Goal: Task Accomplishment & Management: Complete application form

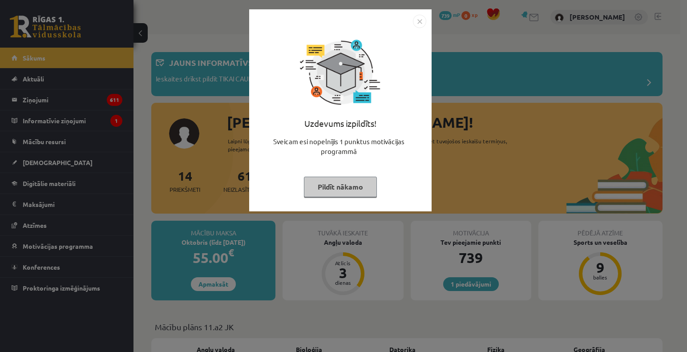
click at [419, 22] on img "Close" at bounding box center [419, 21] width 13 height 13
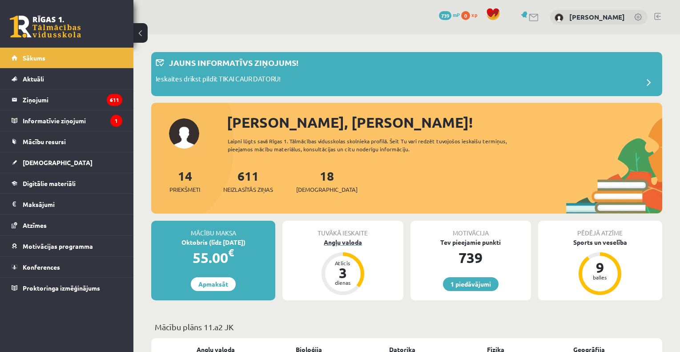
click at [342, 241] on div "Angļu valoda" at bounding box center [342, 241] width 121 height 9
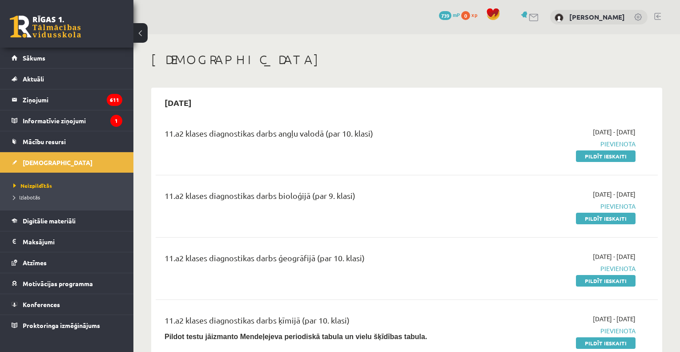
drag, startPoint x: 602, startPoint y: 153, endPoint x: 390, endPoint y: 48, distance: 237.1
click at [602, 153] on link "Pildīt ieskaiti" at bounding box center [606, 156] width 60 height 12
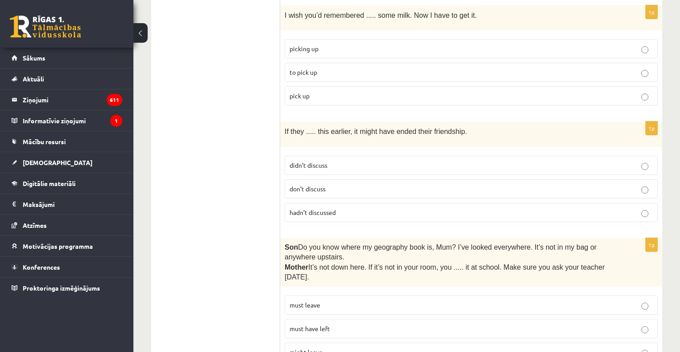
scroll to position [2229, 0]
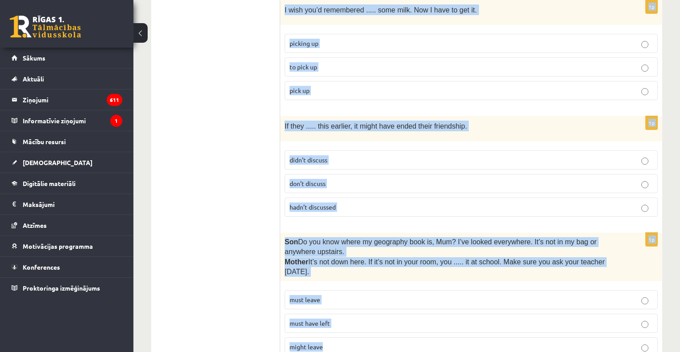
drag, startPoint x: 286, startPoint y: 162, endPoint x: 399, endPoint y: 307, distance: 183.4
copy form "Lore ips dolorsit ame consec adi elitsed doeius. 5t Inc utlab etdolorema aliqua…"
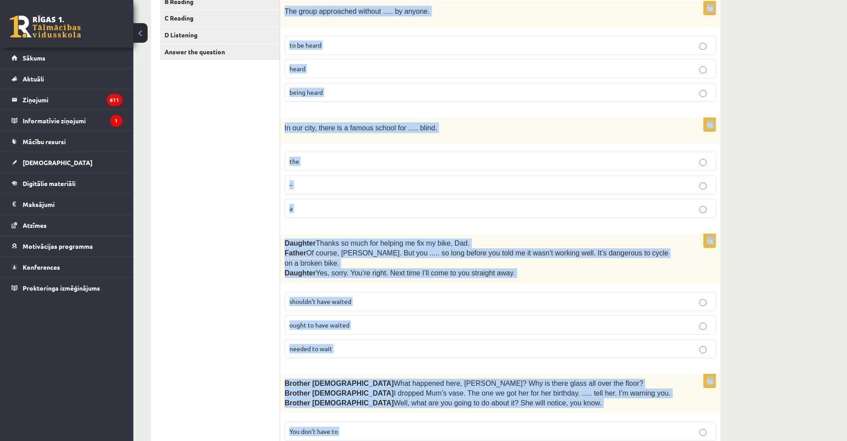
scroll to position [0, 0]
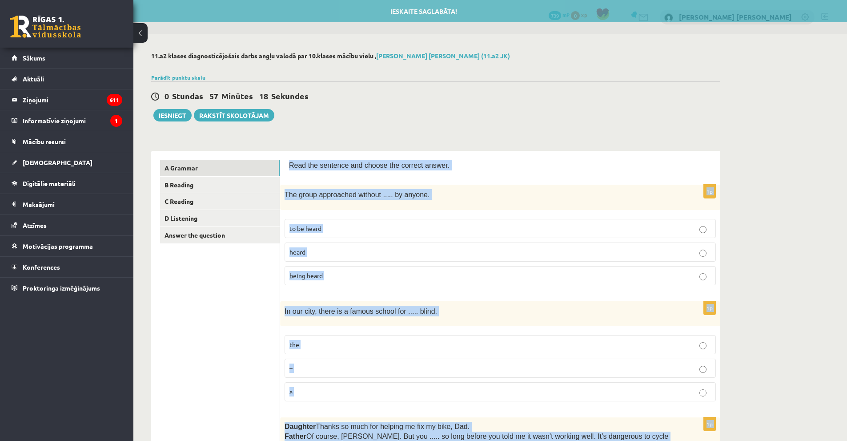
click at [335, 278] on p "being heard" at bounding box center [501, 275] width 422 height 9
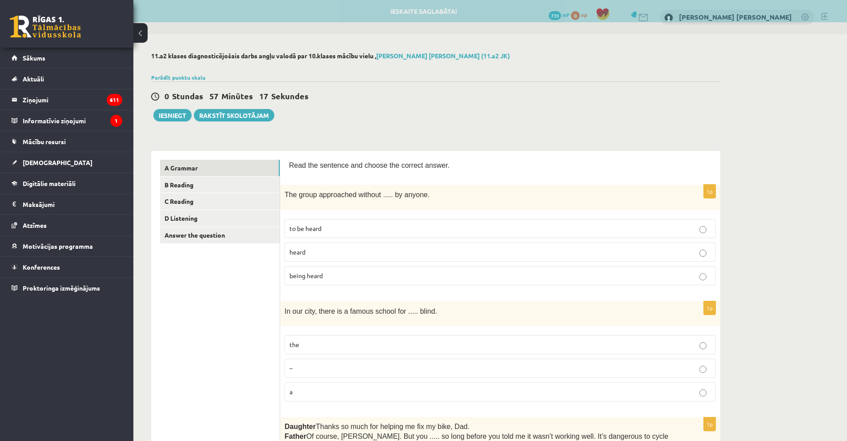
scroll to position [89, 0]
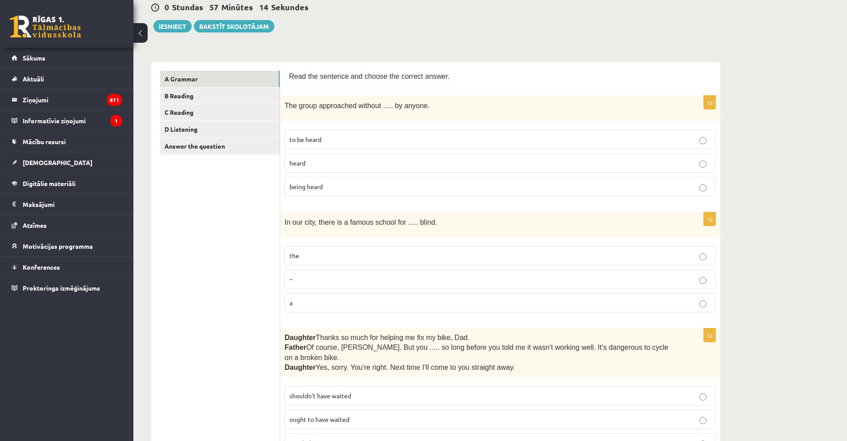
click at [314, 252] on p "the" at bounding box center [501, 255] width 422 height 9
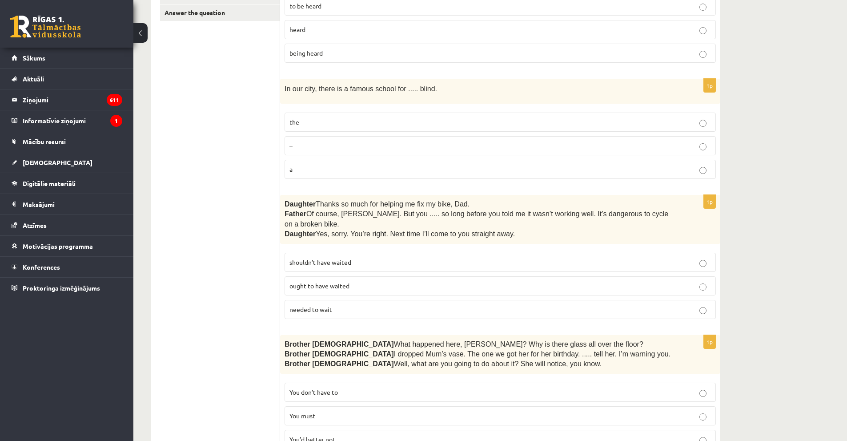
click at [320, 258] on span "shouldn’t have waited" at bounding box center [321, 262] width 62 height 8
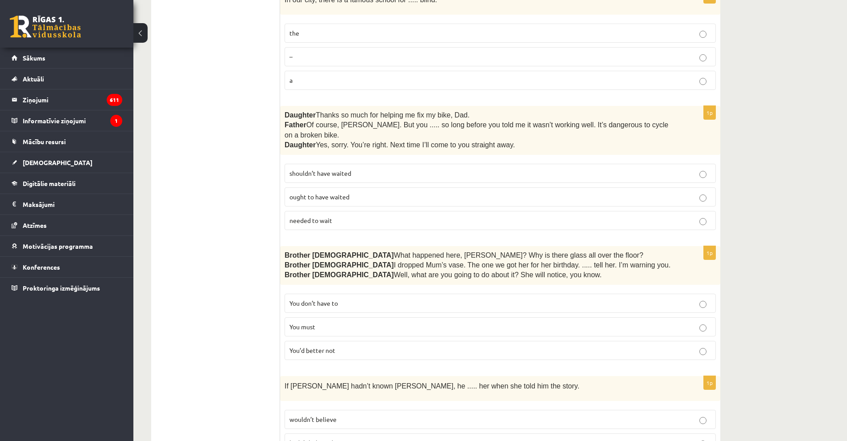
click at [318, 346] on p "You’d better not" at bounding box center [501, 350] width 422 height 9
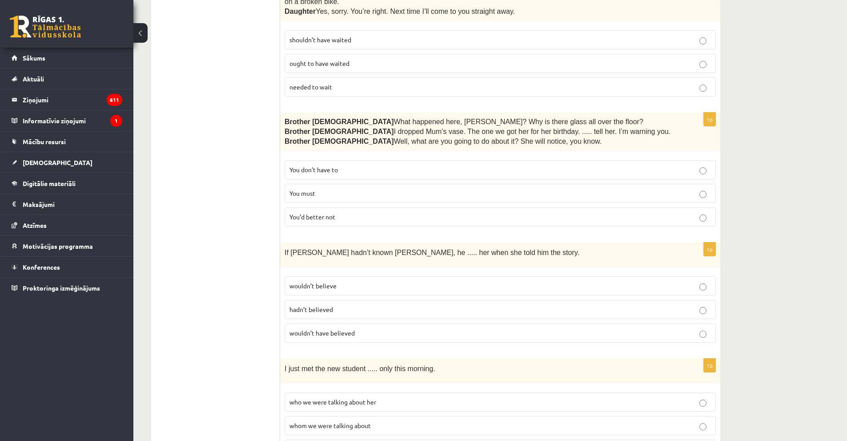
click at [323, 281] on p "wouldn’t believe" at bounding box center [501, 285] width 422 height 9
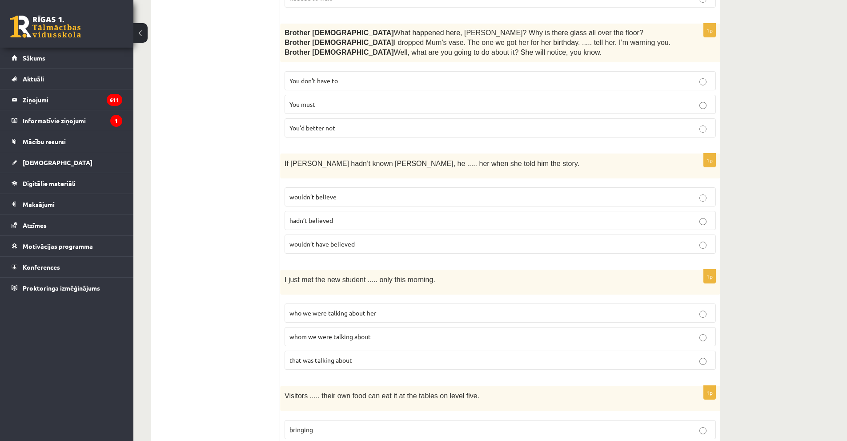
click at [322, 332] on p "whom we were talking about" at bounding box center [501, 336] width 422 height 9
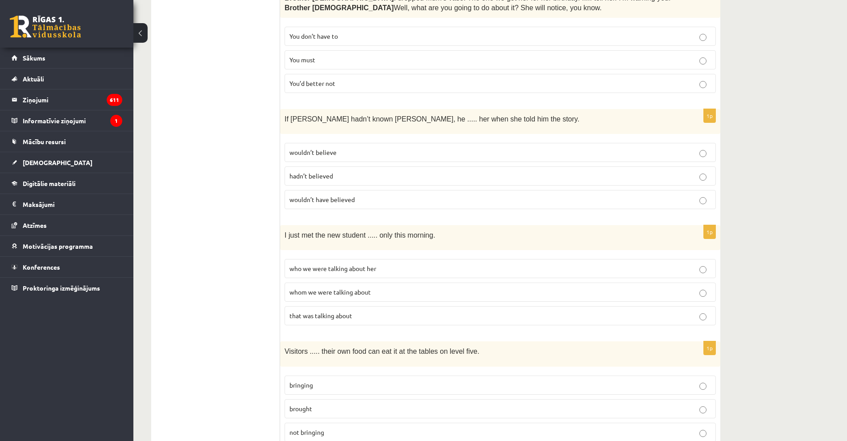
scroll to position [667, 0]
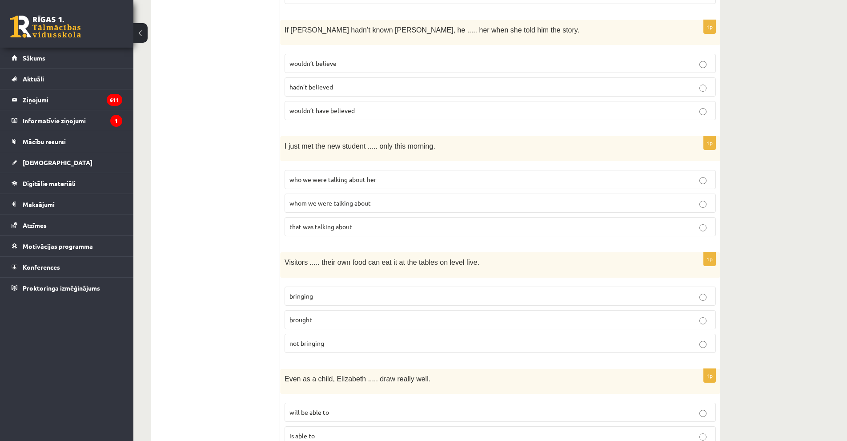
click at [309, 292] on span "bringing" at bounding box center [302, 296] width 24 height 8
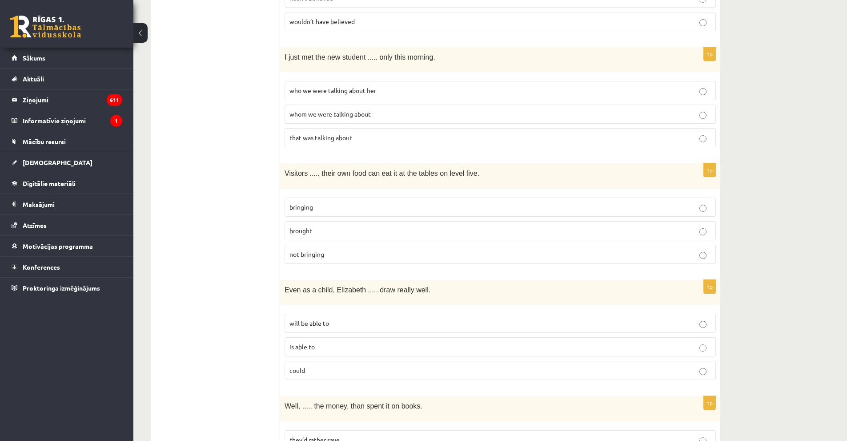
scroll to position [801, 0]
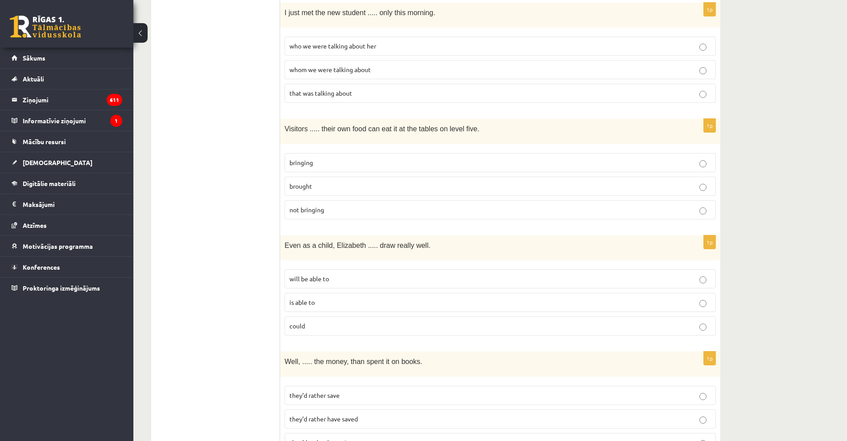
click at [318, 321] on p "could" at bounding box center [501, 325] width 422 height 9
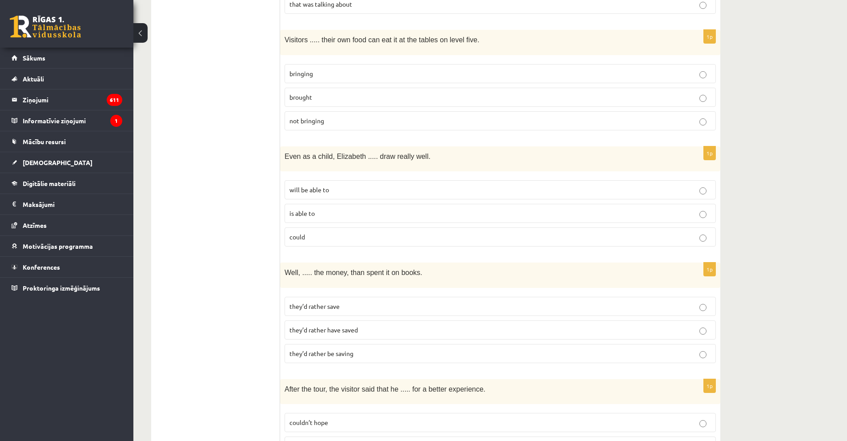
scroll to position [978, 0]
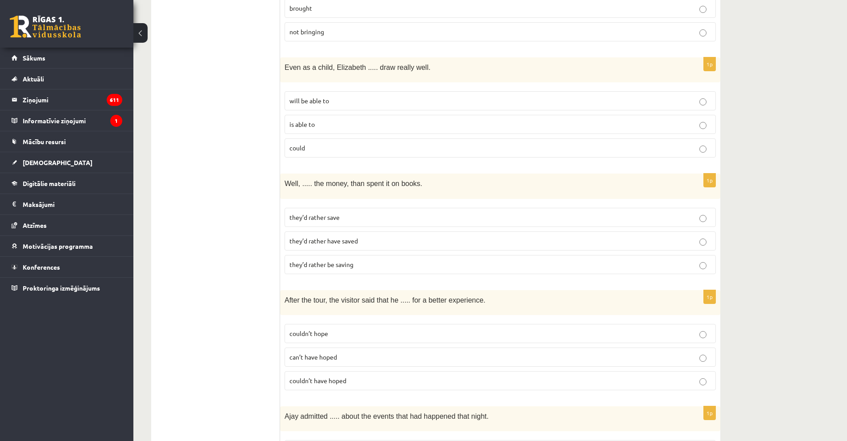
click at [306, 237] on span "they’d rather have saved" at bounding box center [324, 241] width 68 height 8
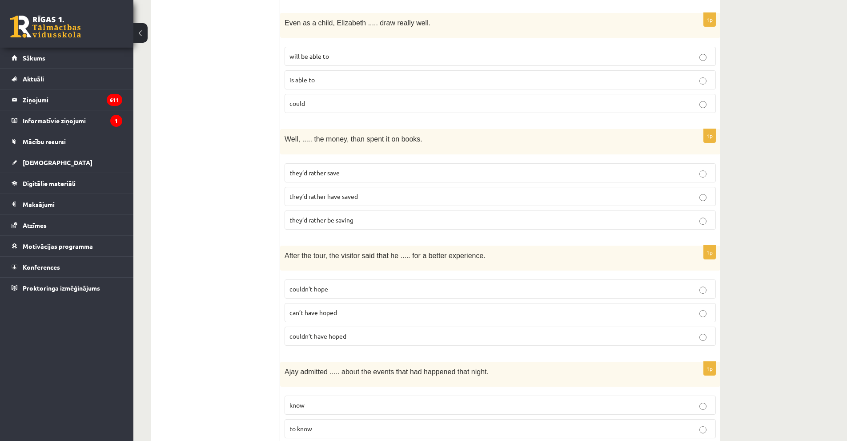
scroll to position [1112, 0]
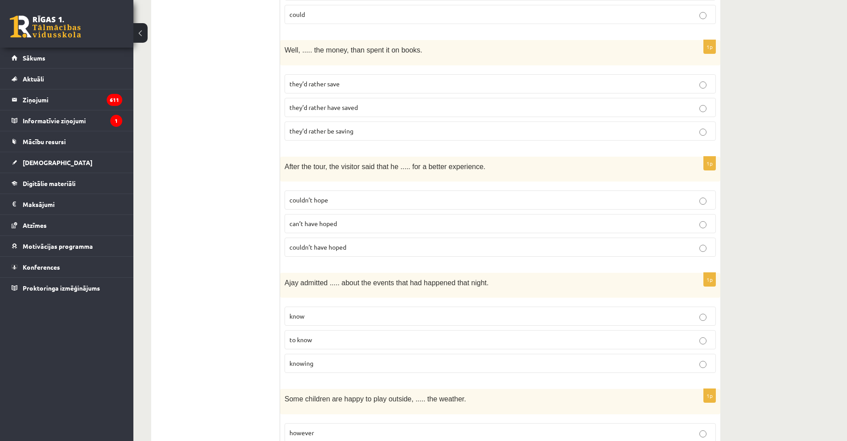
click at [283, 231] on div "1p After the tour, the visitor said that he ..... for a better experience. coul…" at bounding box center [500, 210] width 440 height 107
click at [290, 243] on span "couldn’t have hoped" at bounding box center [318, 247] width 57 height 8
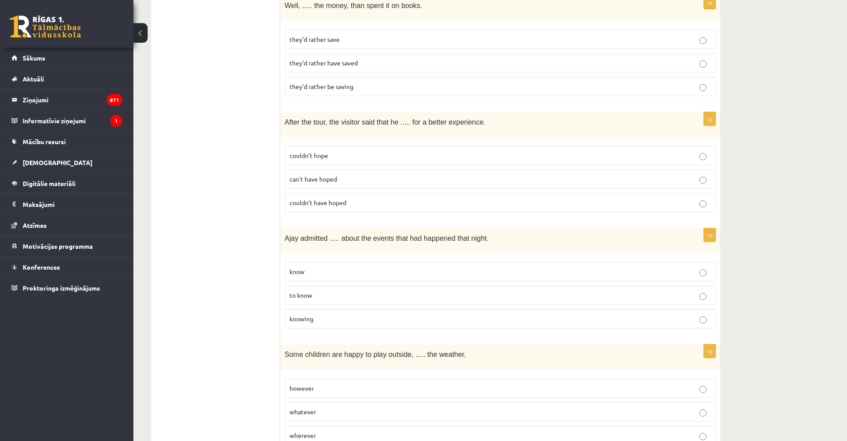
scroll to position [1201, 0]
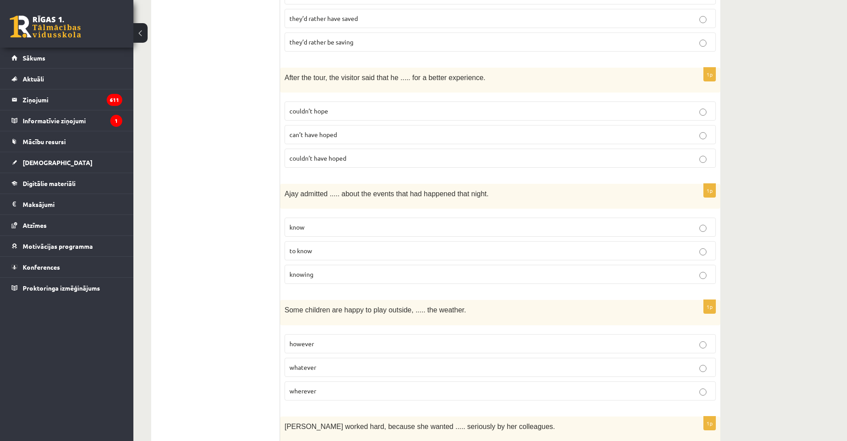
click at [310, 270] on span "knowing" at bounding box center [302, 274] width 24 height 8
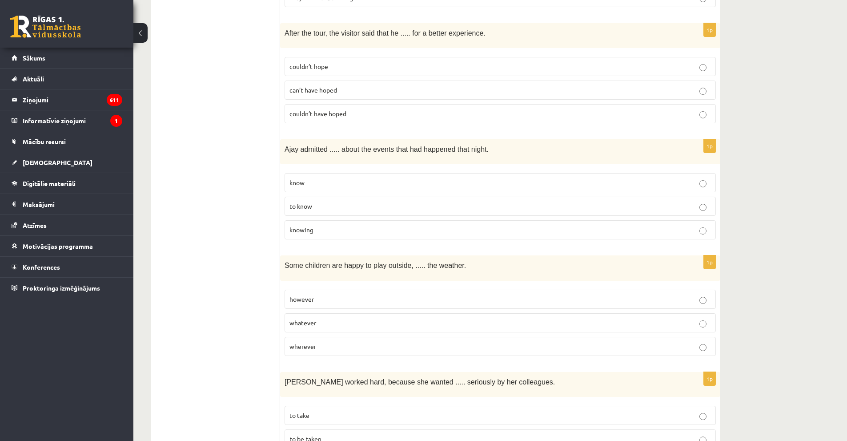
click at [307, 318] on p "whatever" at bounding box center [501, 322] width 422 height 9
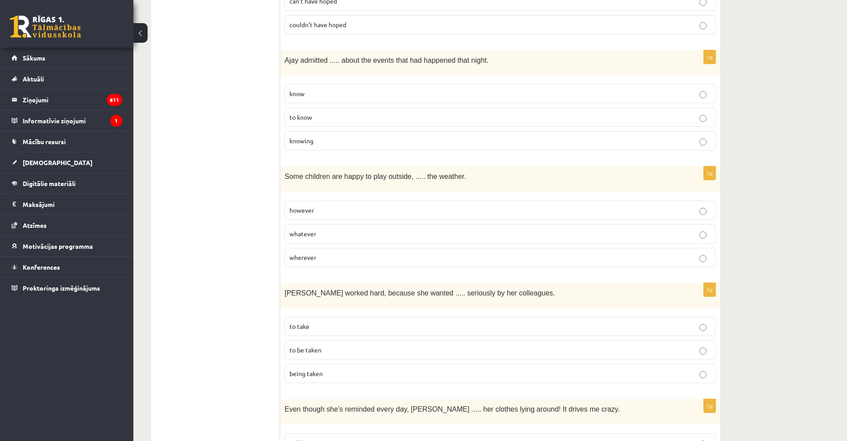
scroll to position [1379, 0]
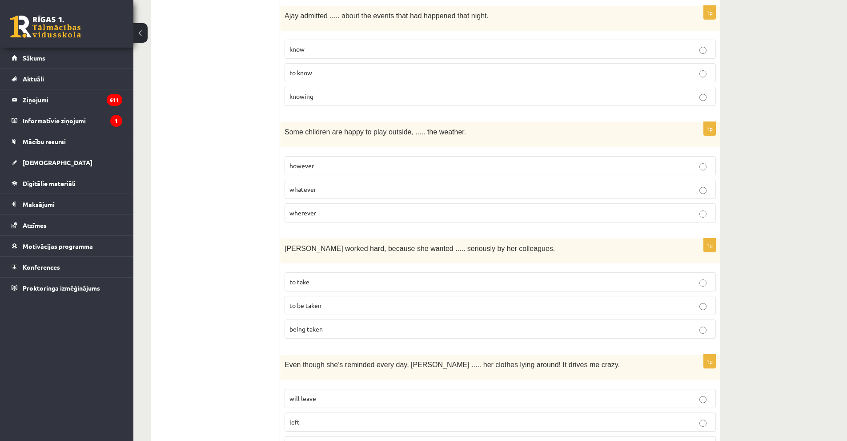
click at [318, 301] on p "to be taken" at bounding box center [501, 305] width 422 height 9
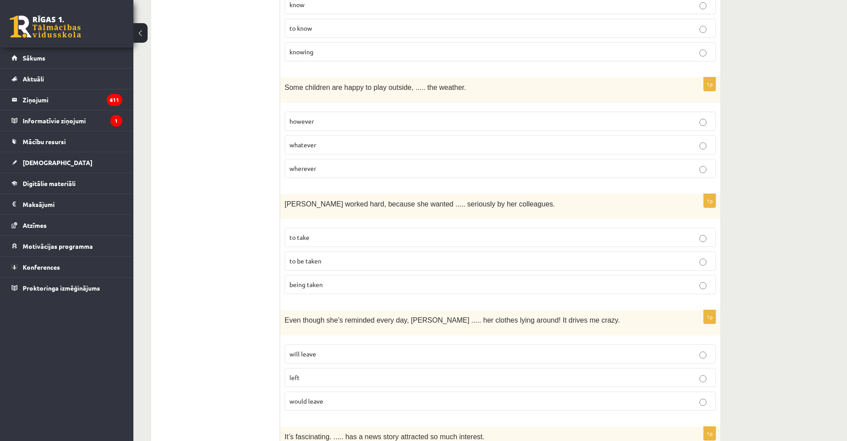
scroll to position [1468, 0]
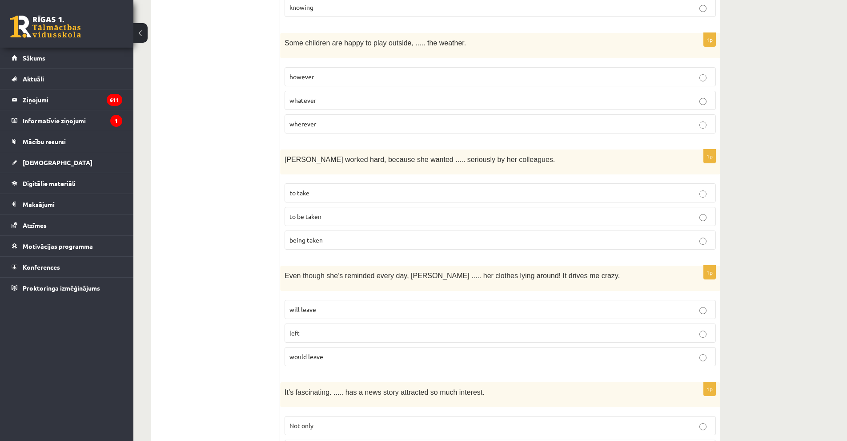
click at [300, 305] on span "will leave" at bounding box center [303, 309] width 27 height 8
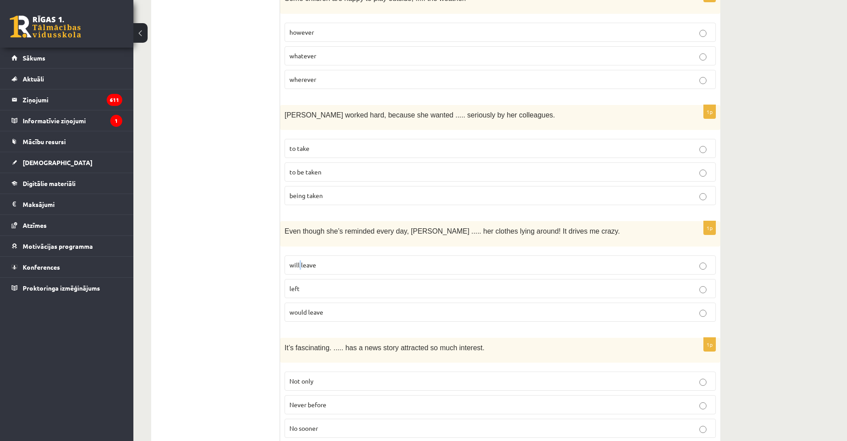
scroll to position [1557, 0]
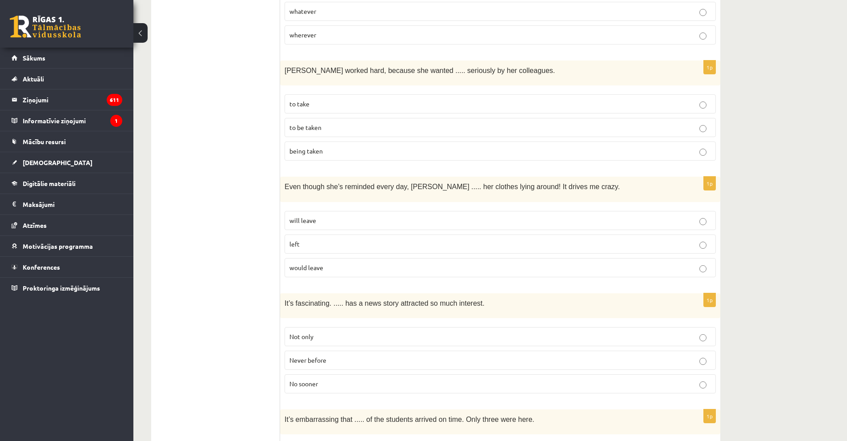
click at [374, 216] on p "will leave" at bounding box center [501, 220] width 422 height 9
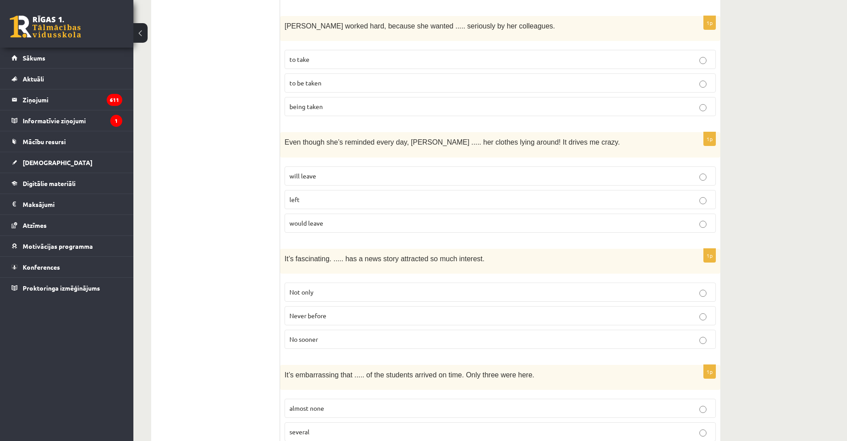
scroll to position [1690, 0]
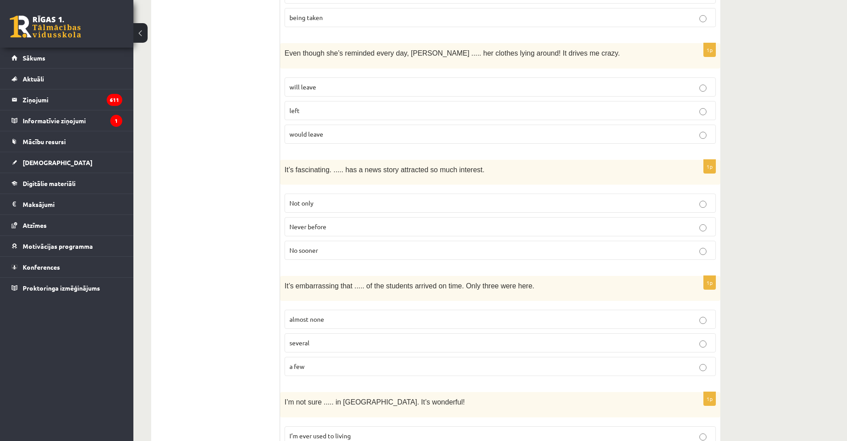
click at [327, 222] on p "Never before" at bounding box center [501, 226] width 422 height 9
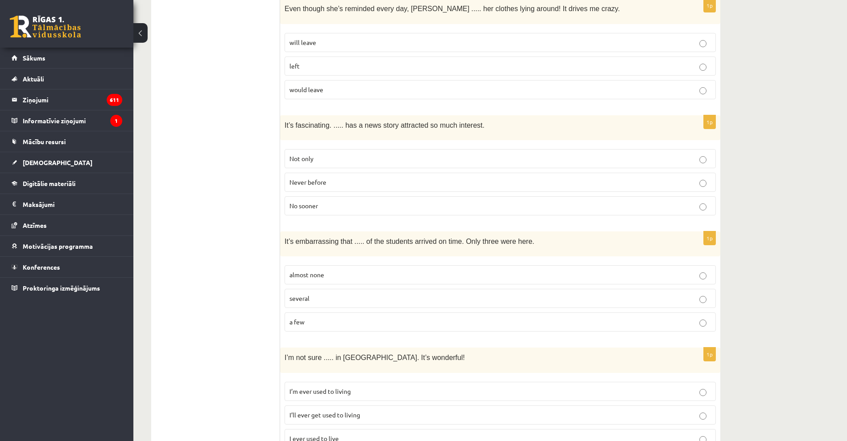
scroll to position [1779, 0]
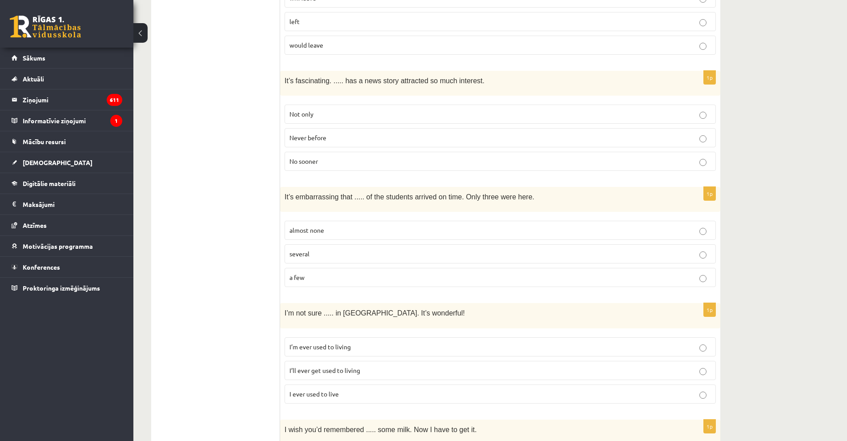
click at [313, 226] on span "almost none" at bounding box center [307, 230] width 35 height 8
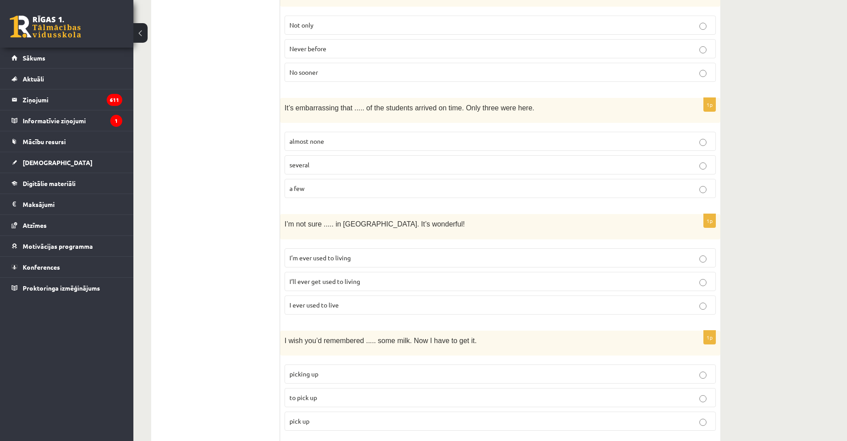
scroll to position [1912, 0]
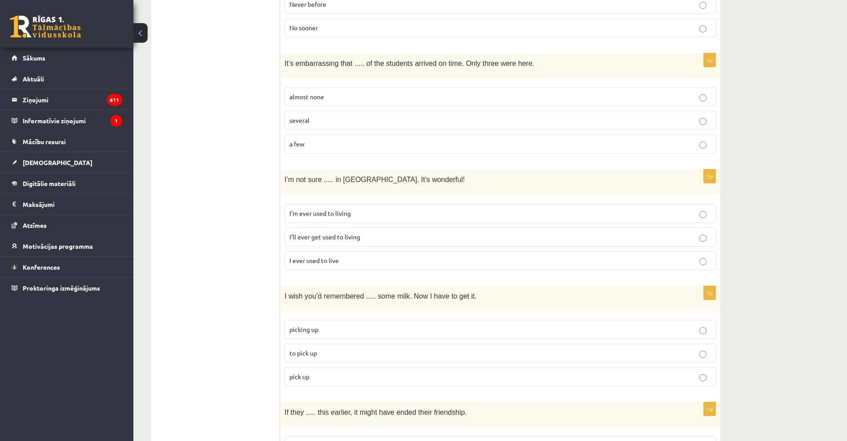
click at [325, 232] on p "I’ll ever get used to living" at bounding box center [501, 236] width 422 height 9
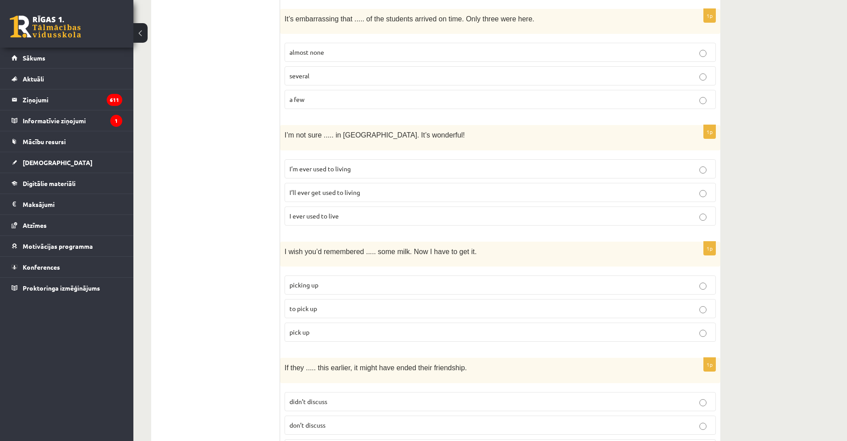
click at [298, 327] on p "pick up" at bounding box center [501, 331] width 422 height 9
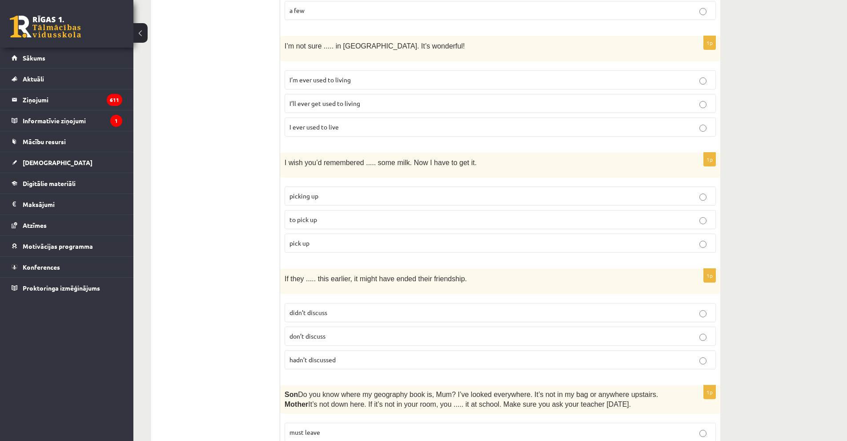
scroll to position [2090, 0]
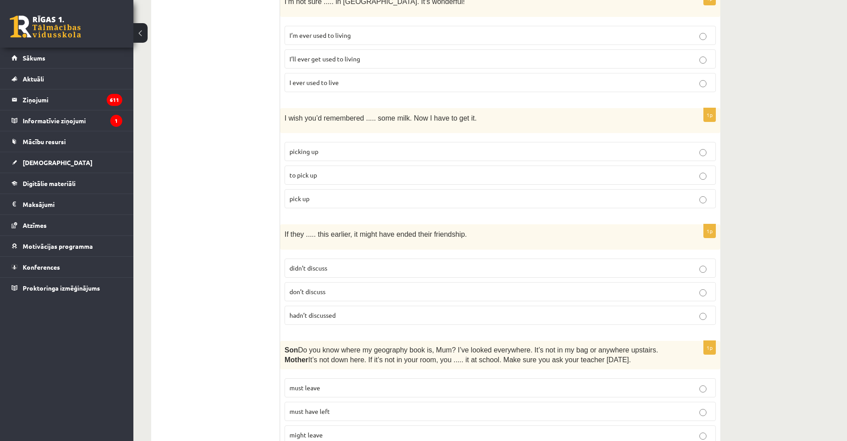
click at [328, 310] on p "hadn’t discussed" at bounding box center [501, 314] width 422 height 9
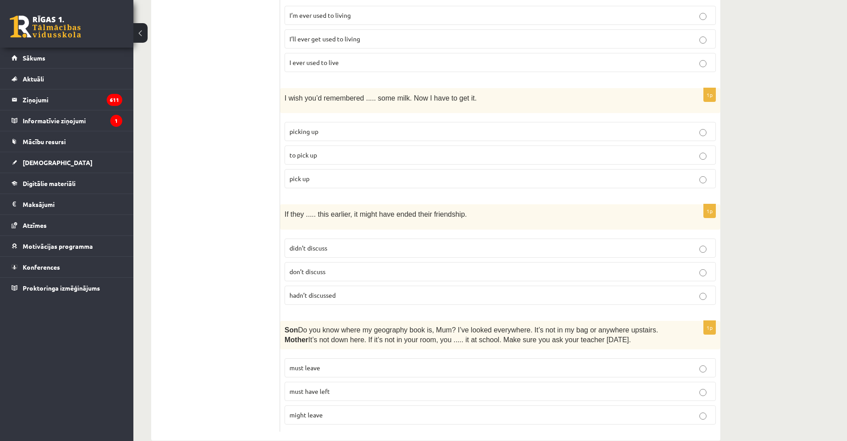
click at [325, 351] on p "must have left" at bounding box center [501, 390] width 422 height 9
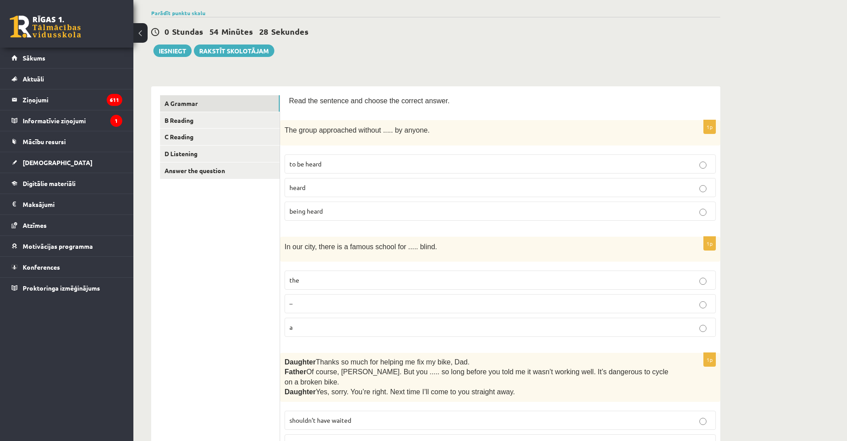
scroll to position [0, 0]
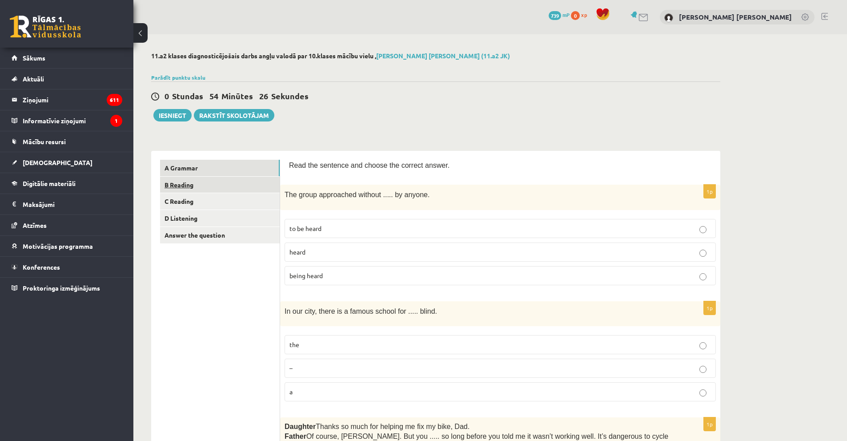
click at [189, 191] on link "B Reading" at bounding box center [220, 185] width 120 height 16
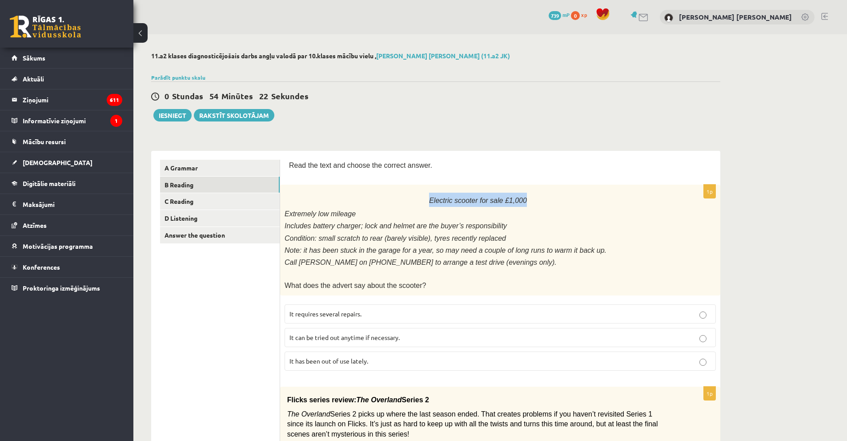
drag, startPoint x: 537, startPoint y: 196, endPoint x: 395, endPoint y: 201, distance: 141.5
click at [395, 201] on p "Electric scooter for sale £1,000" at bounding box center [478, 200] width 387 height 14
click at [326, 194] on p "Electric scooter for sale £1,000" at bounding box center [478, 200] width 387 height 14
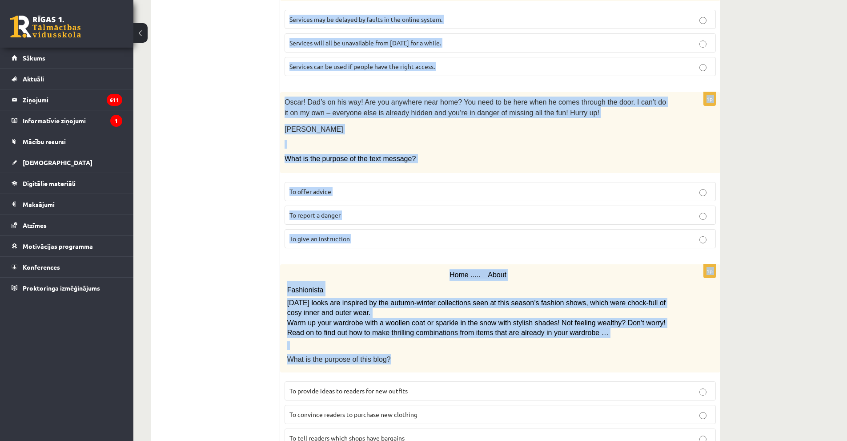
scroll to position [919, 0]
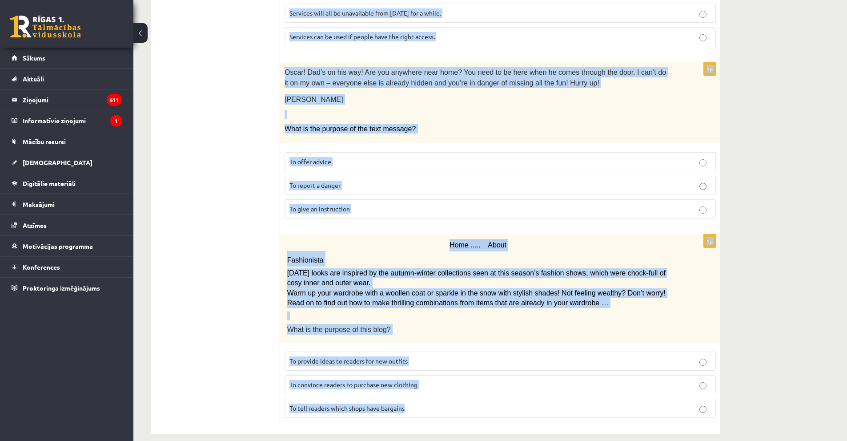
drag, startPoint x: 326, startPoint y: 194, endPoint x: 474, endPoint y: 419, distance: 268.4
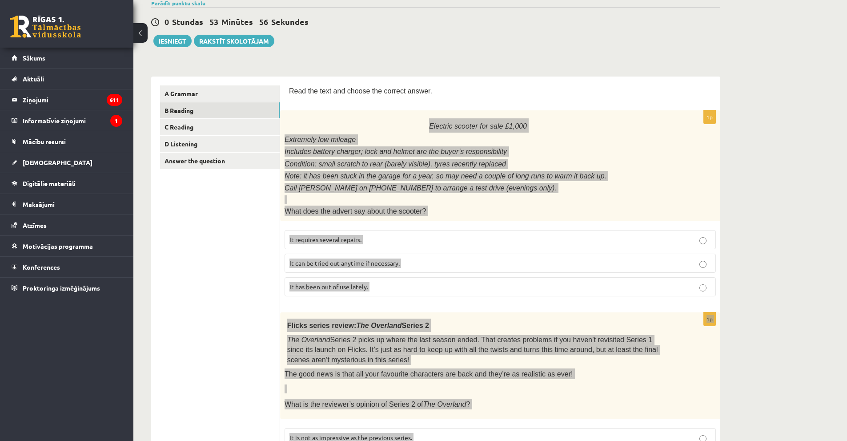
scroll to position [0, 0]
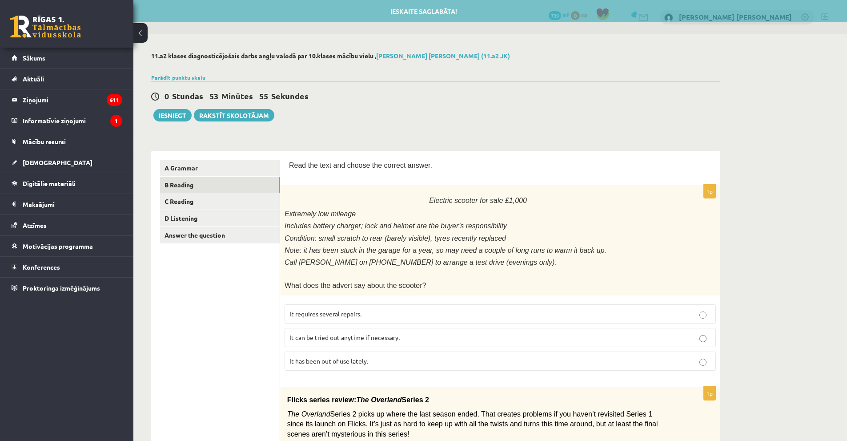
click at [304, 351] on span "It has been out of use lately." at bounding box center [329, 361] width 79 height 8
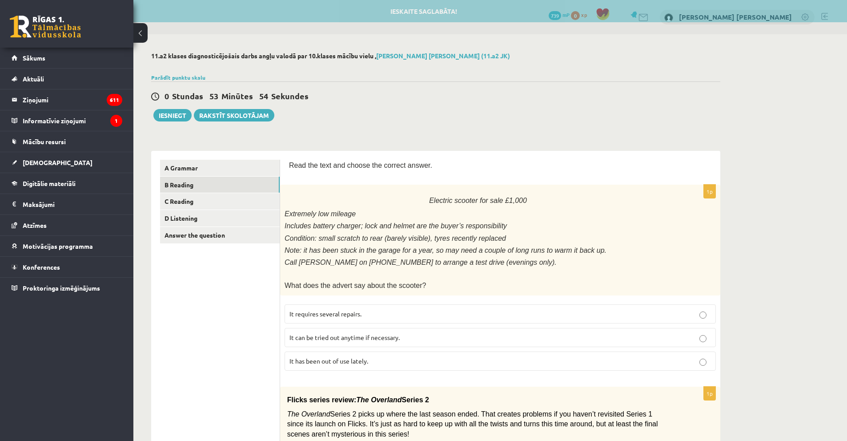
scroll to position [178, 0]
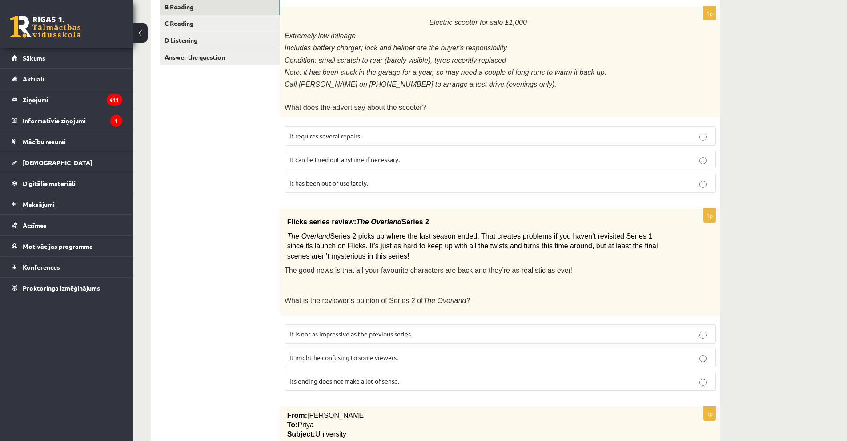
click at [323, 351] on span "It might be confusing to some viewers." at bounding box center [344, 357] width 109 height 8
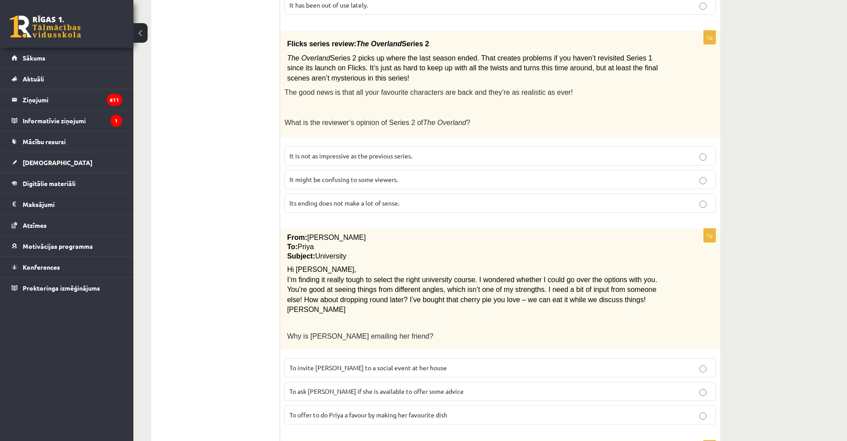
scroll to position [445, 0]
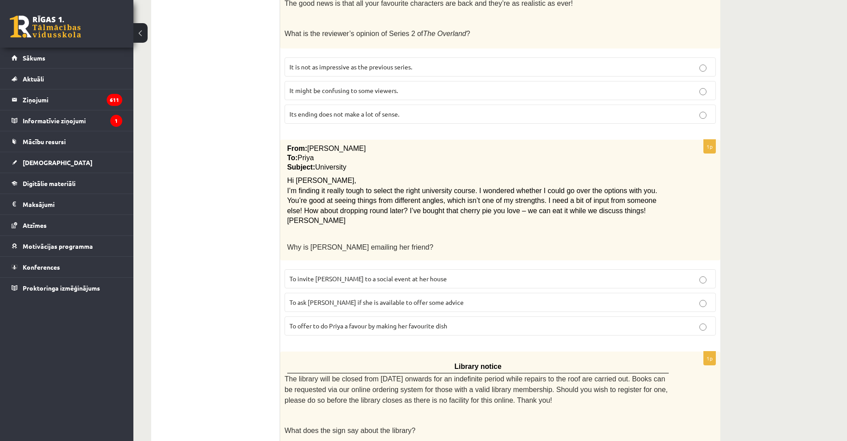
click at [331, 298] on span "To ask Priya if she is available to offer some advice" at bounding box center [377, 302] width 174 height 8
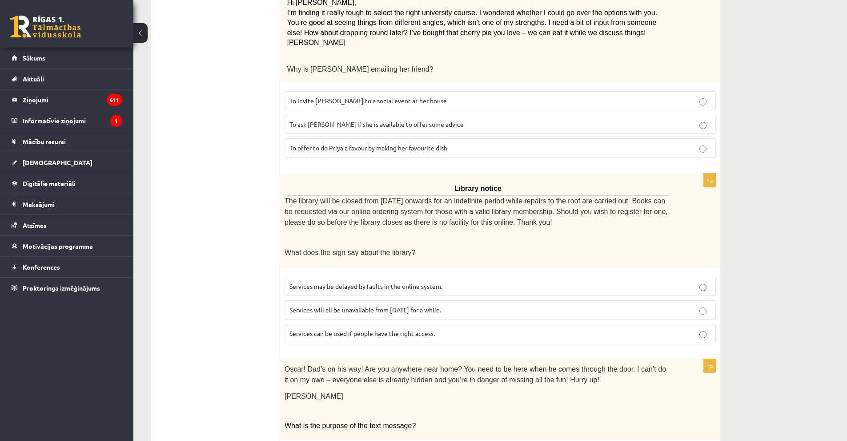
scroll to position [667, 0]
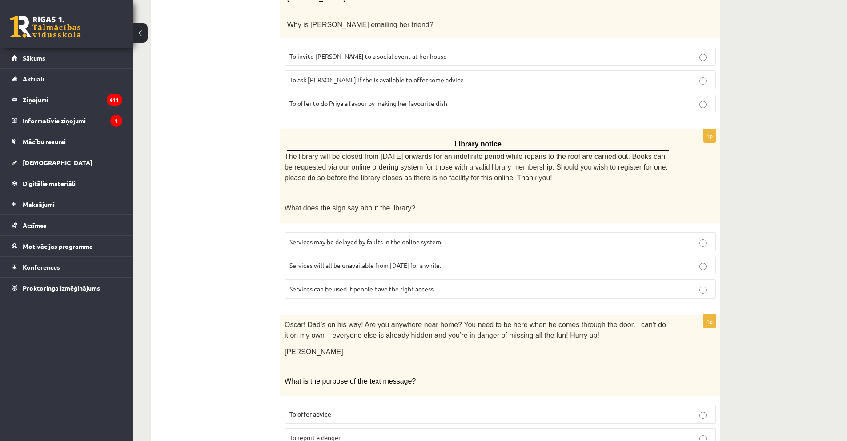
click at [323, 286] on label "Services can be used if people have the right access." at bounding box center [500, 288] width 431 height 19
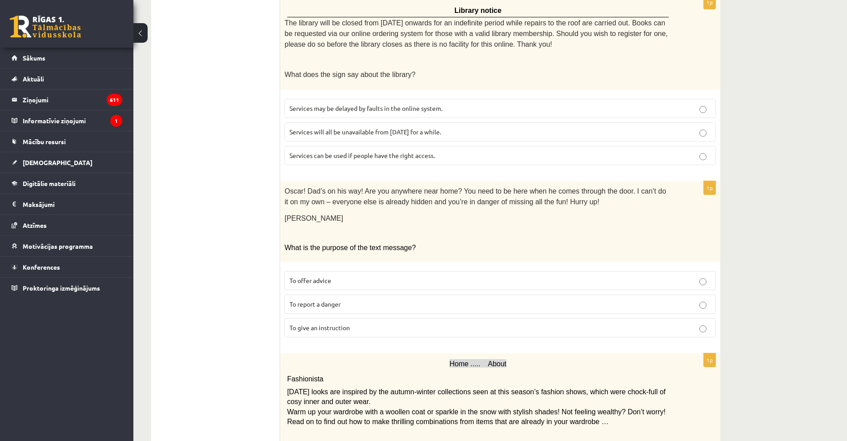
click at [330, 323] on span "To give an instruction" at bounding box center [320, 327] width 60 height 8
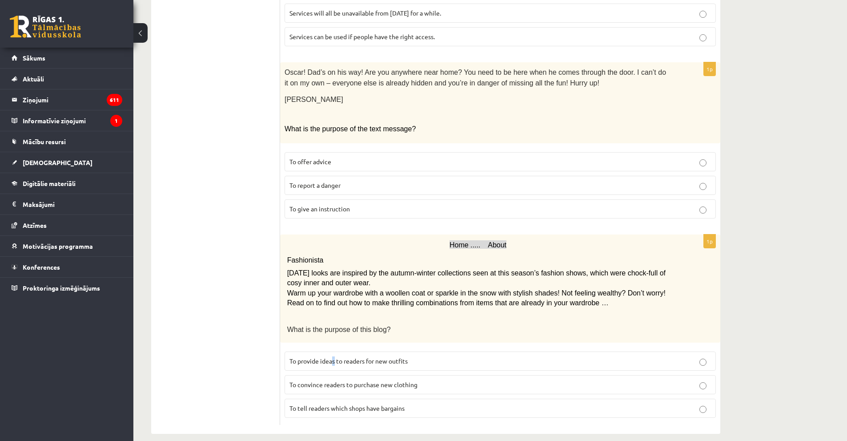
click at [334, 351] on span "To provide ideas to readers for new outfits" at bounding box center [349, 361] width 118 height 8
click at [314, 351] on label "To provide ideas to readers for new outfits" at bounding box center [500, 360] width 431 height 19
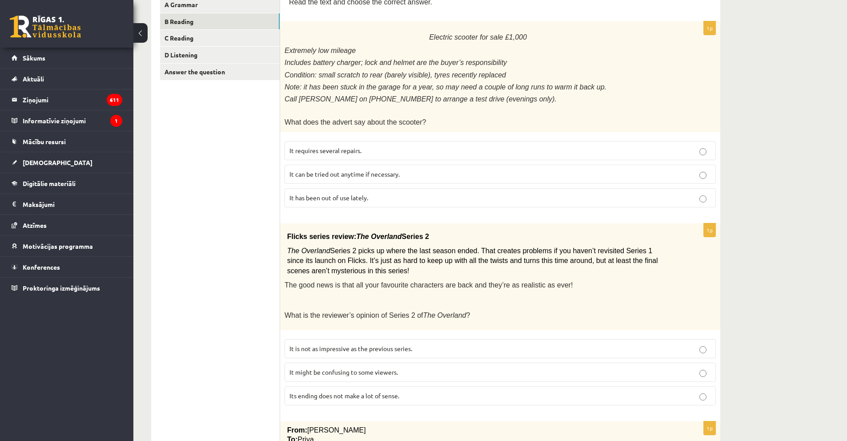
scroll to position [0, 0]
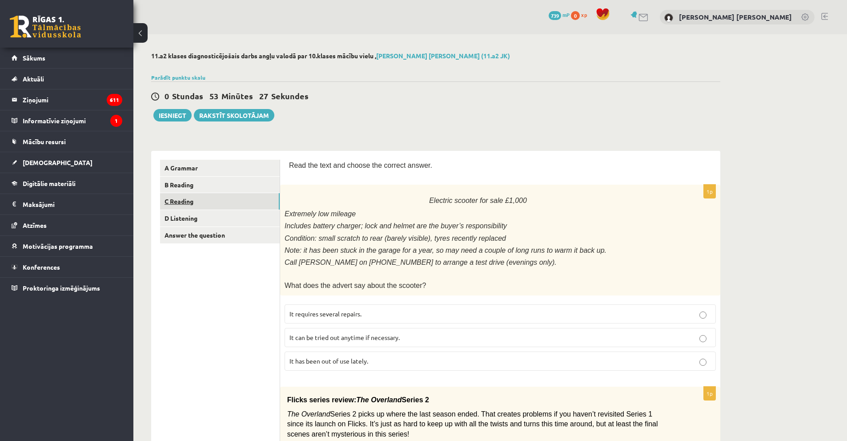
click at [212, 202] on link "C Reading" at bounding box center [220, 201] width 120 height 16
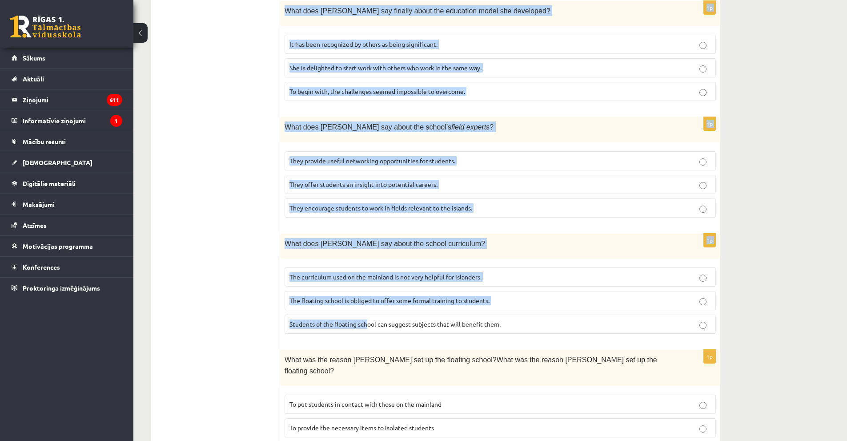
scroll to position [724, 0]
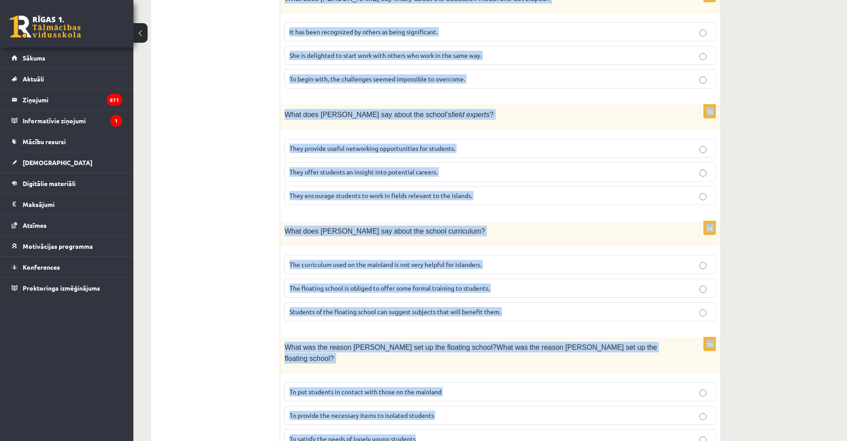
drag, startPoint x: 292, startPoint y: 195, endPoint x: 428, endPoint y: 402, distance: 247.2
copy form "A floating school By founder, Anna Domingo I coordinate a floating school which…"
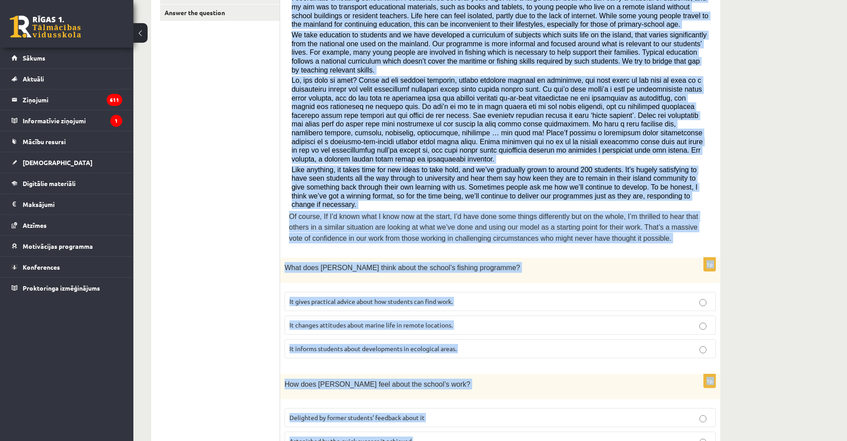
scroll to position [267, 0]
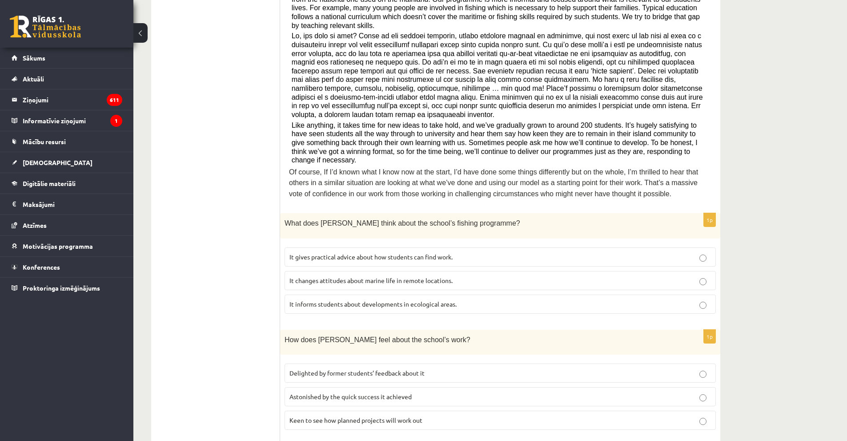
click at [303, 294] on label "It informs students about developments in ecological areas." at bounding box center [500, 303] width 431 height 19
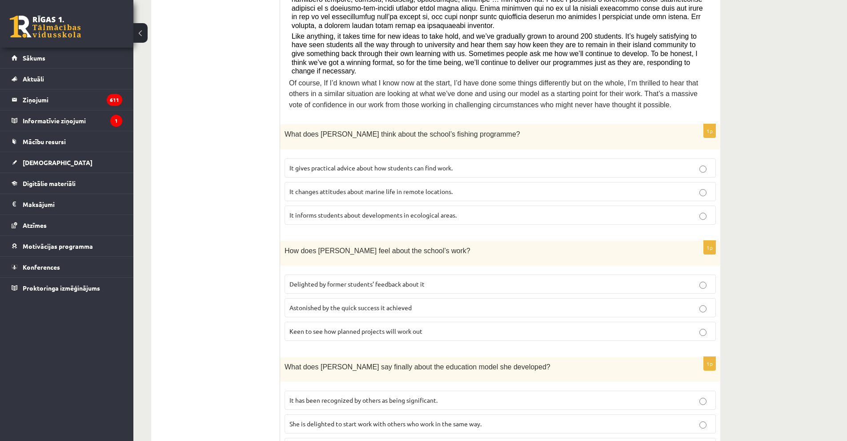
click at [310, 279] on p "Delighted by former students’ feedback about it" at bounding box center [501, 283] width 422 height 9
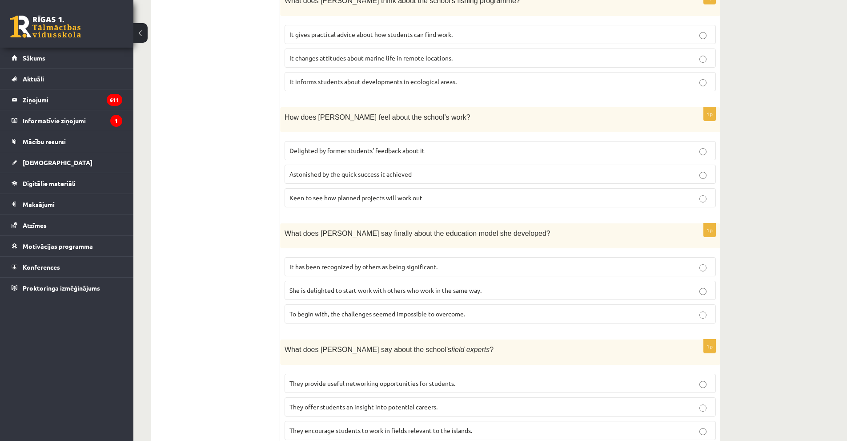
click at [309, 257] on label "It has been recognized by others as being significant." at bounding box center [500, 266] width 431 height 19
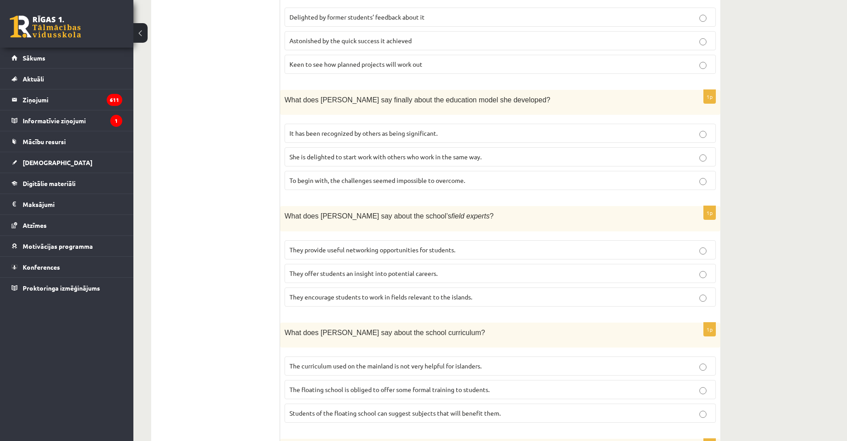
click at [327, 264] on label "They offer students an insight into potential careers." at bounding box center [500, 273] width 431 height 19
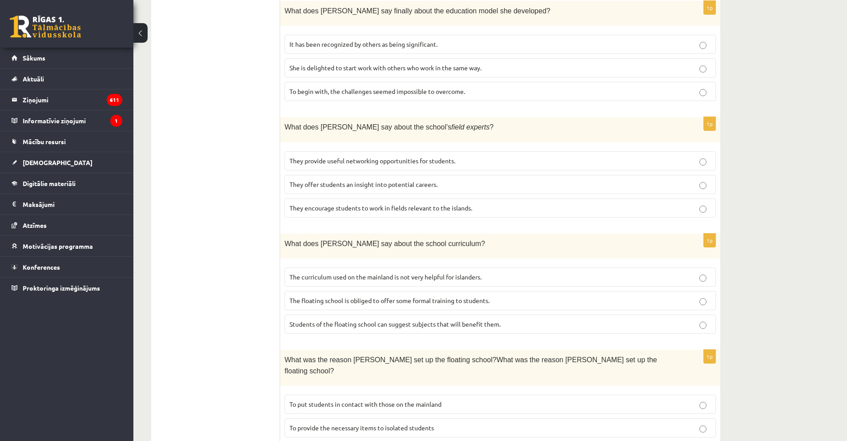
click at [297, 273] on span "The curriculum used on the mainland is not very helpful for islanders." at bounding box center [386, 277] width 192 height 8
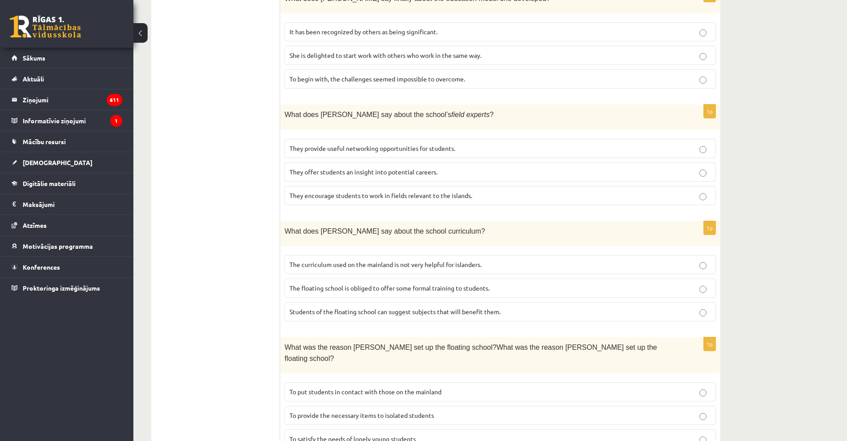
click at [308, 351] on span "To provide the necessary items to isolated students" at bounding box center [362, 415] width 145 height 8
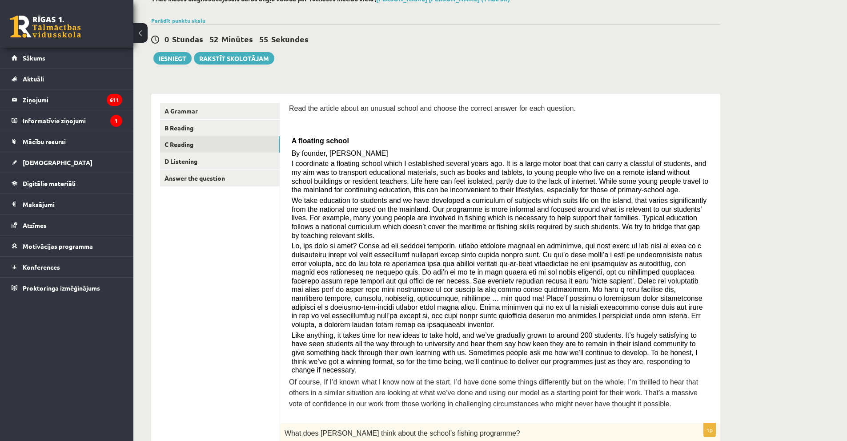
scroll to position [0, 0]
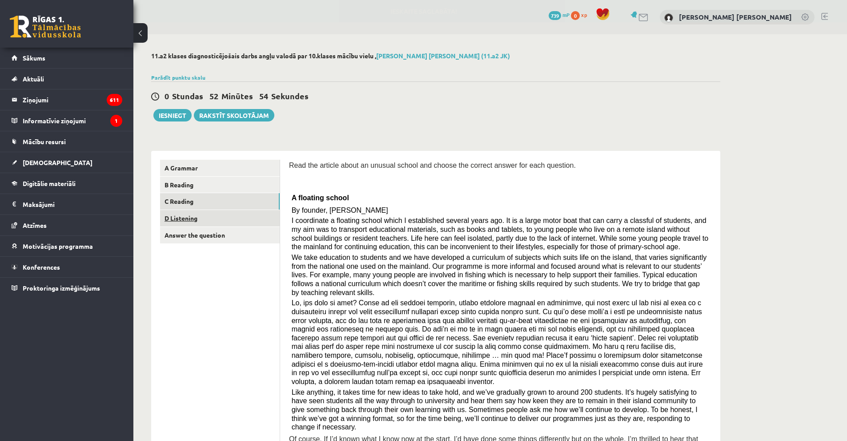
click at [216, 223] on link "D Listening" at bounding box center [220, 218] width 120 height 16
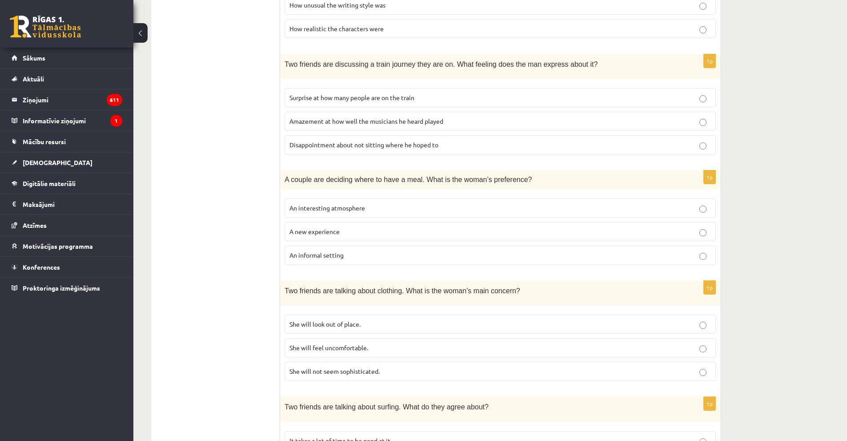
scroll to position [480, 0]
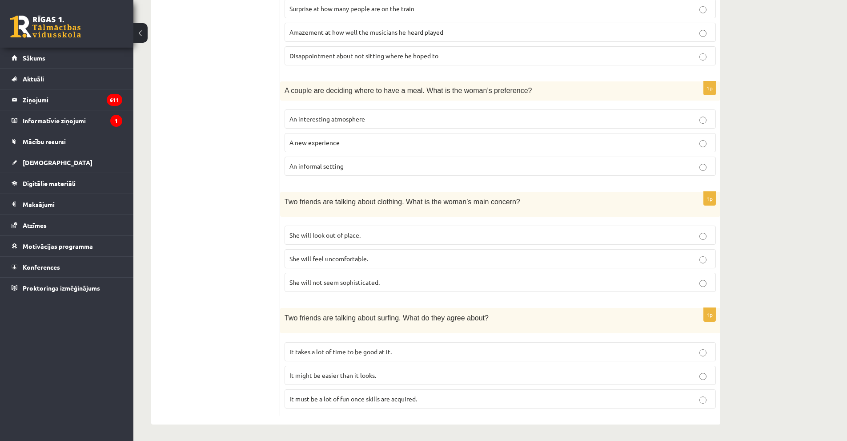
click at [344, 344] on label "It takes a lot of time to be good at it." at bounding box center [500, 351] width 431 height 19
click at [353, 351] on span "It must be a lot of fun once skills are acquired." at bounding box center [354, 398] width 128 height 8
click at [346, 351] on p "It takes a lot of time to be good at it." at bounding box center [501, 351] width 422 height 9
click at [349, 351] on label "It must be a lot of fun once skills are acquired." at bounding box center [500, 398] width 431 height 19
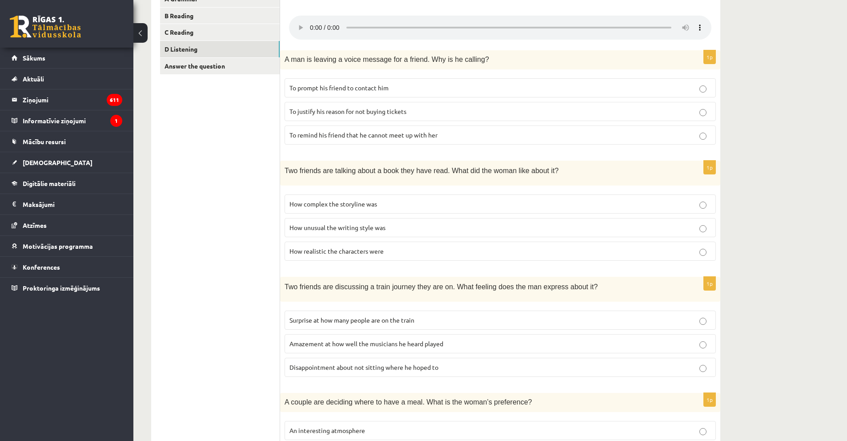
scroll to position [258, 0]
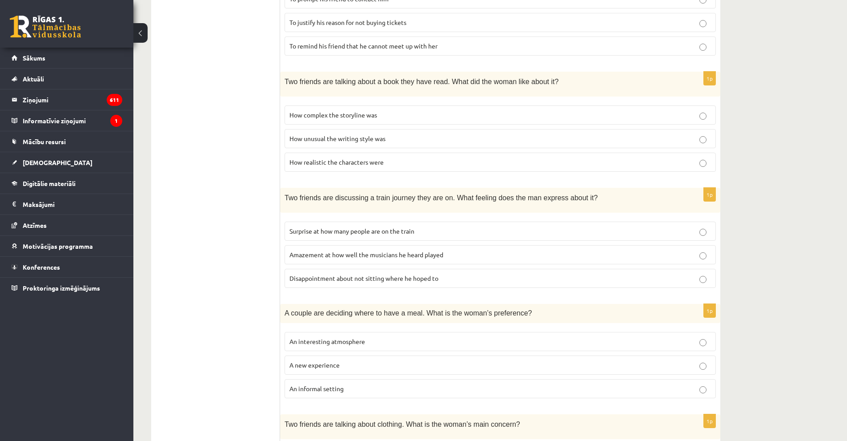
click at [352, 351] on p "An informal setting" at bounding box center [501, 388] width 422 height 9
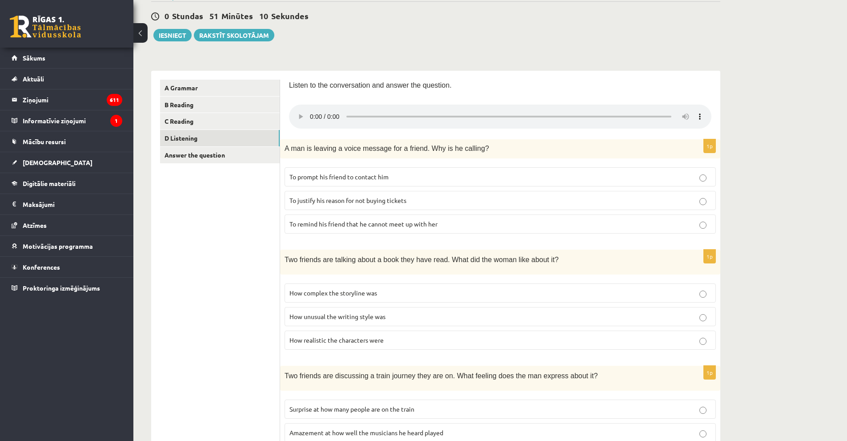
scroll to position [36, 0]
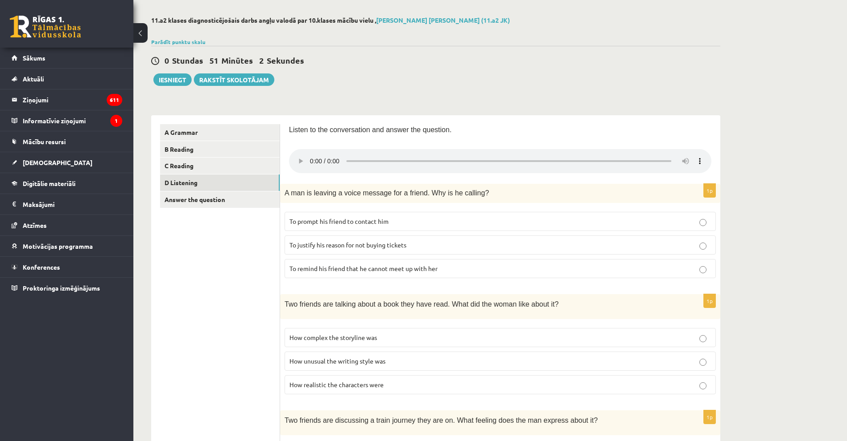
click at [381, 276] on label "To remind his friend that he cannot meet up with her" at bounding box center [500, 268] width 431 height 19
click at [371, 227] on label "To prompt his friend to contact him" at bounding box center [500, 221] width 431 height 19
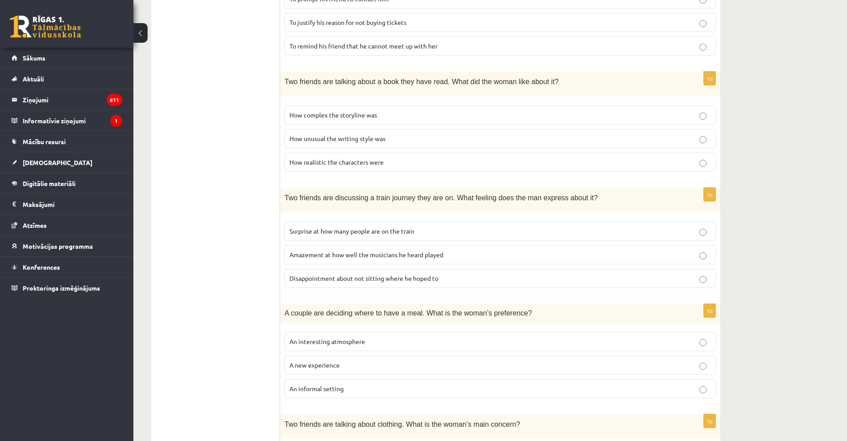
scroll to position [169, 0]
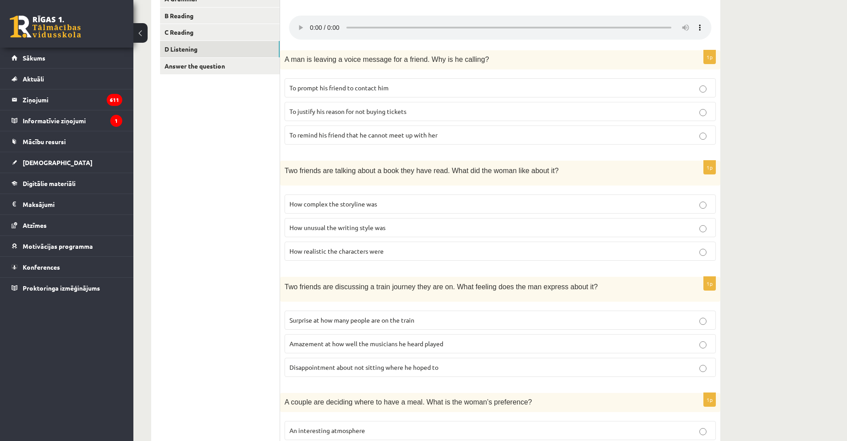
click at [362, 251] on span "How realistic the characters were" at bounding box center [337, 251] width 94 height 8
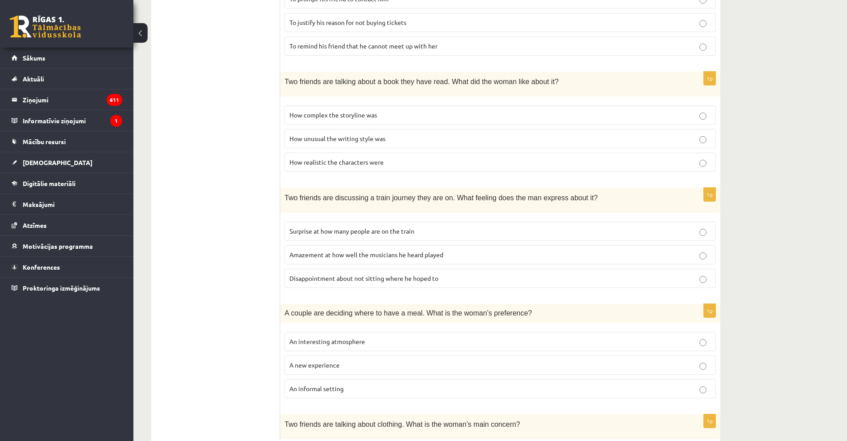
scroll to position [347, 0]
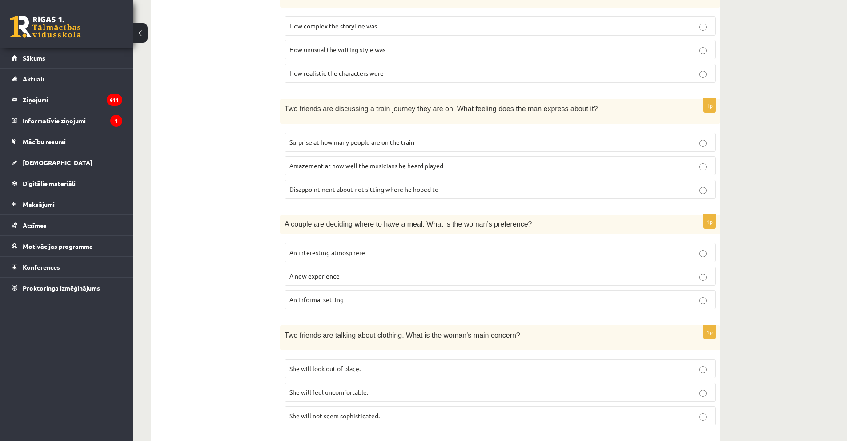
click at [359, 351] on span "She will look out of place." at bounding box center [325, 368] width 71 height 8
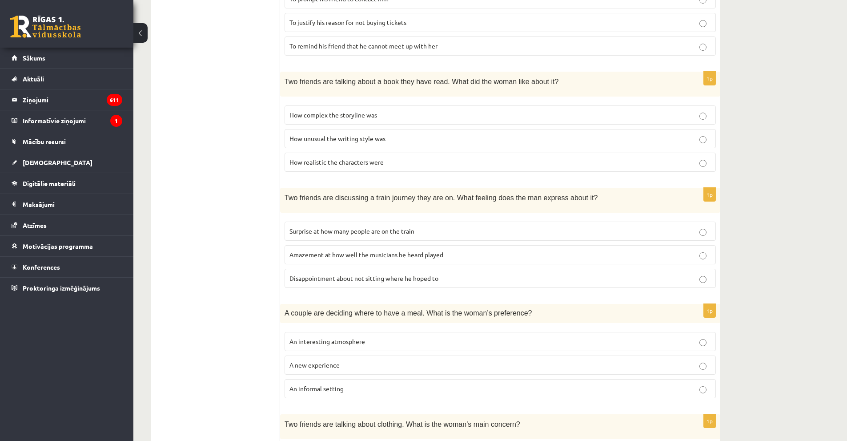
scroll to position [213, 0]
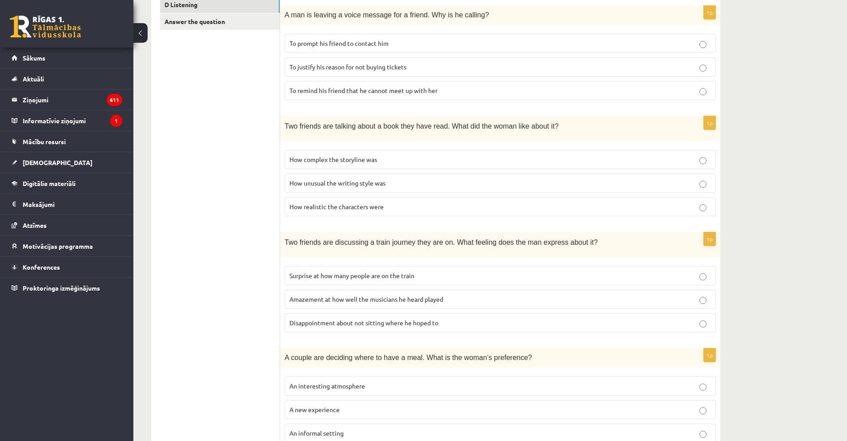
click at [336, 297] on span "Amazement at how well the musicians he heard played" at bounding box center [367, 299] width 154 height 8
click at [334, 327] on p "Disappointment about not sitting where he hoped to" at bounding box center [501, 322] width 422 height 9
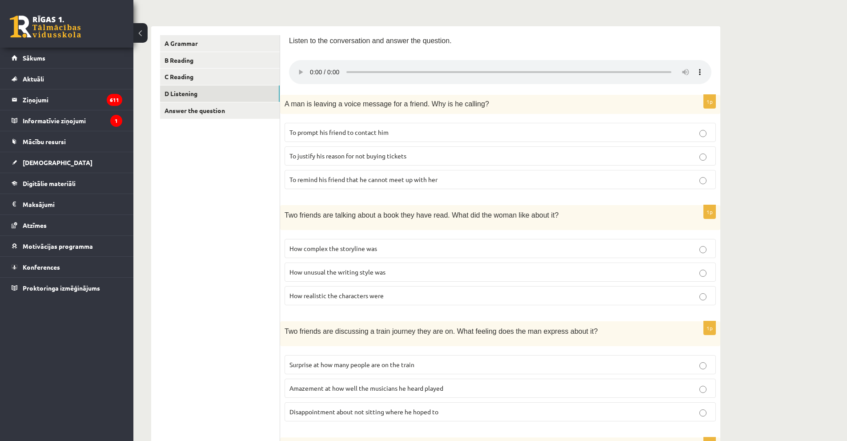
scroll to position [36, 0]
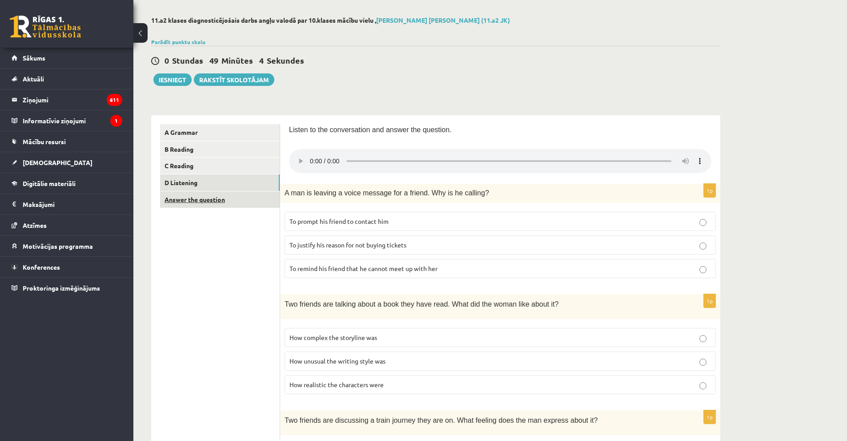
click at [247, 206] on link "Answer the question" at bounding box center [220, 199] width 120 height 16
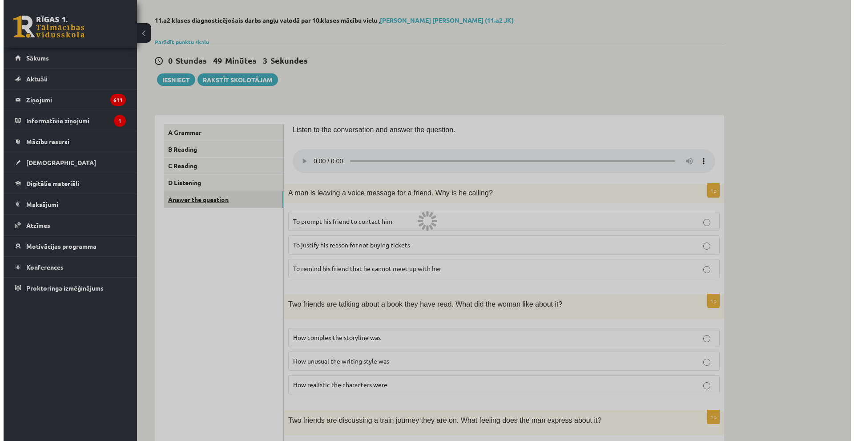
scroll to position [0, 0]
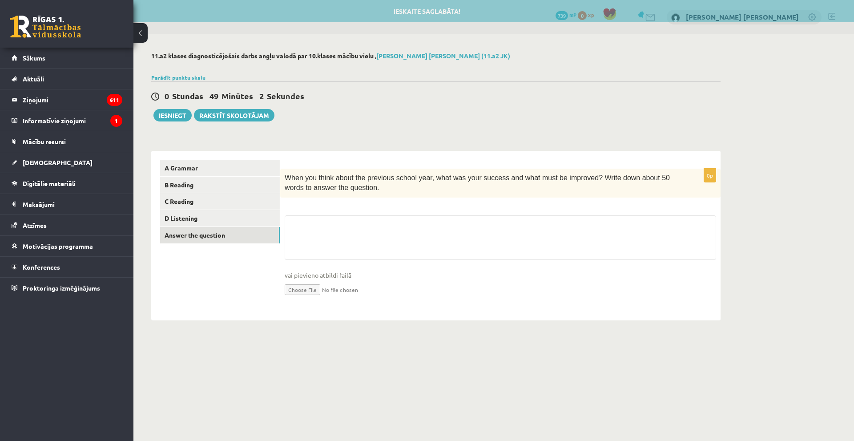
click at [298, 216] on fieldset "vai pievieno atbildi failā Iesniegtā atbilde" at bounding box center [500, 261] width 431 height 92
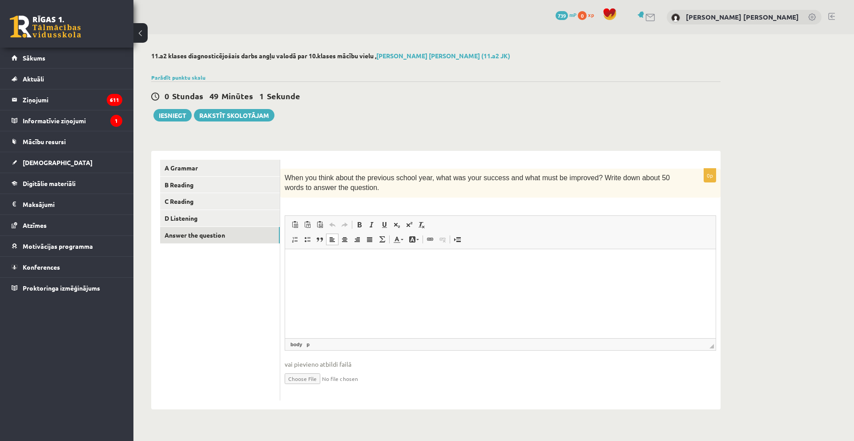
click at [357, 276] on html at bounding box center [500, 262] width 431 height 27
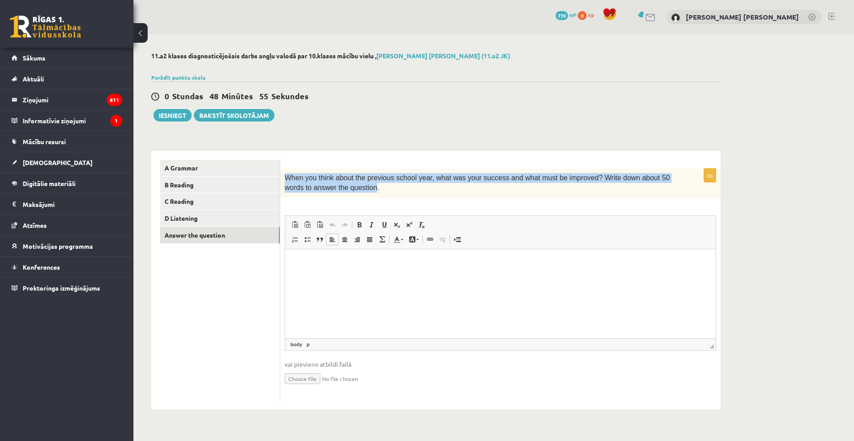
drag, startPoint x: 286, startPoint y: 178, endPoint x: 344, endPoint y: 193, distance: 59.5
click at [344, 193] on p "When you think about the previous school year, what was your success and what m…" at bounding box center [478, 183] width 387 height 20
copy span "When you think about the previous school year, what was your success and what m…"
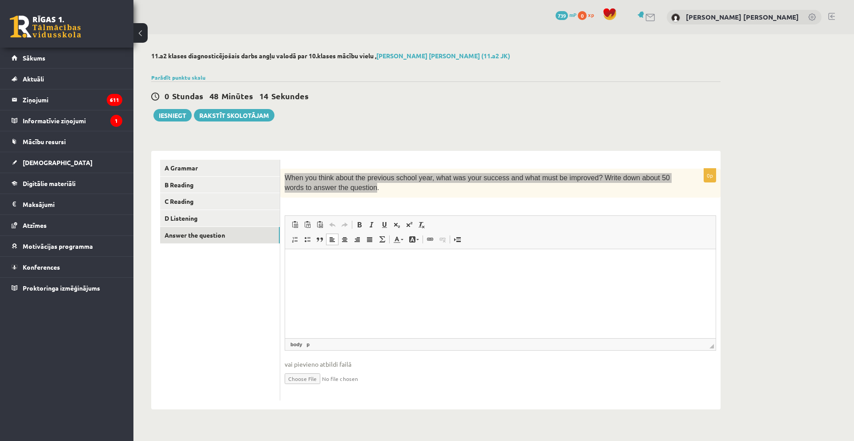
click at [343, 276] on html at bounding box center [500, 262] width 431 height 27
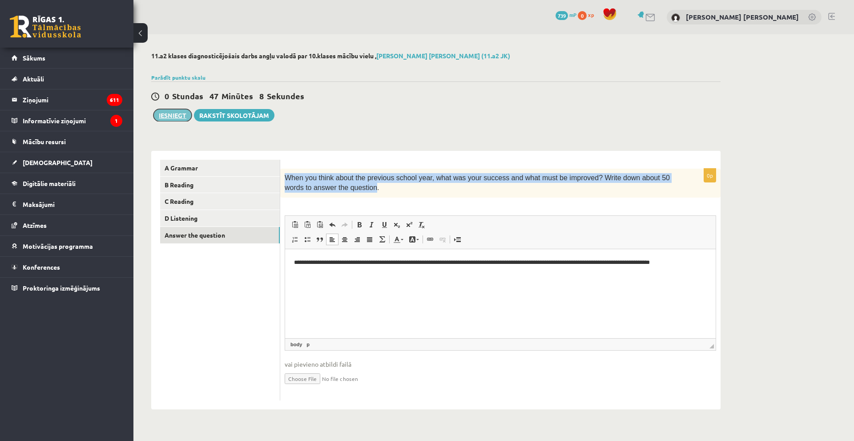
click at [179, 111] on button "Iesniegt" at bounding box center [172, 115] width 38 height 12
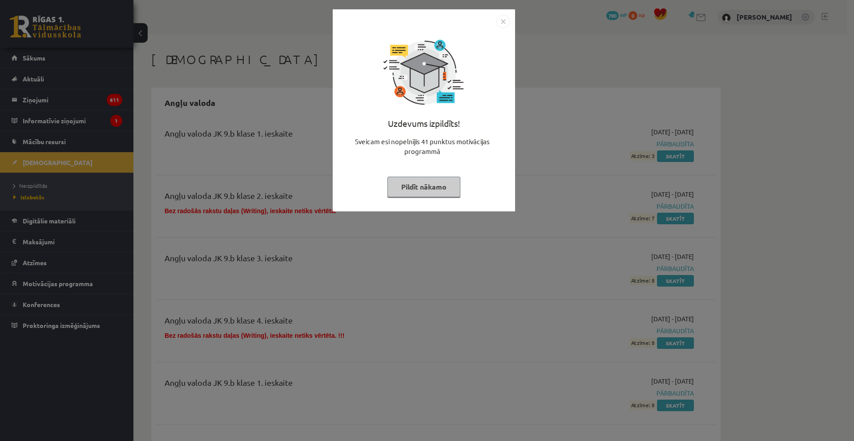
click at [448, 183] on button "Pildīt nākamo" at bounding box center [423, 187] width 73 height 20
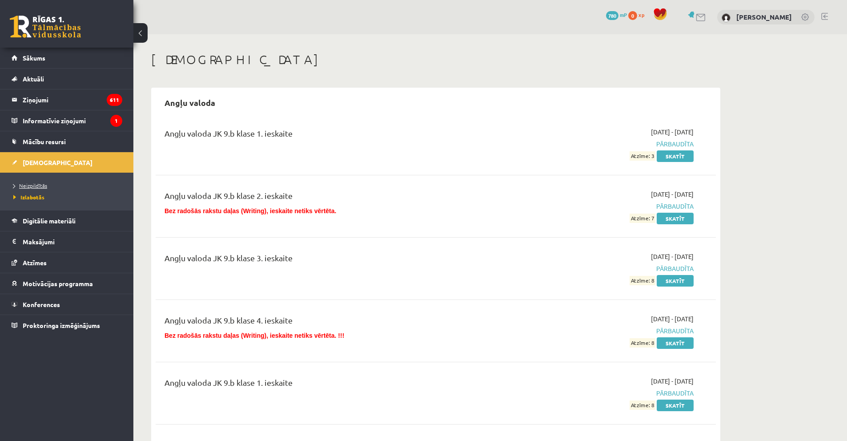
click at [23, 184] on span "Neizpildītās" at bounding box center [30, 185] width 34 height 7
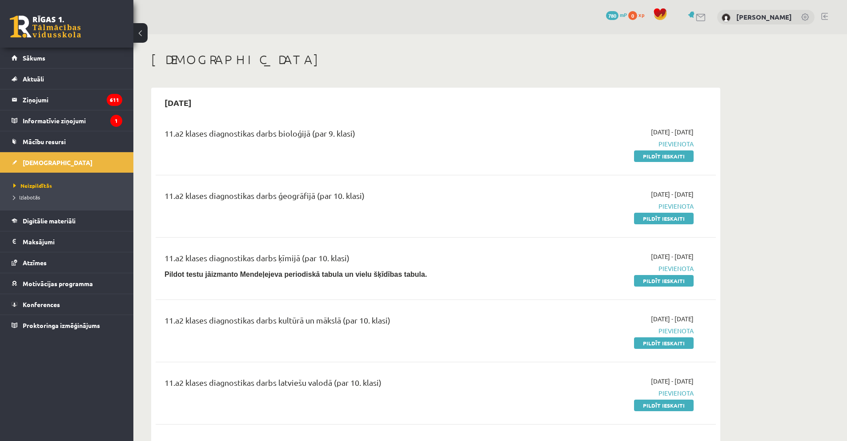
drag, startPoint x: 359, startPoint y: 127, endPoint x: 253, endPoint y: 137, distance: 106.7
click at [253, 137] on div "11.a2 klases diagnostikas darbs bioloģijā (par 9. klasi)" at bounding box center [339, 135] width 348 height 16
click at [252, 149] on div "11.a2 klases diagnostikas darbs bioloģijā (par 9. klasi)" at bounding box center [339, 143] width 362 height 33
click at [645, 160] on link "Pildīt ieskaiti" at bounding box center [664, 156] width 60 height 12
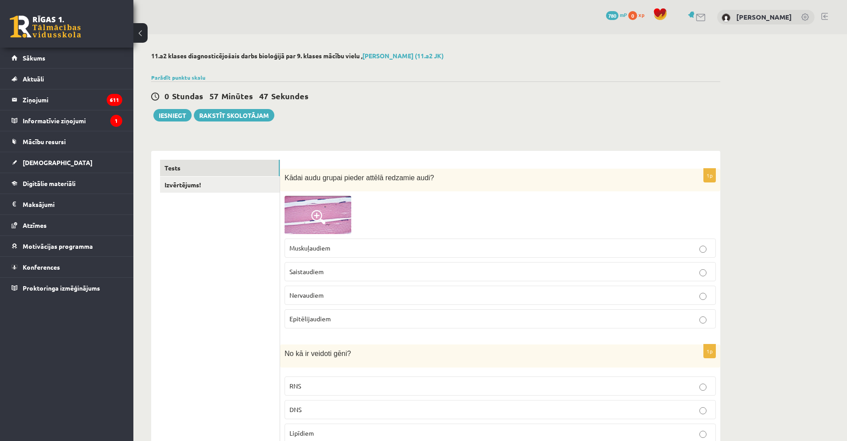
click at [328, 210] on img at bounding box center [318, 215] width 67 height 38
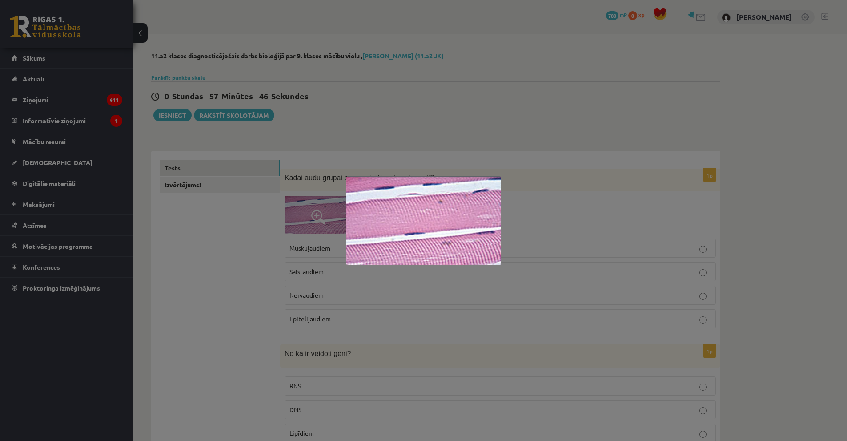
drag, startPoint x: 395, startPoint y: 200, endPoint x: 362, endPoint y: 212, distance: 35.3
click at [362, 212] on img at bounding box center [423, 220] width 155 height 89
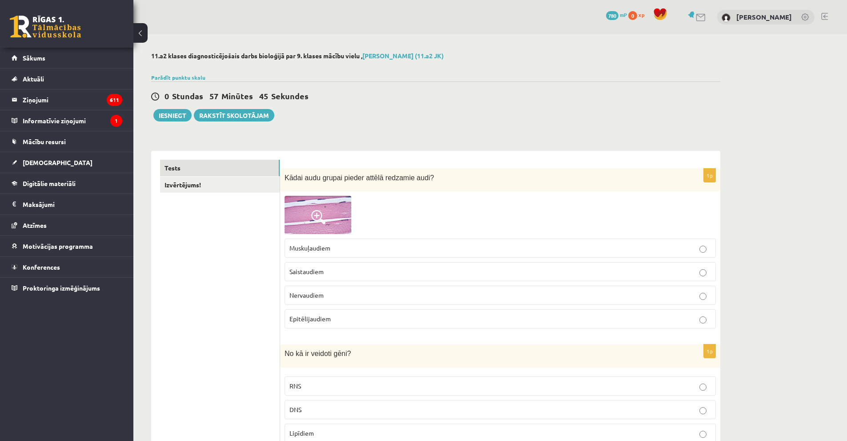
click at [334, 217] on img at bounding box center [318, 215] width 67 height 38
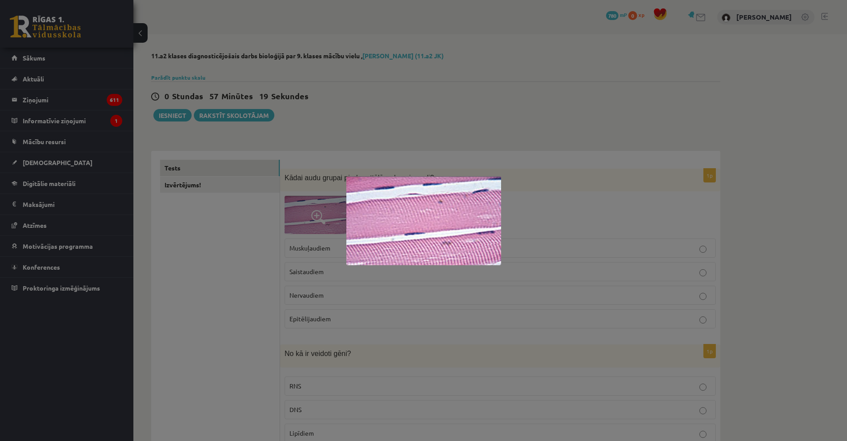
click at [582, 120] on div at bounding box center [423, 220] width 847 height 441
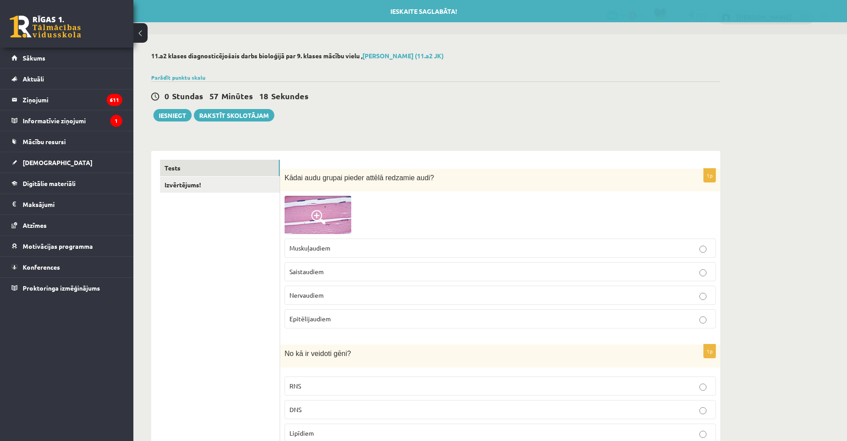
click at [357, 255] on label "Muskuļaudiem" at bounding box center [500, 247] width 431 height 19
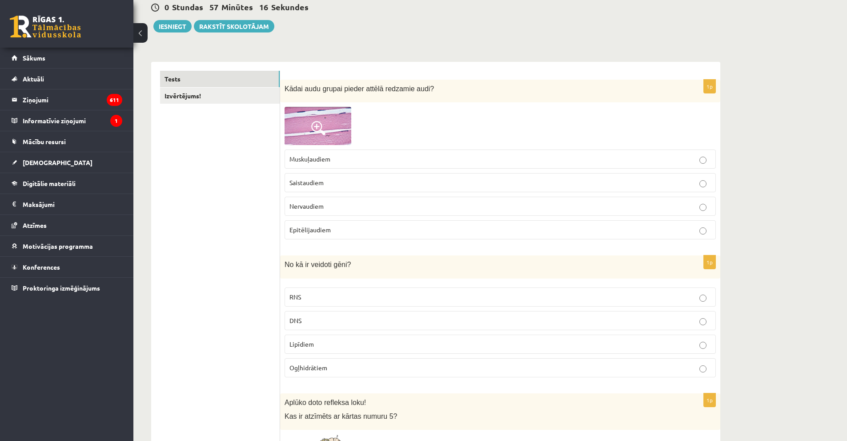
scroll to position [222, 0]
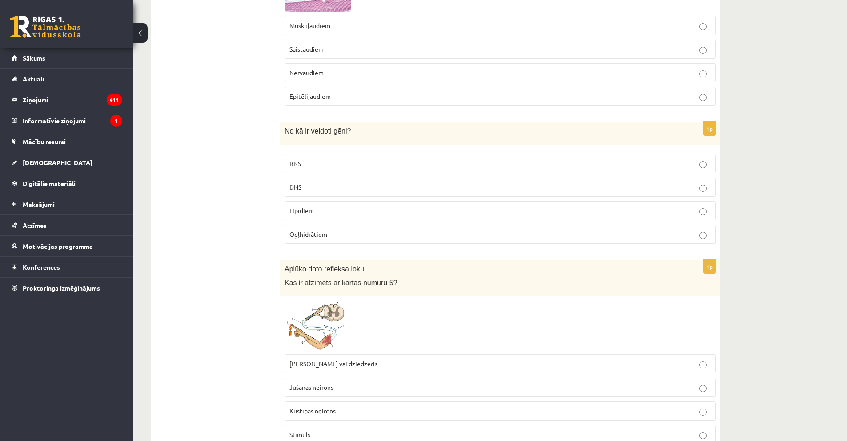
drag, startPoint x: 280, startPoint y: 264, endPoint x: 356, endPoint y: 192, distance: 104.8
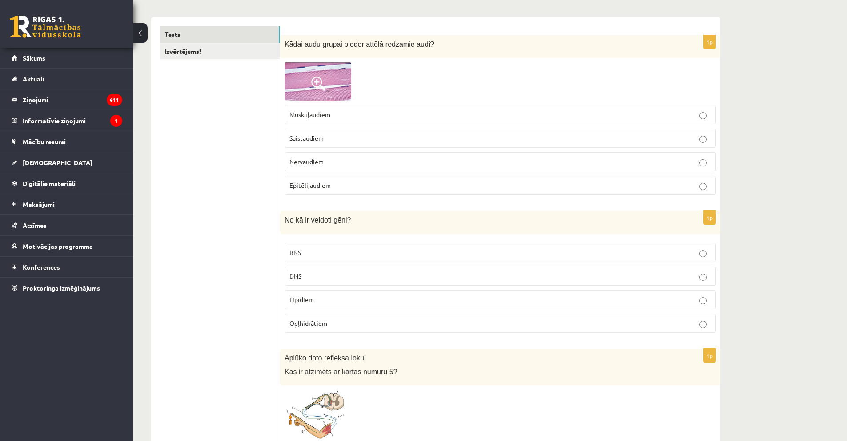
click at [370, 197] on fieldset "Muskuļaudiem Saistaudiem Nervaudiem Epitēlijaudiem" at bounding box center [500, 149] width 431 height 97
drag, startPoint x: 327, startPoint y: 219, endPoint x: 361, endPoint y: 310, distance: 97.8
click at [361, 310] on div "1p No kā ir veidoti gēni? RNS DNS Lipīdiem Ogļhidrātiem" at bounding box center [500, 275] width 440 height 129
copy div "No kā ir veidoti gēni? RNS DNS Lipīdiem Ogļhidrātiem"
click at [347, 277] on p "DNS" at bounding box center [501, 275] width 422 height 9
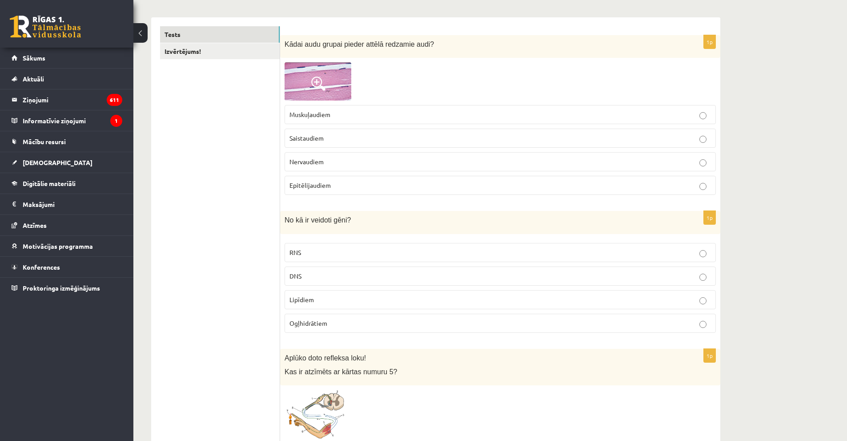
scroll to position [311, 0]
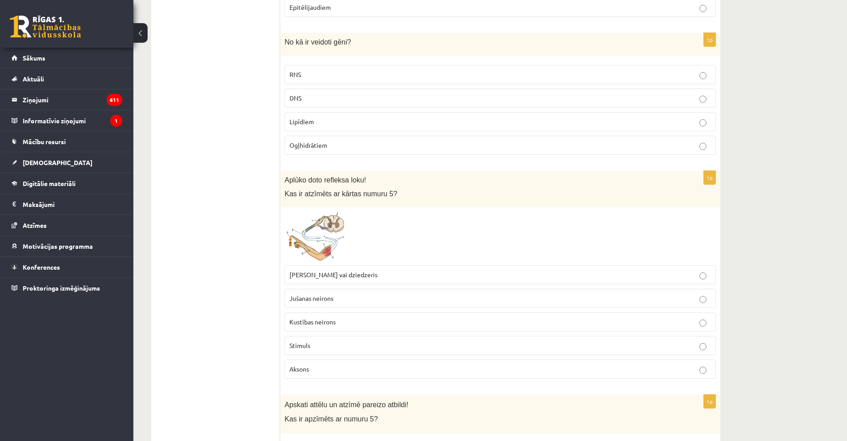
click at [315, 232] on span at bounding box center [318, 233] width 14 height 14
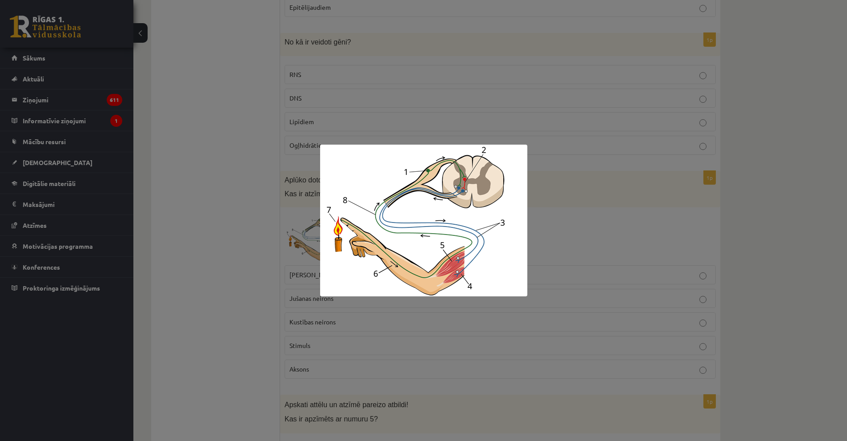
click at [598, 196] on div at bounding box center [423, 220] width 847 height 441
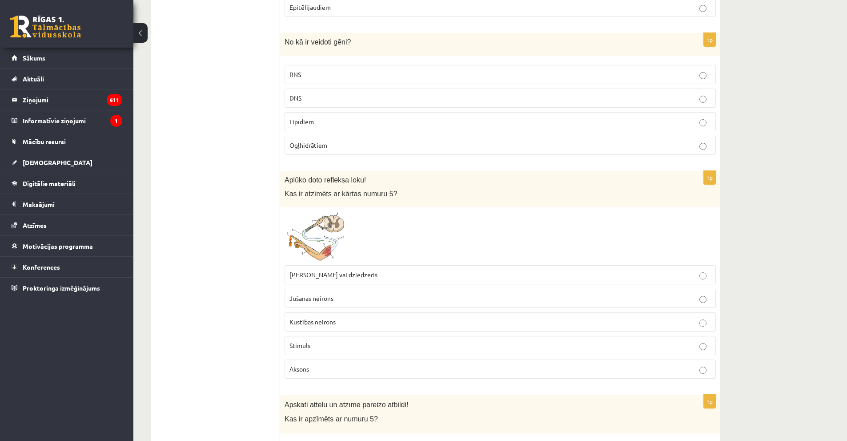
click at [318, 227] on span at bounding box center [318, 233] width 14 height 14
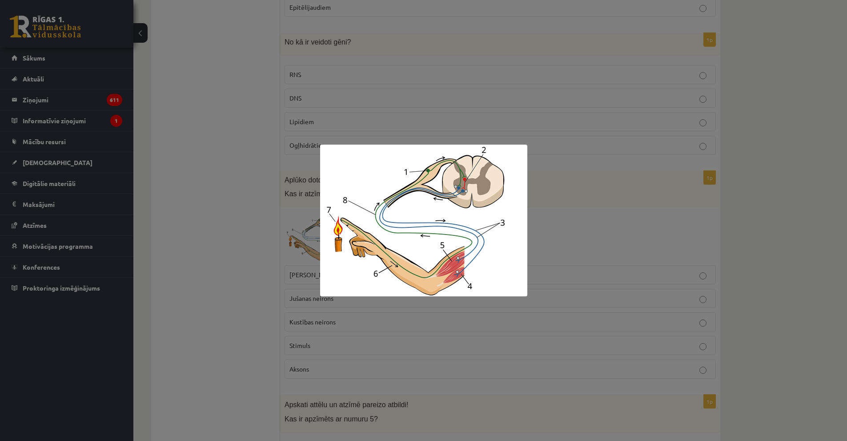
drag, startPoint x: 710, startPoint y: 248, endPoint x: 704, endPoint y: 249, distance: 6.0
click at [705, 249] on div at bounding box center [423, 220] width 847 height 441
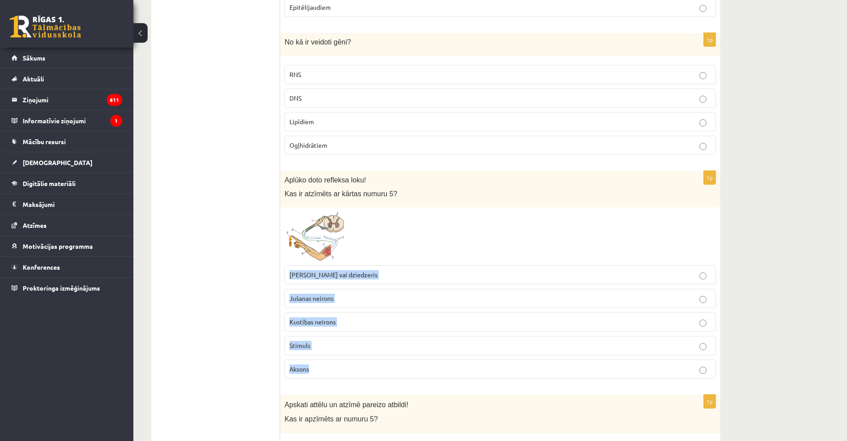
drag, startPoint x: 282, startPoint y: 269, endPoint x: 348, endPoint y: 362, distance: 114.9
click at [348, 362] on div "1p Aplūko doto refleksa loku! Kas ir atzīmēts ar kārtas numuru 5? Muskulis vai …" at bounding box center [500, 278] width 440 height 215
copy fieldset "Muskulis vai dziedzeris Jušanas neirons Kustības neirons Stimuls Aksons"
click at [333, 326] on p "Kustības neirons" at bounding box center [501, 321] width 422 height 9
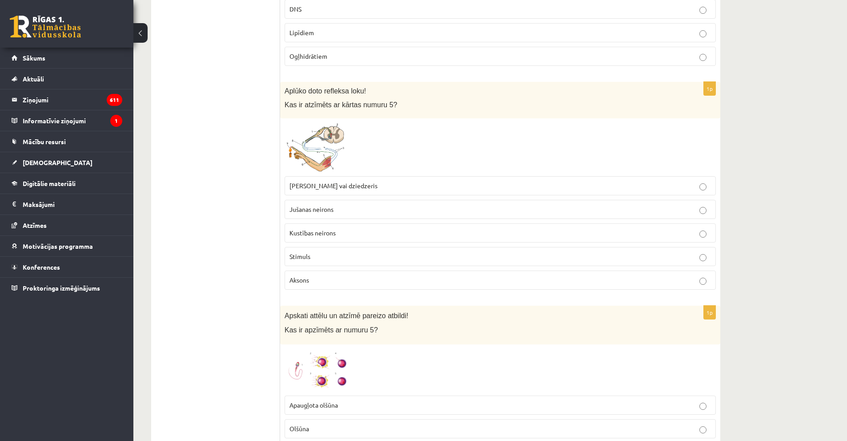
scroll to position [489, 0]
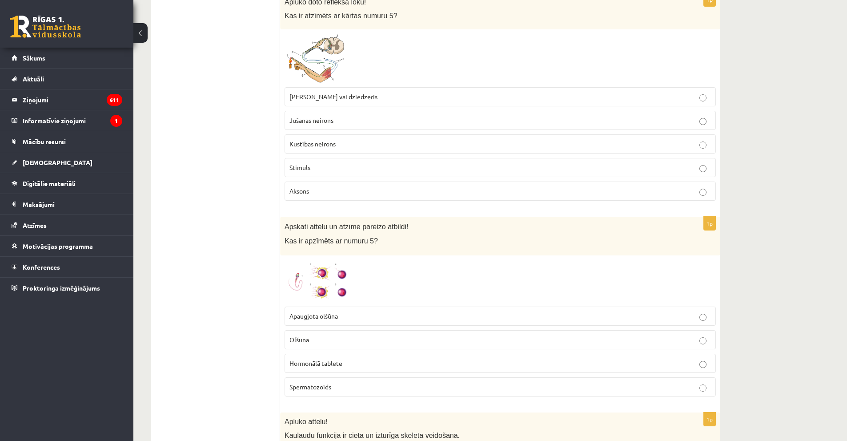
click at [311, 295] on img at bounding box center [318, 281] width 67 height 42
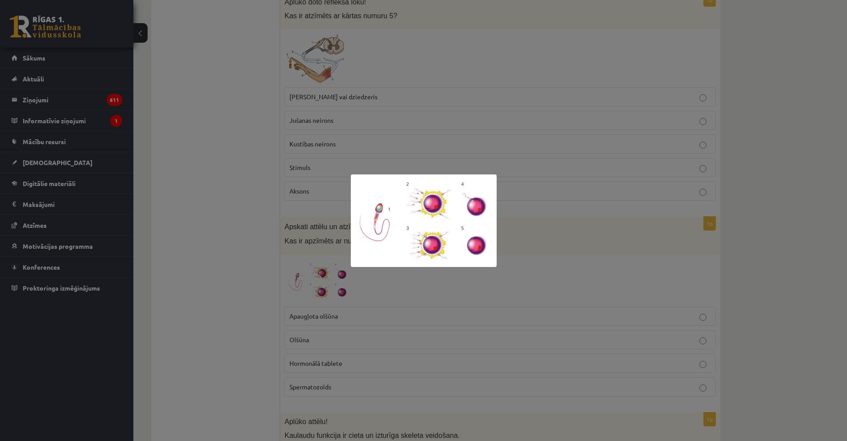
click at [634, 197] on div at bounding box center [423, 220] width 847 height 441
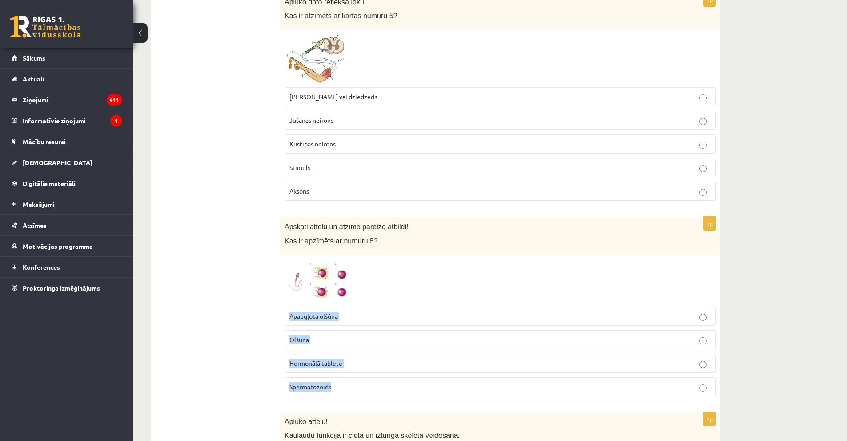
drag, startPoint x: 282, startPoint y: 313, endPoint x: 335, endPoint y: 380, distance: 86.1
click at [349, 381] on div "1p Apskati attēlu un atzīmē pareizo atbildi! Kas ir apzīmēts ar numuru 5? Apaug…" at bounding box center [500, 310] width 440 height 187
copy fieldset "Apaugļota olšūna Olšūna Hormonālā tablete Spermatozoīds"
click at [304, 343] on span "Olšūna" at bounding box center [300, 339] width 20 height 8
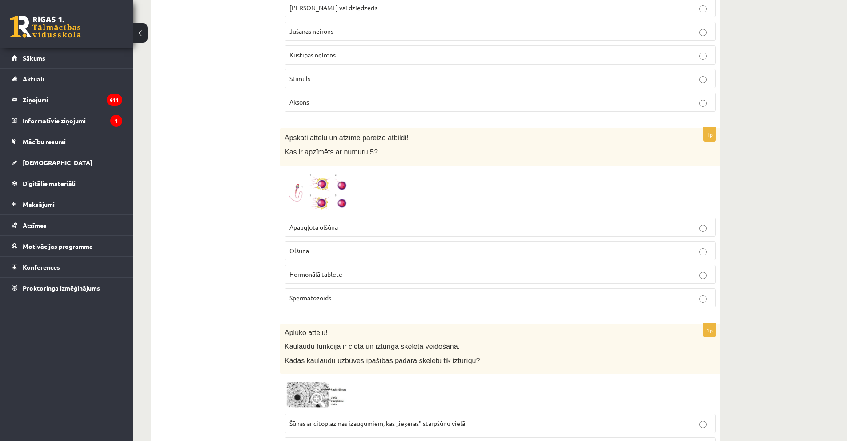
scroll to position [712, 0]
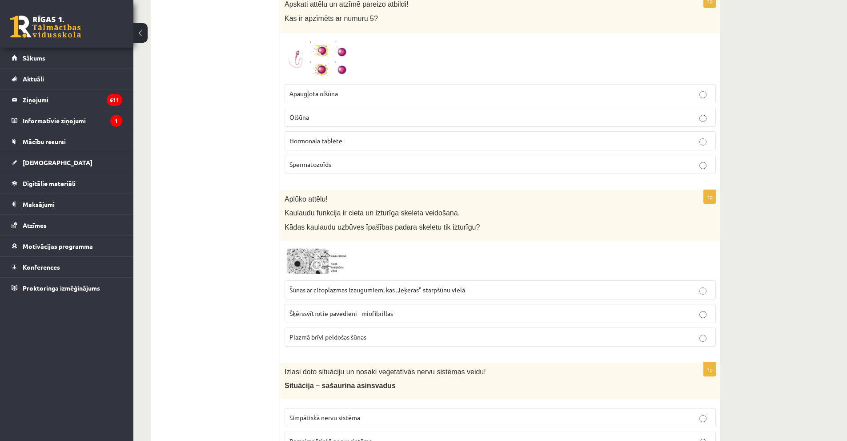
click at [302, 262] on img at bounding box center [318, 260] width 67 height 31
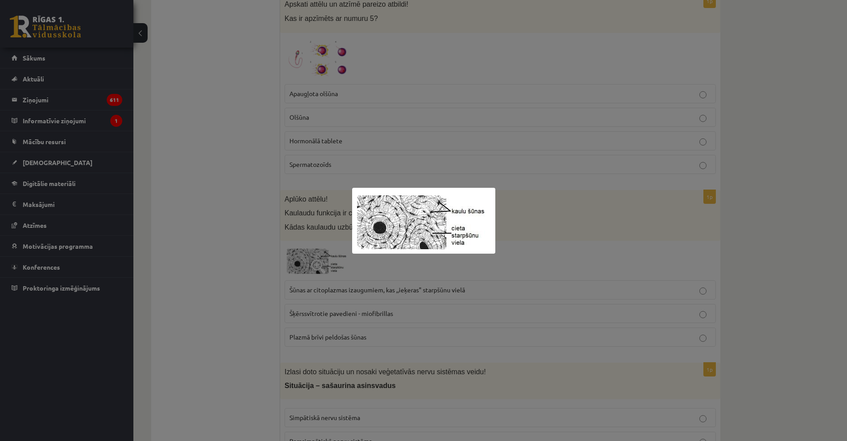
click at [338, 246] on div at bounding box center [423, 220] width 847 height 441
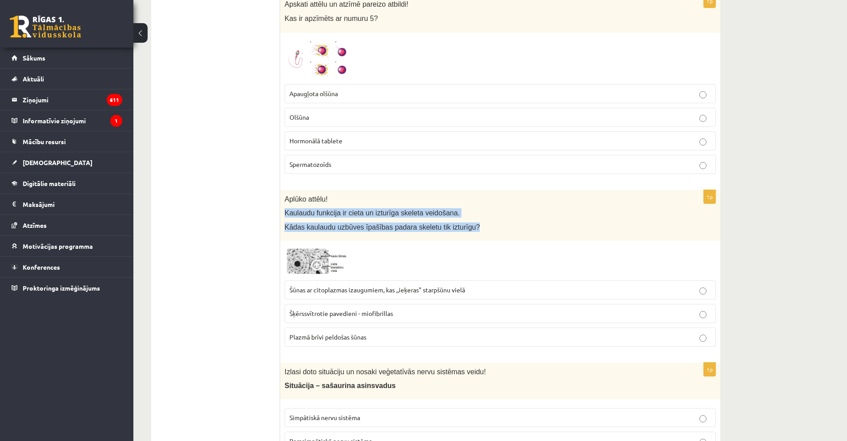
drag, startPoint x: 284, startPoint y: 210, endPoint x: 459, endPoint y: 240, distance: 177.2
click at [459, 240] on div "Aplūko attēlu! Kaulaudu funkcija ir cieta un izturīga skeleta veidošana. Kādas …" at bounding box center [500, 215] width 440 height 51
copy div "Kaulaudu funkcija ir cieta un izturīga skeleta veidošana. Kādas kaulaudu uzbūve…"
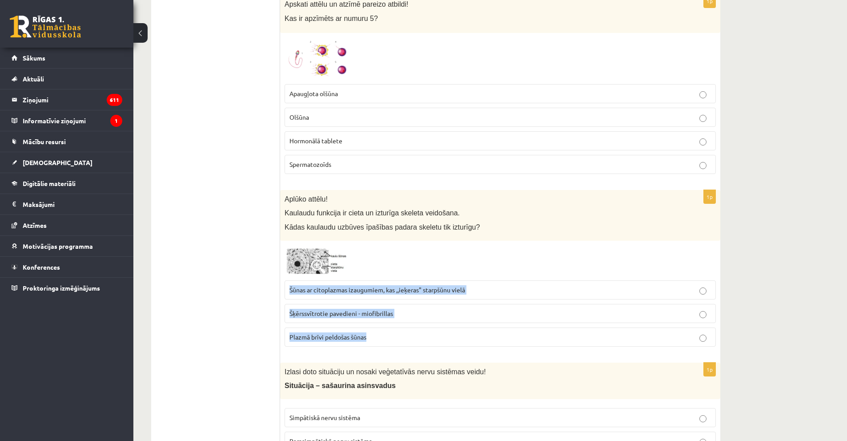
drag, startPoint x: 300, startPoint y: 287, endPoint x: 388, endPoint y: 334, distance: 99.3
click at [388, 334] on div "1p Aplūko attēlu! Kaulaudu funkcija ir cieta un izturīga skeleta veidošana. Kād…" at bounding box center [500, 272] width 440 height 164
copy fieldset "Šūnas ar citoplazmas izaugumiem, kas ,,ieķeras" starpšūnu vielā Šķērssvītrotie …"
click at [379, 293] on span "Šūnas ar citoplazmas izaugumiem, kas ,,ieķeras" starpšūnu vielā" at bounding box center [378, 290] width 176 height 8
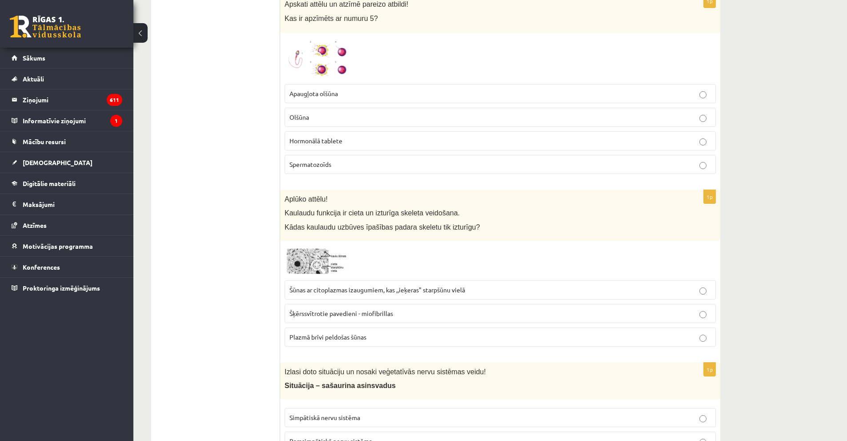
click at [298, 261] on img at bounding box center [318, 260] width 67 height 31
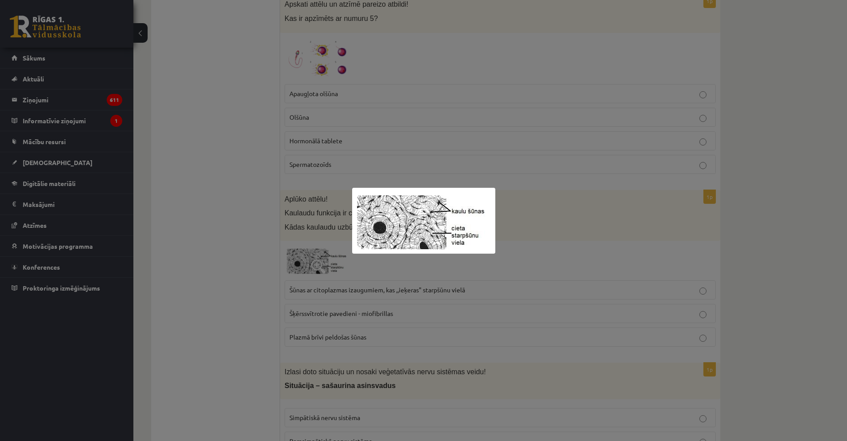
click at [223, 280] on div at bounding box center [423, 220] width 847 height 441
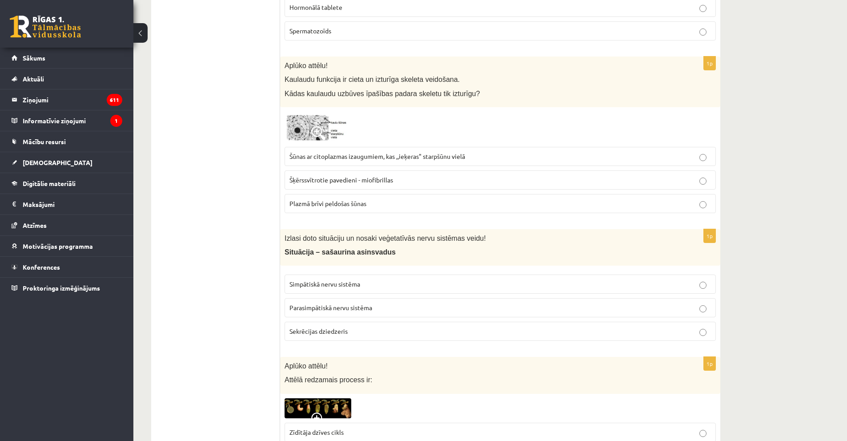
scroll to position [889, 0]
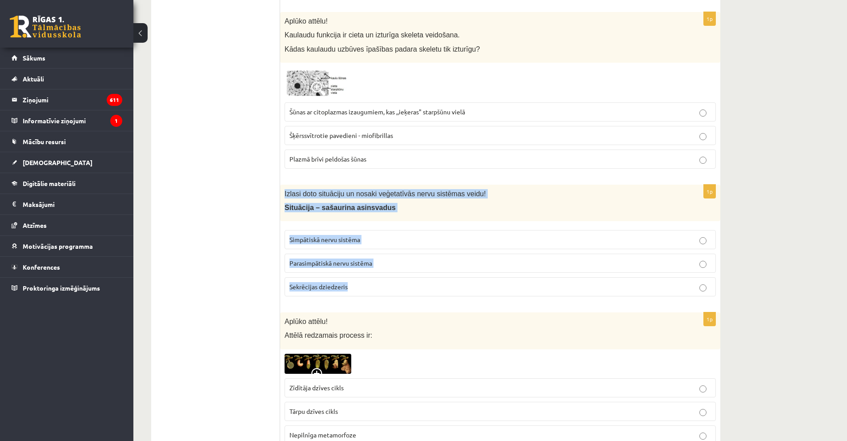
drag, startPoint x: 281, startPoint y: 194, endPoint x: 402, endPoint y: 285, distance: 150.9
click at [402, 285] on div "1p Izlasi doto situāciju un nosaki veģetatīvās nervu sistēmas veidu! Situācija …" at bounding box center [500, 244] width 440 height 119
copy div "Izlasi doto situāciju un nosaki veģetatīvās nervu sistēmas veidu! Situācija – s…"
click at [338, 241] on span "Simpātiskā nervu sistēma" at bounding box center [325, 239] width 71 height 8
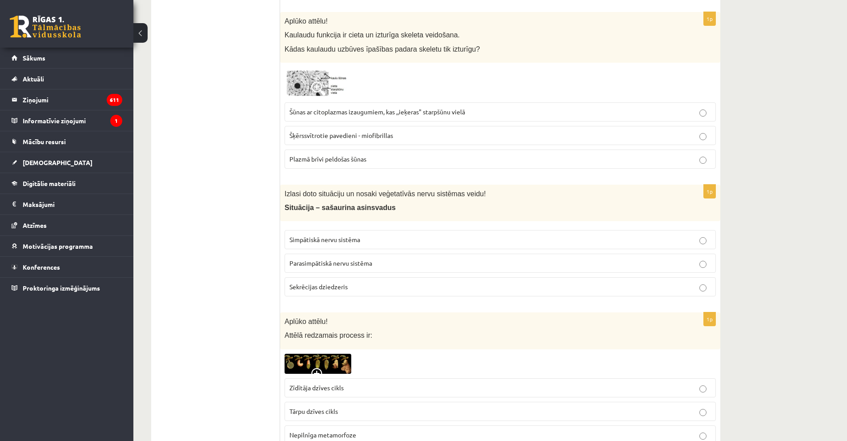
scroll to position [934, 0]
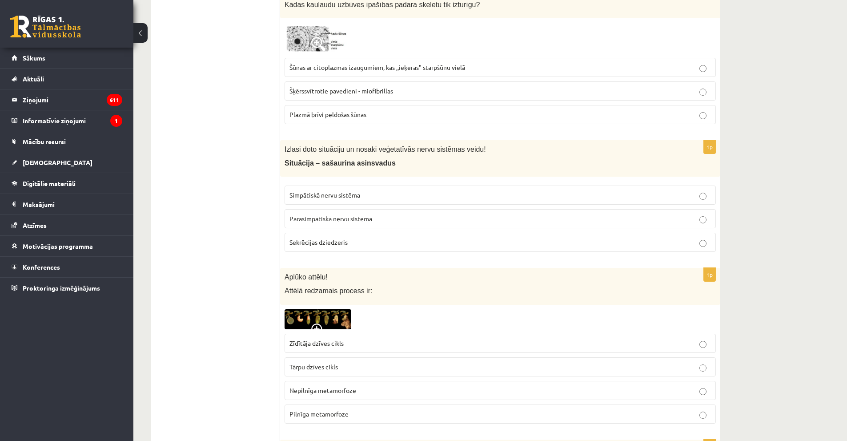
click at [306, 314] on img at bounding box center [318, 319] width 67 height 20
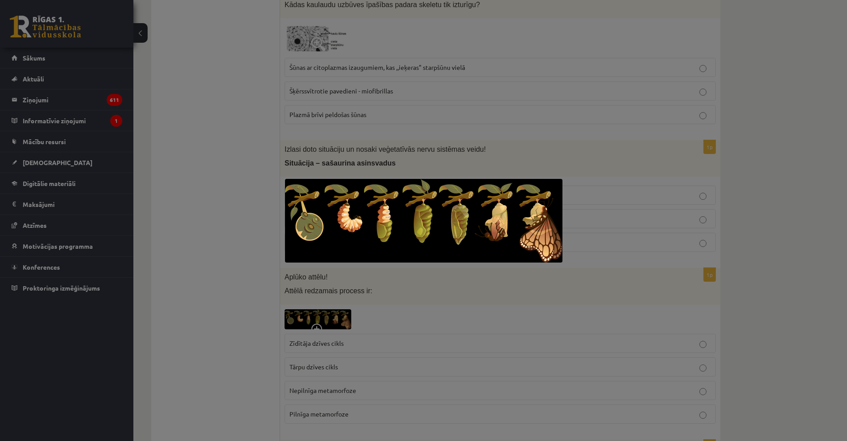
click at [262, 240] on div at bounding box center [423, 220] width 847 height 441
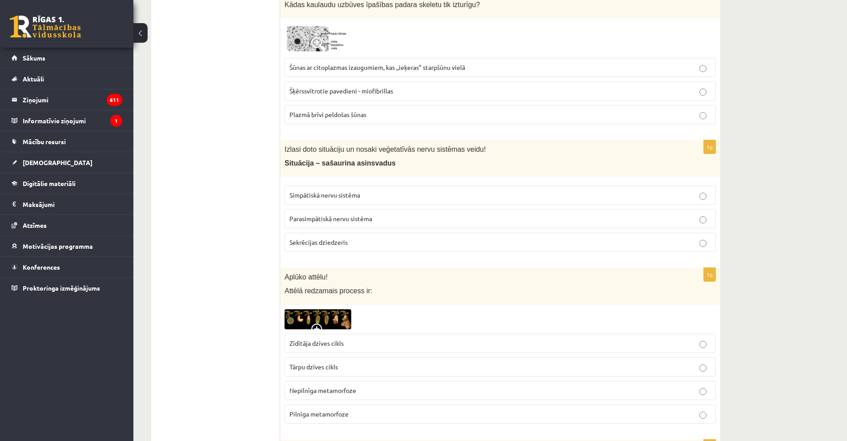
scroll to position [1023, 0]
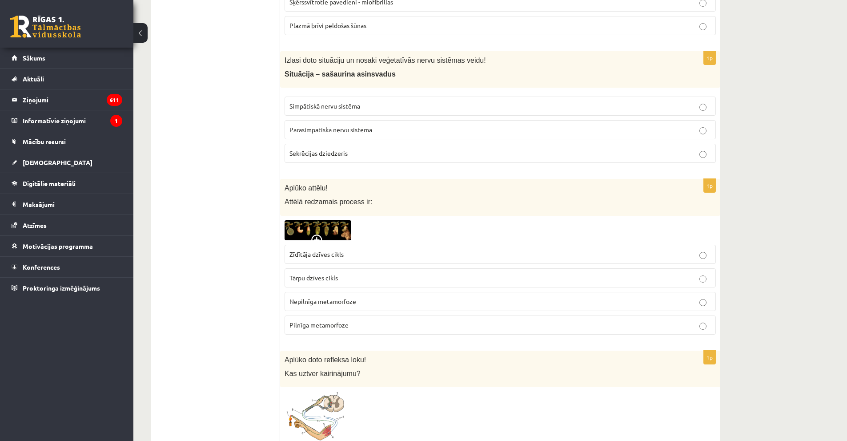
drag, startPoint x: 287, startPoint y: 182, endPoint x: 315, endPoint y: 214, distance: 42.5
click at [284, 189] on div "Aplūko attēlu! Attēlā redzamais process ir:" at bounding box center [500, 197] width 440 height 37
click at [285, 187] on span "Aplūko attēlu!" at bounding box center [306, 188] width 43 height 8
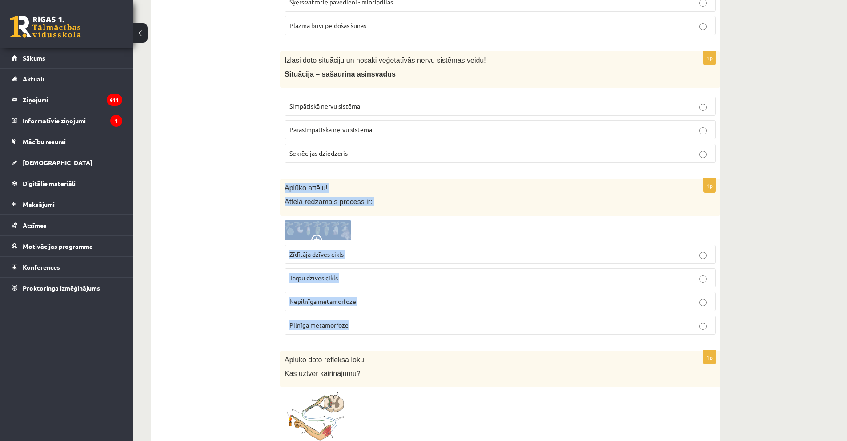
drag, startPoint x: 304, startPoint y: 190, endPoint x: 384, endPoint y: 315, distance: 148.7
click at [384, 315] on div "1p Aplūko attēlu! Attēlā redzamais process ir: Zīdītāja dzīves cikls Tārpu dzīv…" at bounding box center [500, 260] width 440 height 163
copy div "Aplūko attēlu! Attēlā redzamais process ir: Zīdītāja dzīves cikls Tārpu dzīves …"
click at [319, 324] on span "Pilnīga metamorfoze" at bounding box center [319, 325] width 59 height 8
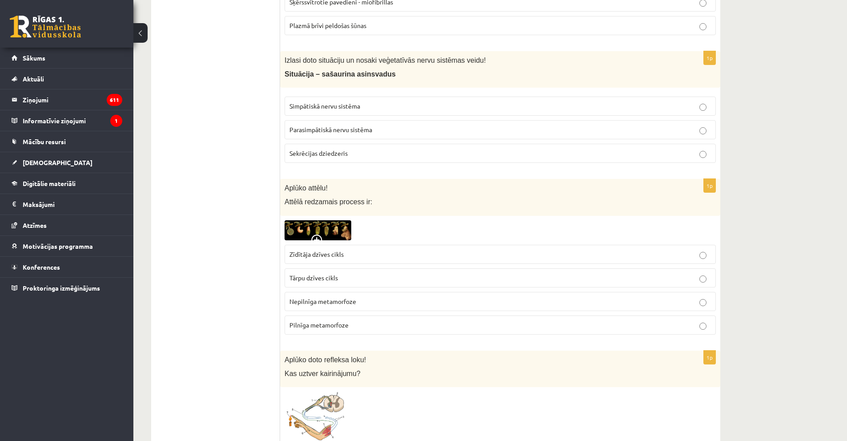
click at [300, 238] on img at bounding box center [318, 230] width 67 height 20
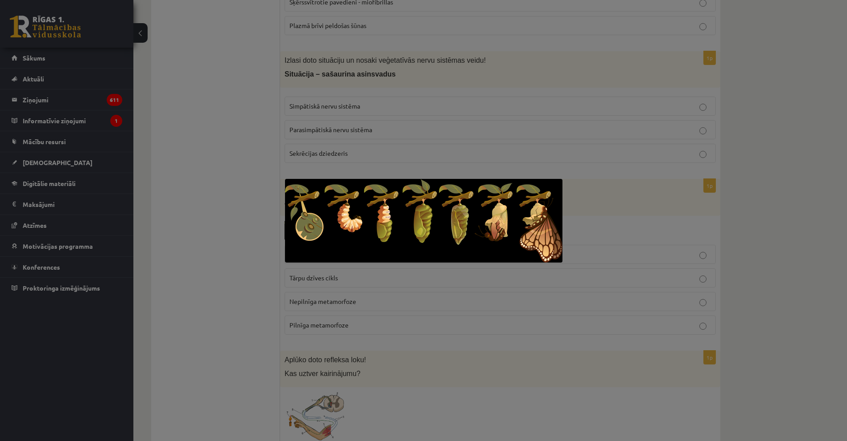
click at [244, 248] on div at bounding box center [423, 220] width 847 height 441
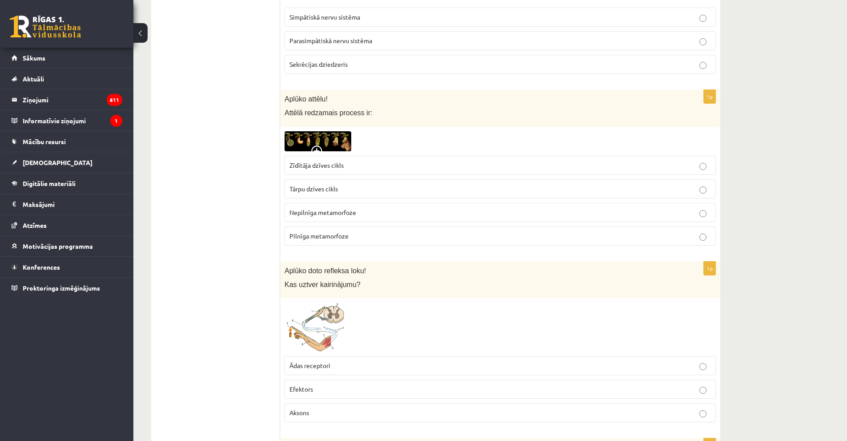
scroll to position [1201, 0]
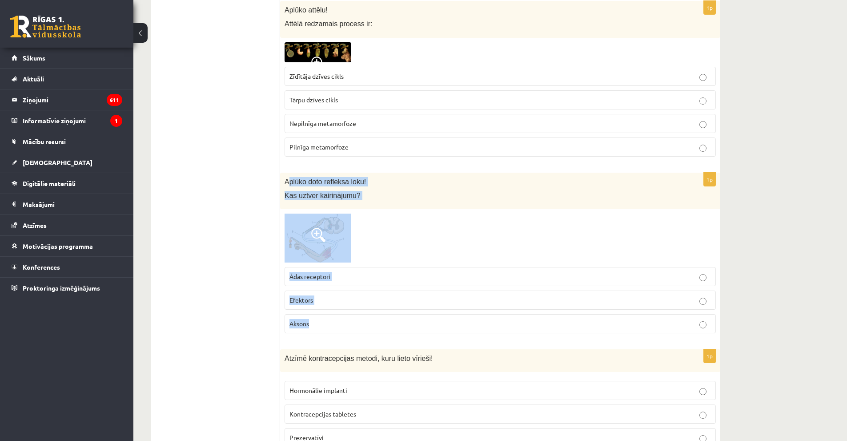
drag, startPoint x: 299, startPoint y: 180, endPoint x: 419, endPoint y: 313, distance: 179.2
click at [419, 313] on div "1p Aplūko doto refleksa loku! Kas uztver kairinājumu? Ādas receptori Efektors A…" at bounding box center [500, 257] width 440 height 168
copy div "plūko doto refleksa loku! Kas uztver kairinājumu? Ādas receptori Efektors Aksons"
click at [322, 279] on span "Ādas receptori" at bounding box center [310, 276] width 41 height 8
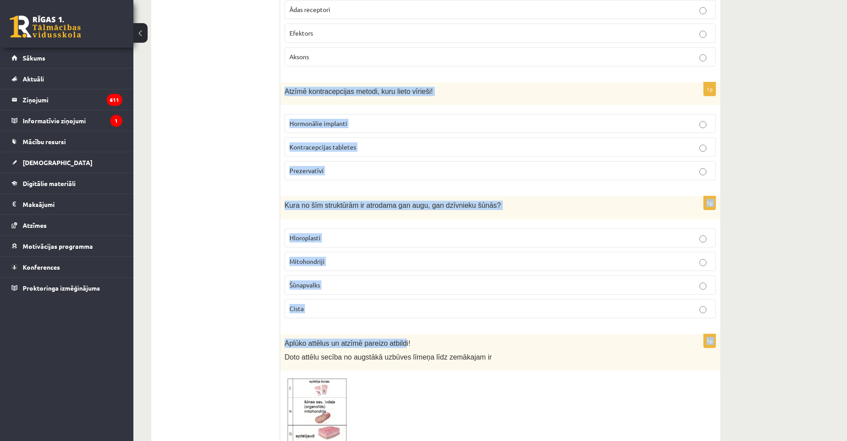
scroll to position [1512, 0]
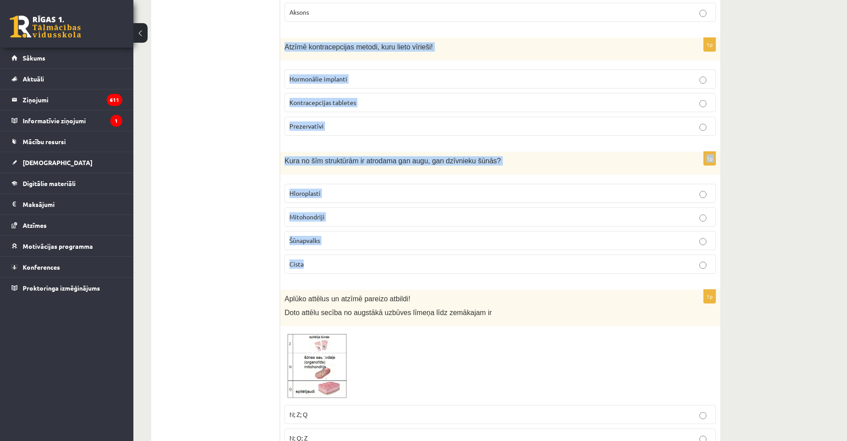
drag, startPoint x: 281, startPoint y: 268, endPoint x: 396, endPoint y: 270, distance: 115.2
copy form "Atzīmē kontracepcijas metodi, kuru lieto vīrieši! Hormonālie implanti Kontracep…"
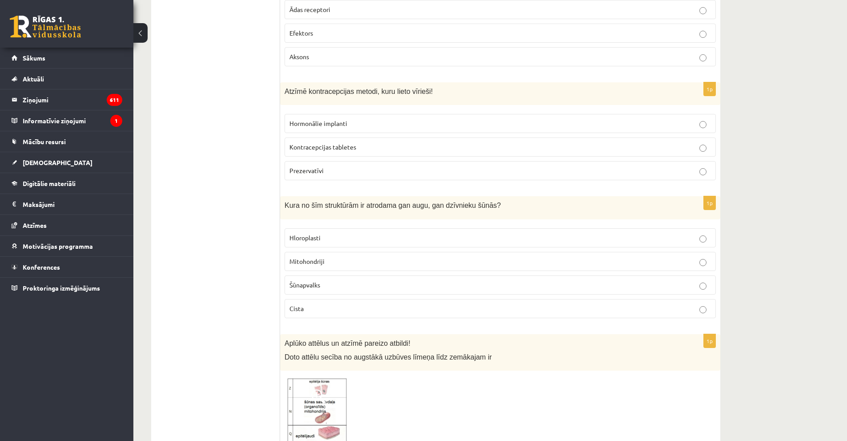
click at [310, 178] on label "Prezervatīvi" at bounding box center [500, 170] width 431 height 19
click at [310, 266] on label "Mitohondriji" at bounding box center [500, 261] width 431 height 19
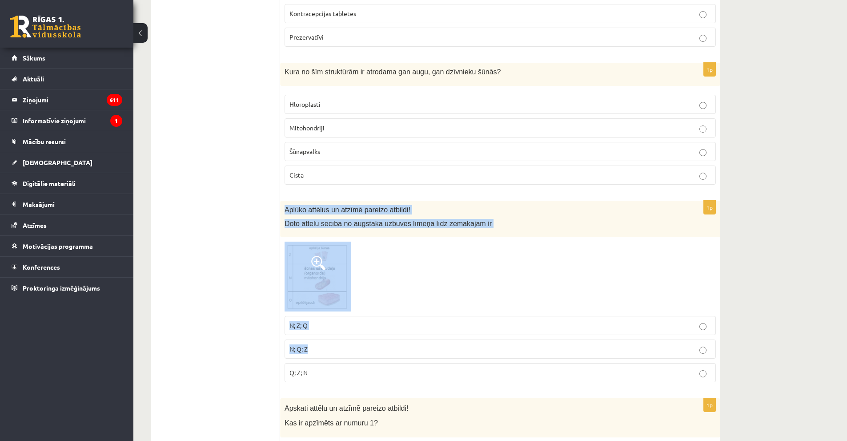
scroll to position [1646, 0]
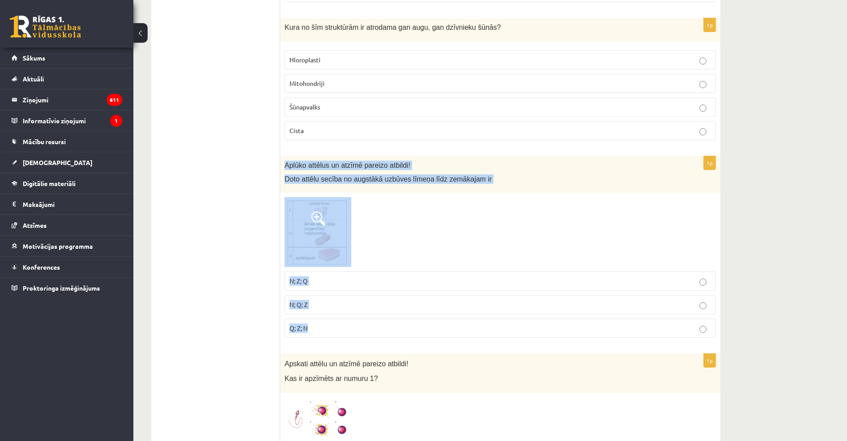
drag, startPoint x: 282, startPoint y: 252, endPoint x: 410, endPoint y: 326, distance: 147.7
click at [410, 326] on div "1p Aplūko attēlus un atzīmē pareizo atbildi! Doto attēlu secība no augstākā uzb…" at bounding box center [500, 250] width 440 height 189
copy div "Aplūko attēlus un atzīmē pareizo atbildi! Doto attēlu secība no augstākā uzbūve…"
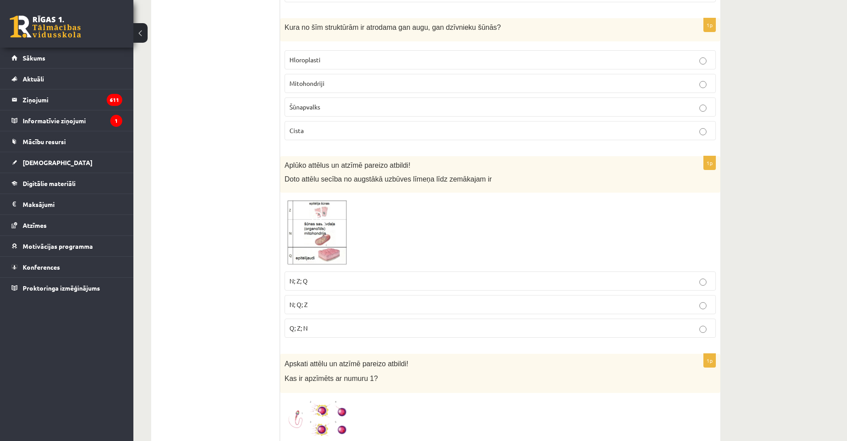
click at [317, 237] on img at bounding box center [318, 232] width 67 height 70
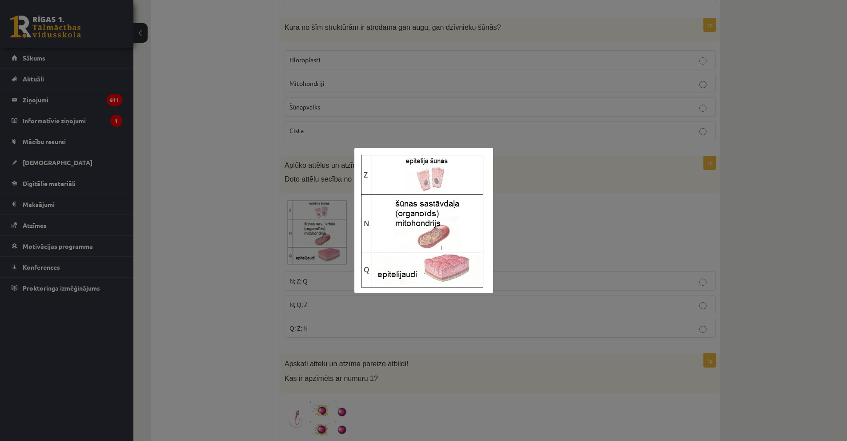
drag, startPoint x: 236, startPoint y: 321, endPoint x: 249, endPoint y: 325, distance: 14.4
click at [237, 321] on div at bounding box center [423, 220] width 847 height 441
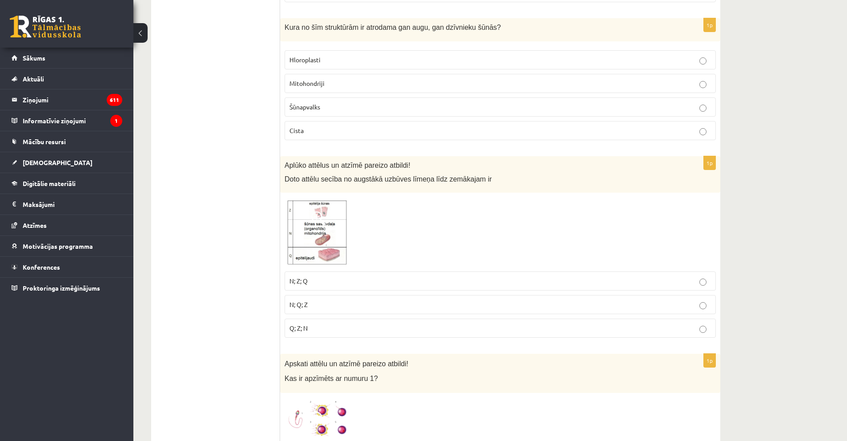
click at [319, 332] on p "Q; Z; N" at bounding box center [501, 327] width 422 height 9
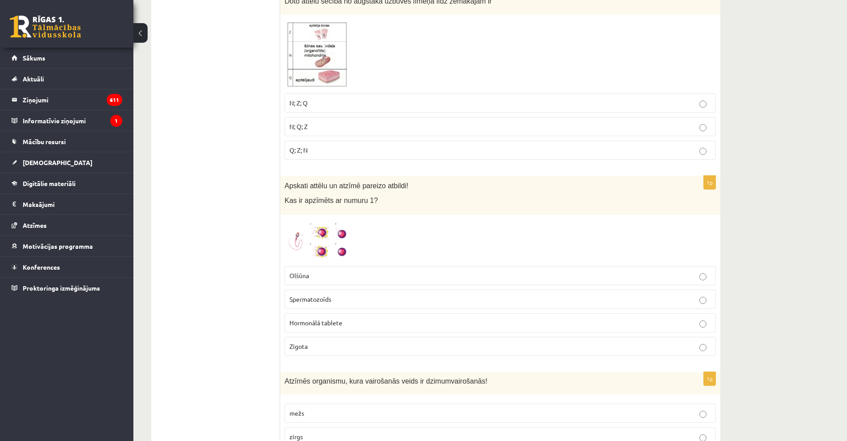
click at [306, 237] on img at bounding box center [318, 240] width 67 height 42
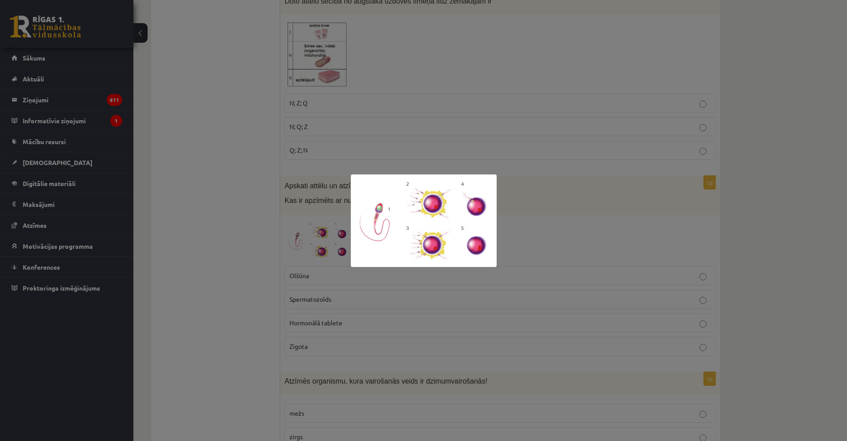
click at [244, 261] on div at bounding box center [423, 220] width 847 height 441
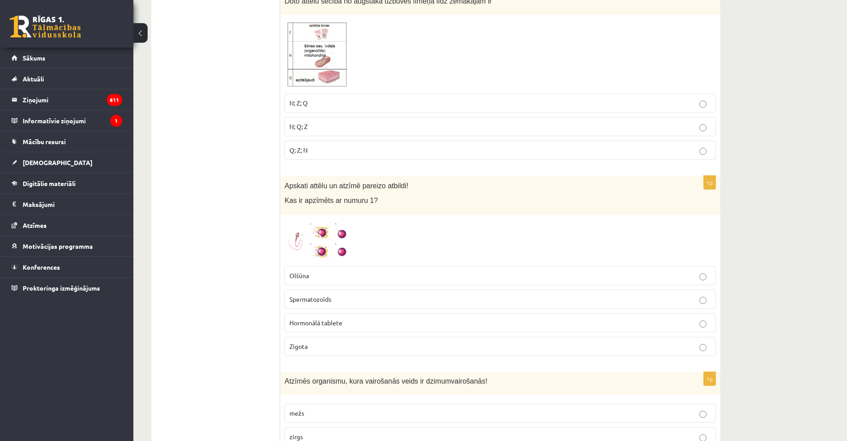
click at [322, 300] on span "Spermatozoīds" at bounding box center [311, 299] width 42 height 8
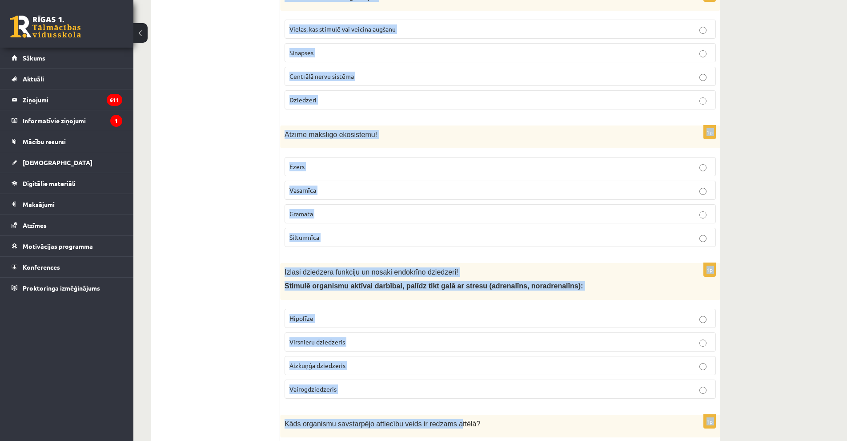
scroll to position [2891, 0]
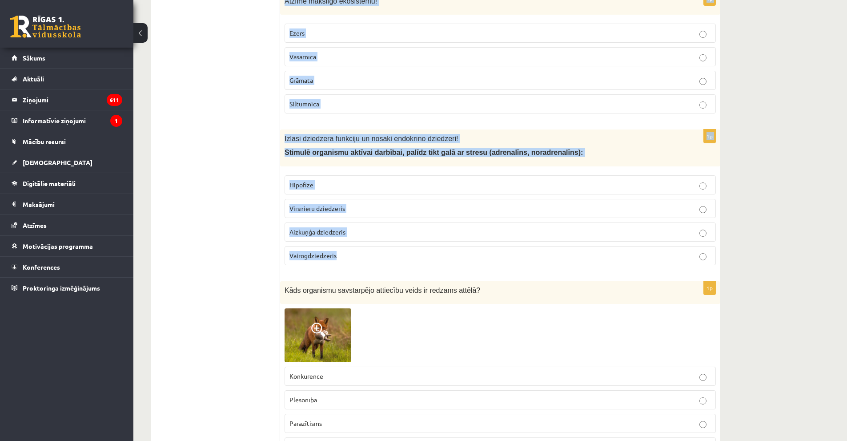
drag, startPoint x: 291, startPoint y: 205, endPoint x: 443, endPoint y: 257, distance: 161.0
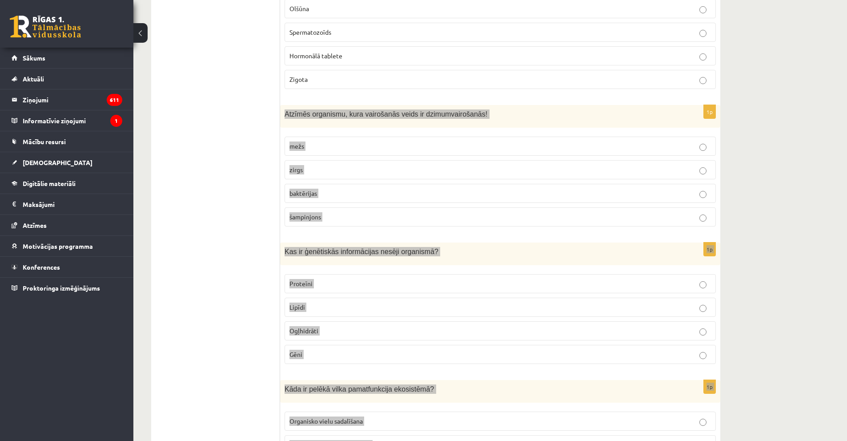
scroll to position [2001, 0]
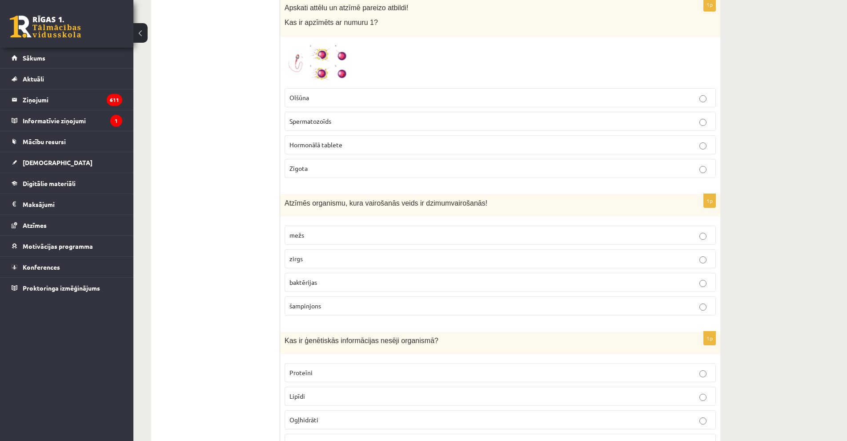
click at [234, 265] on ul "Tests Izvērtējums!" at bounding box center [220, 108] width 120 height 3900
click at [335, 262] on p "zirgs" at bounding box center [501, 258] width 422 height 9
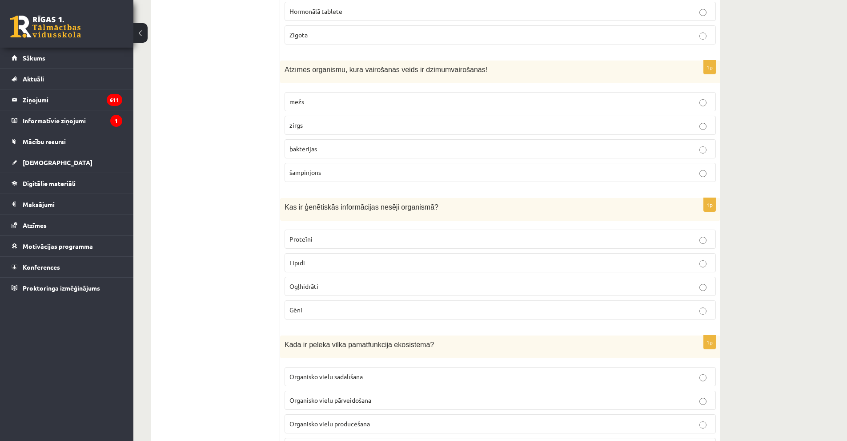
click at [324, 306] on p "Gēni" at bounding box center [501, 309] width 422 height 9
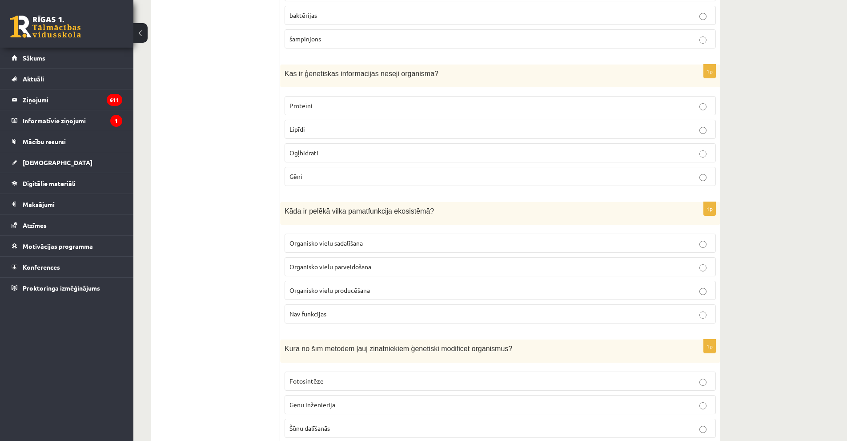
click at [328, 265] on span "Organisko vielu pārveidošana" at bounding box center [331, 266] width 82 height 8
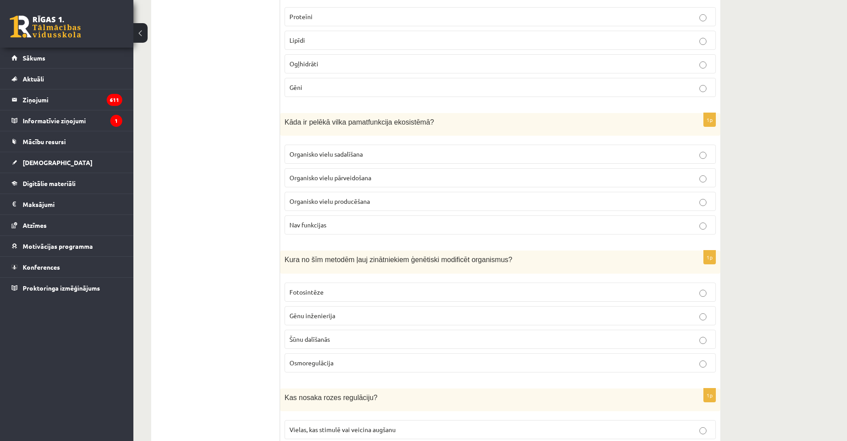
scroll to position [2402, 0]
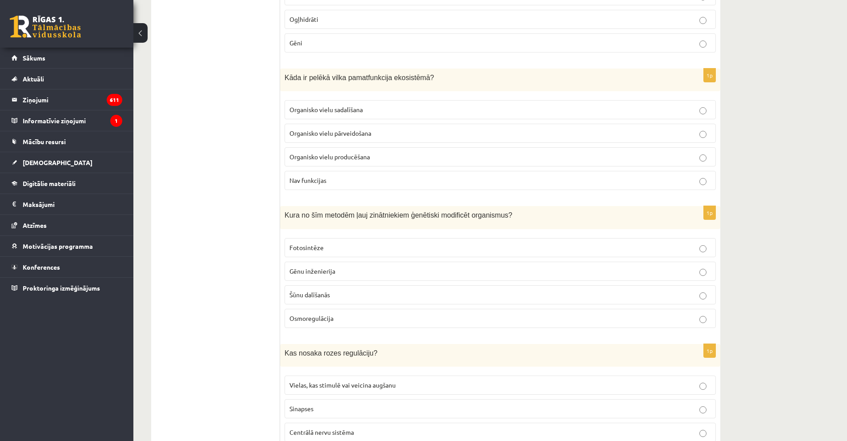
click at [323, 276] on p "Gēnu inženierija" at bounding box center [501, 270] width 422 height 9
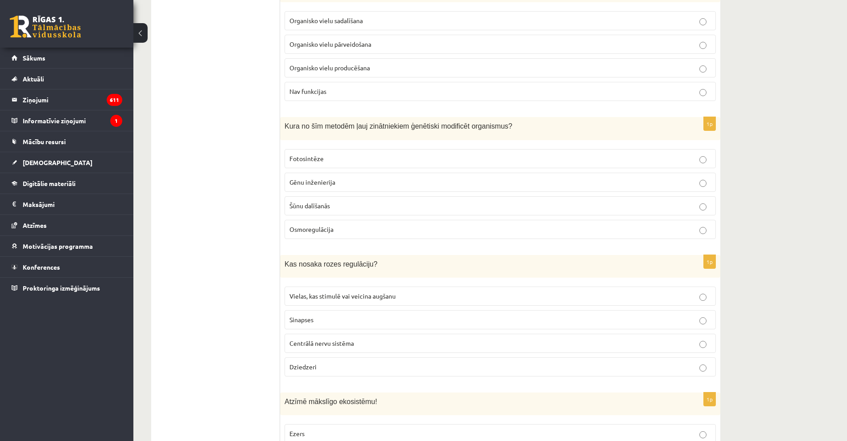
scroll to position [2535, 0]
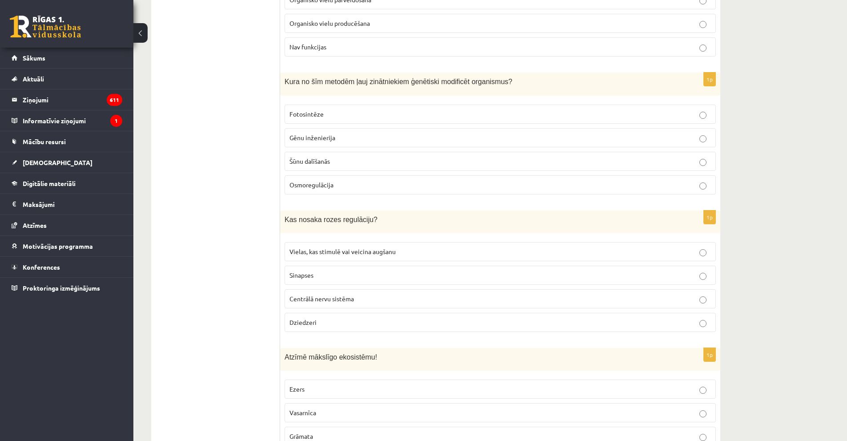
click at [327, 257] on label "Vielas, kas stimulē vai veicina augšanu" at bounding box center [500, 251] width 431 height 19
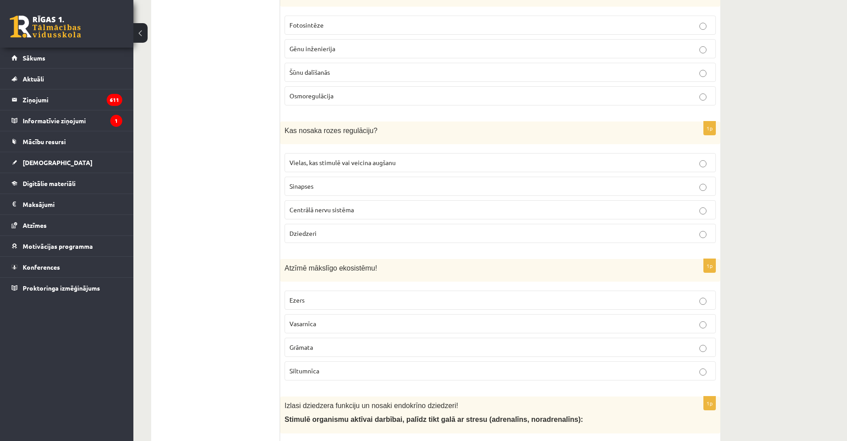
scroll to position [2713, 0]
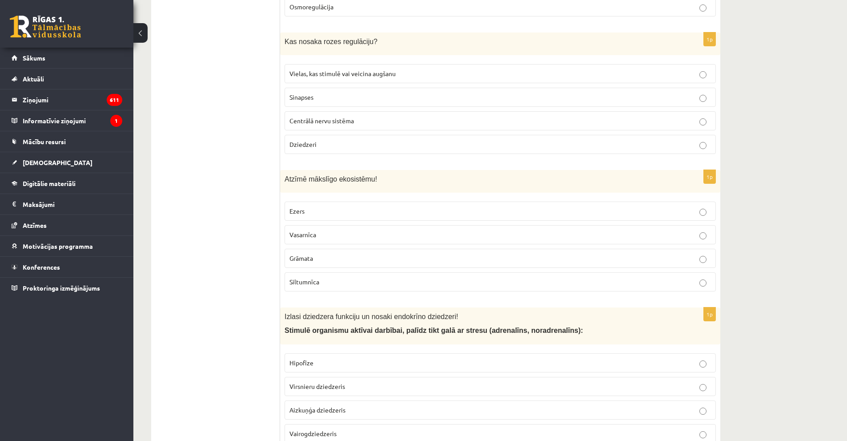
click at [336, 282] on p "Siltumnīca" at bounding box center [501, 281] width 422 height 9
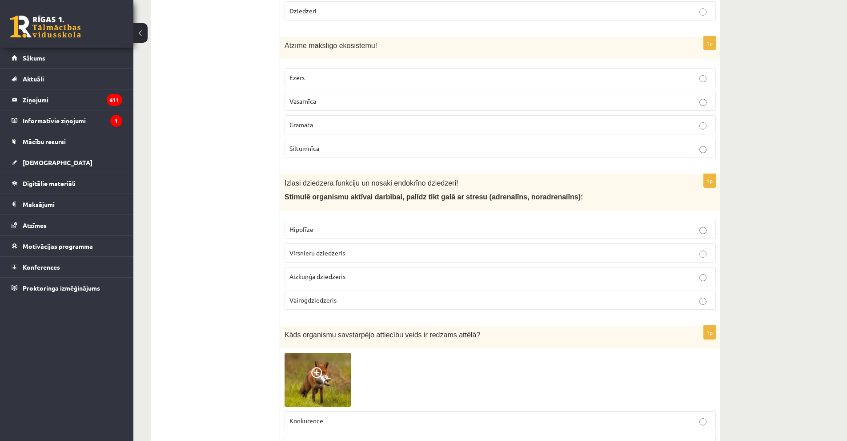
click at [325, 252] on span "Virsnieru dziedzeris" at bounding box center [318, 253] width 56 height 8
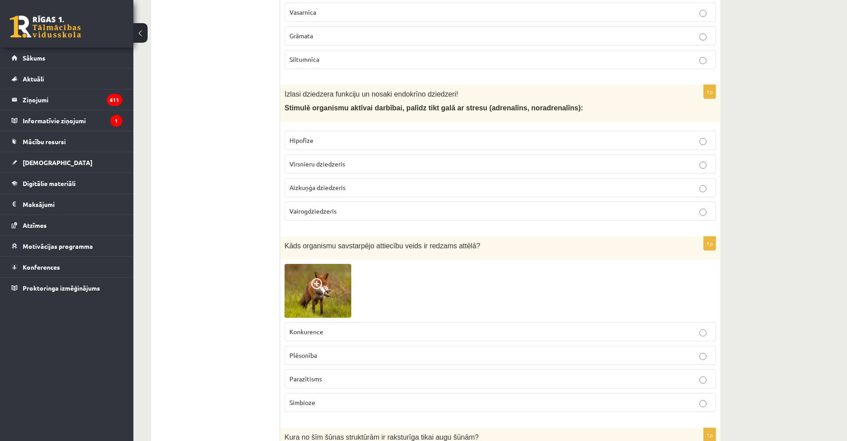
scroll to position [2980, 0]
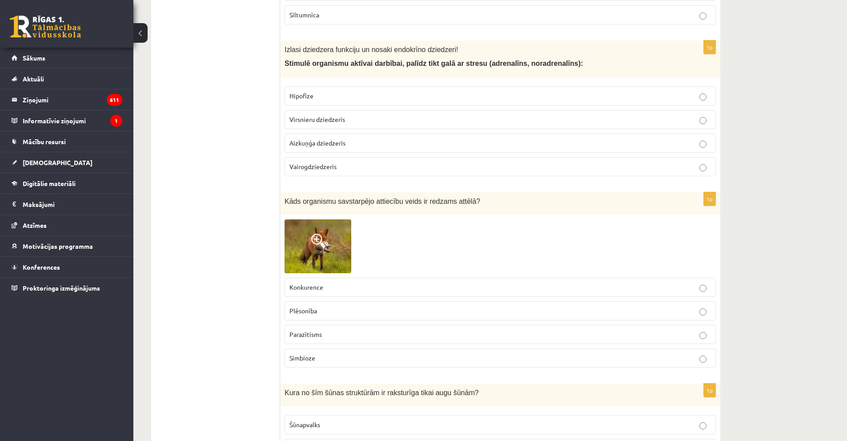
click at [305, 248] on img at bounding box center [318, 246] width 67 height 54
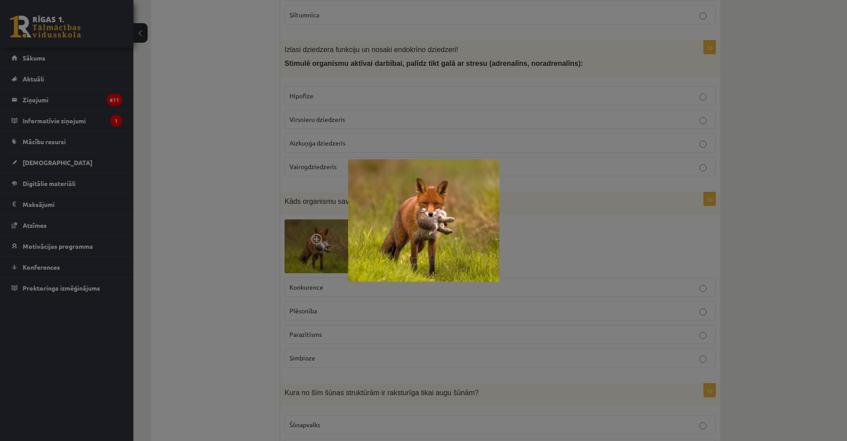
click at [431, 214] on img at bounding box center [423, 220] width 151 height 122
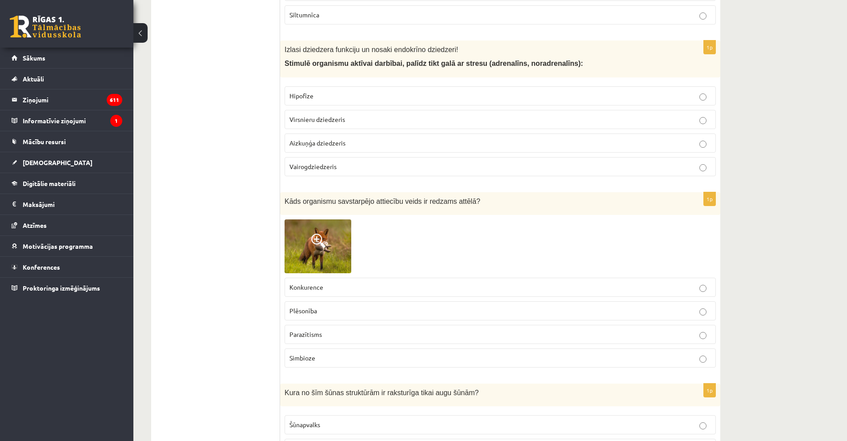
click at [329, 229] on img at bounding box center [318, 246] width 67 height 54
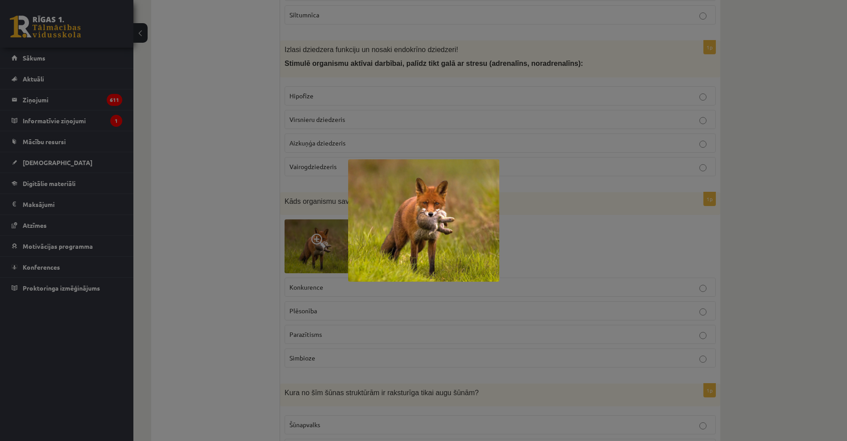
click at [262, 228] on div at bounding box center [423, 220] width 847 height 441
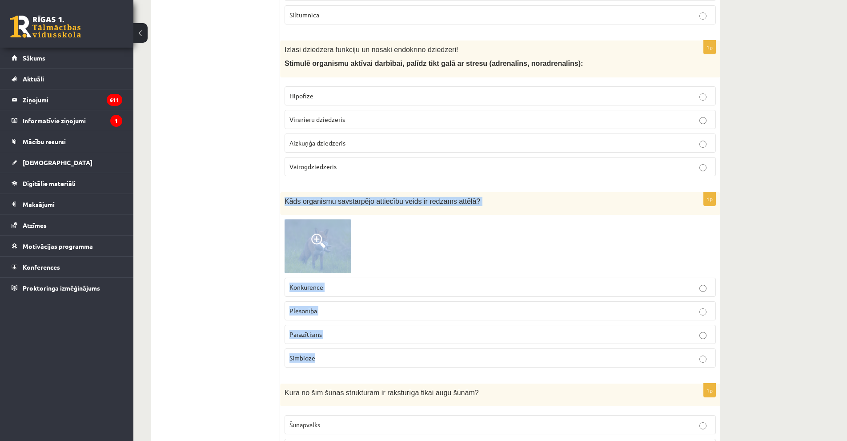
drag, startPoint x: 285, startPoint y: 201, endPoint x: 460, endPoint y: 354, distance: 233.2
click at [460, 354] on div "1p Kāds organismu savstarpējo attiecību veids ir redzams attēlā? Konkurence Plē…" at bounding box center [500, 283] width 440 height 183
click at [335, 314] on p "Plēsonība" at bounding box center [501, 310] width 422 height 9
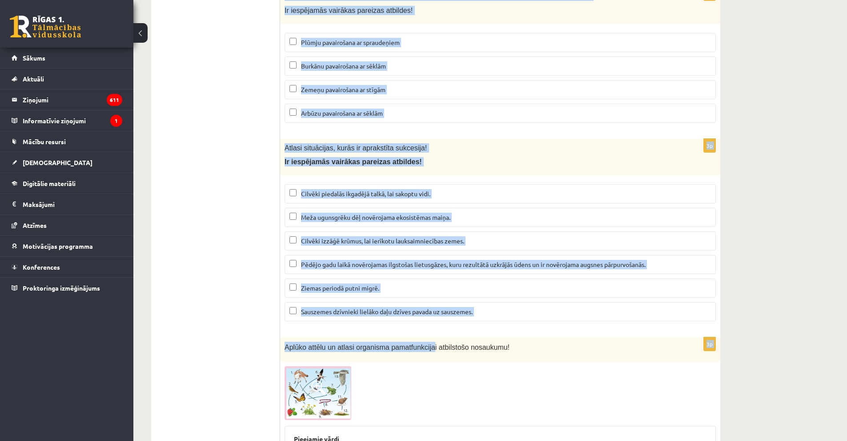
scroll to position [3558, 0]
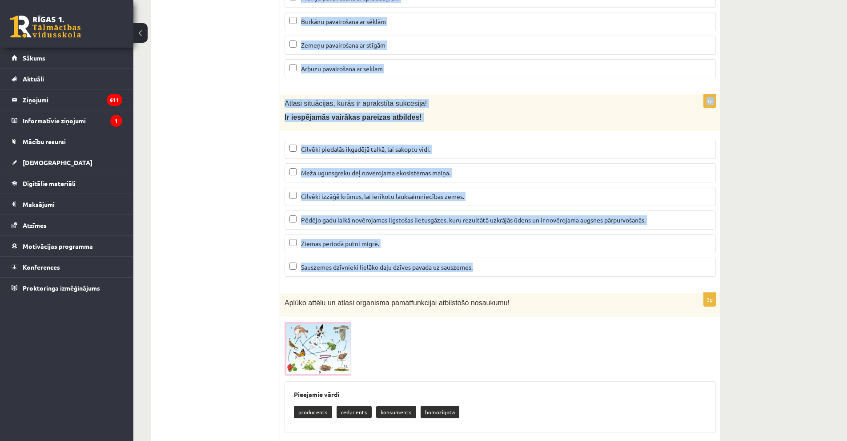
drag, startPoint x: 283, startPoint y: 264, endPoint x: 479, endPoint y: 283, distance: 196.7
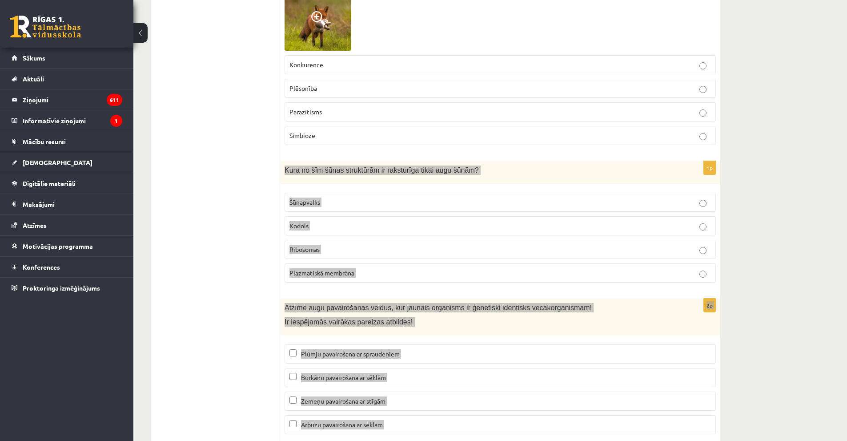
scroll to position [3158, 0]
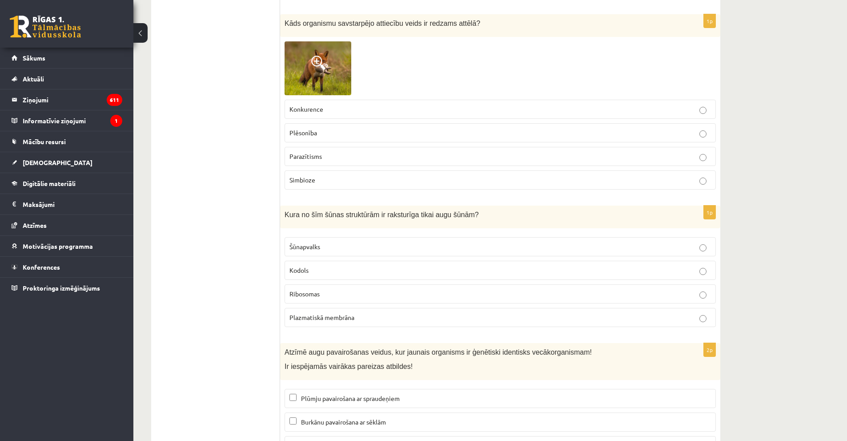
click at [313, 247] on span "Šūnapvalks" at bounding box center [305, 246] width 31 height 8
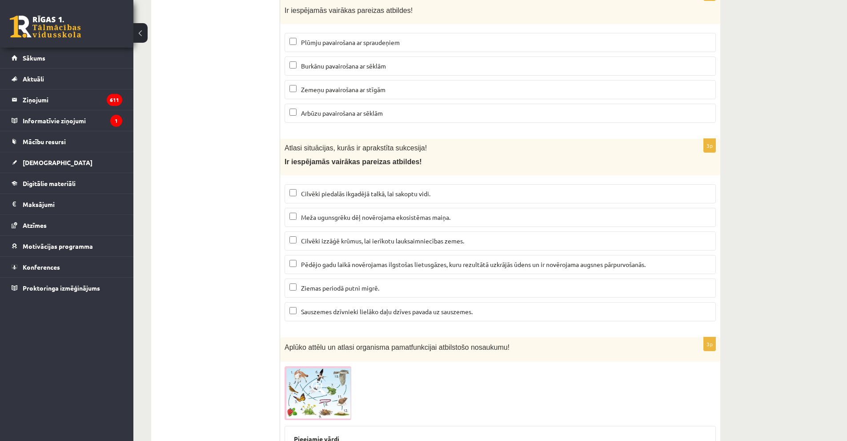
scroll to position [3646, 0]
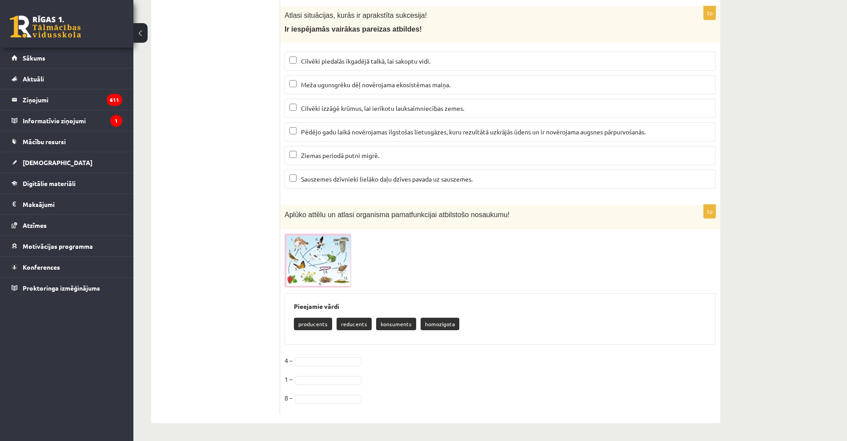
click at [306, 279] on img at bounding box center [318, 260] width 67 height 54
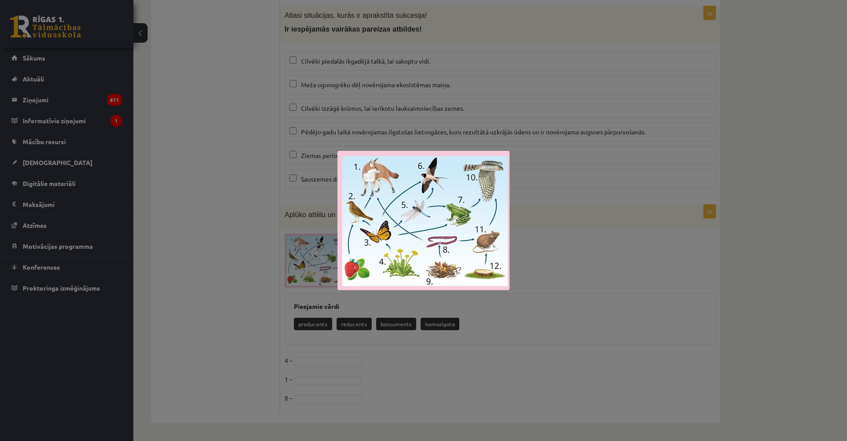
click at [263, 261] on div at bounding box center [423, 220] width 847 height 441
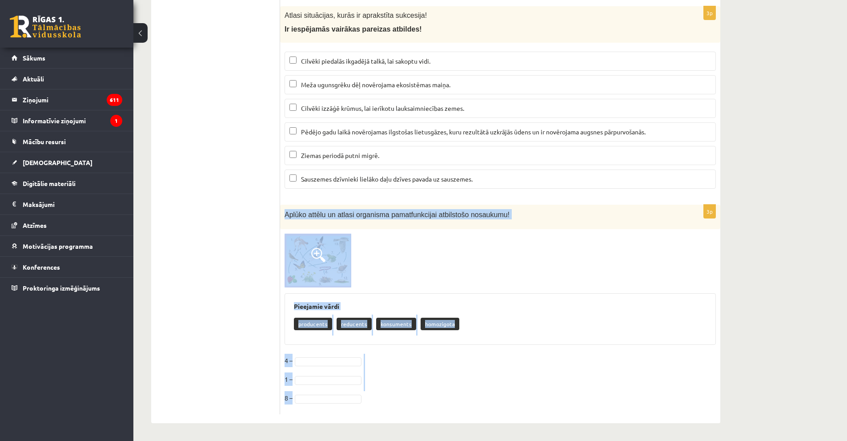
drag, startPoint x: 315, startPoint y: 208, endPoint x: 479, endPoint y: 394, distance: 248.3
click at [479, 394] on div "3p Aplūko attēlu un atlasi organisma pamatfunkcijai atbilstošo nosaukumu! Pieej…" at bounding box center [500, 309] width 440 height 209
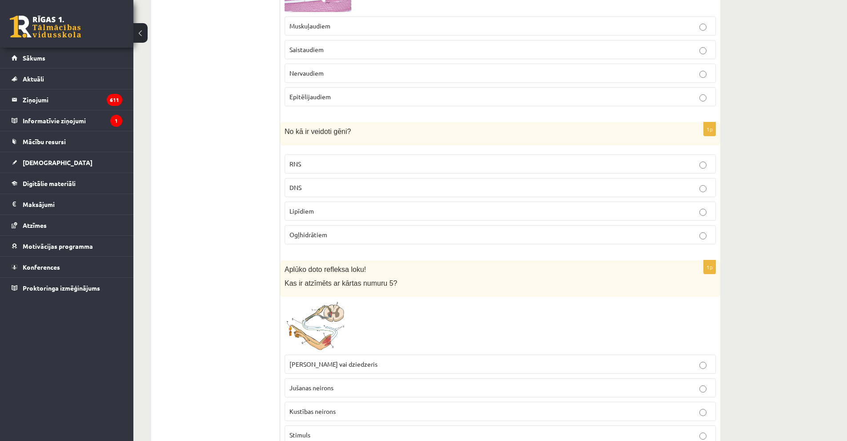
scroll to position [0, 0]
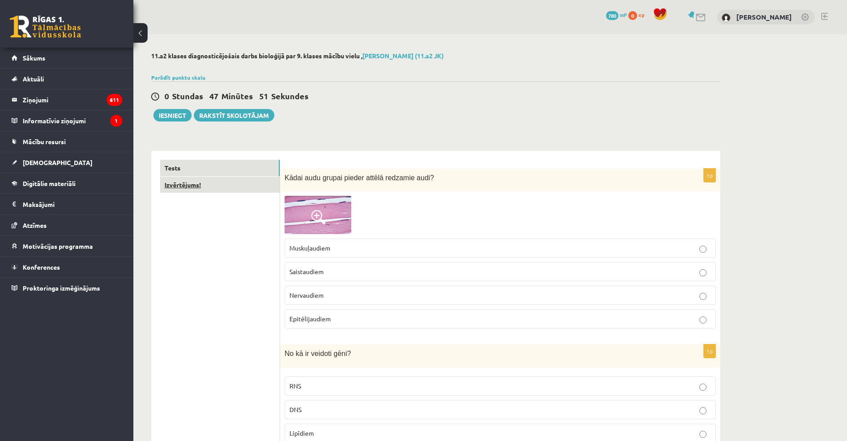
click at [177, 184] on link "Izvērtējums!" at bounding box center [220, 185] width 120 height 16
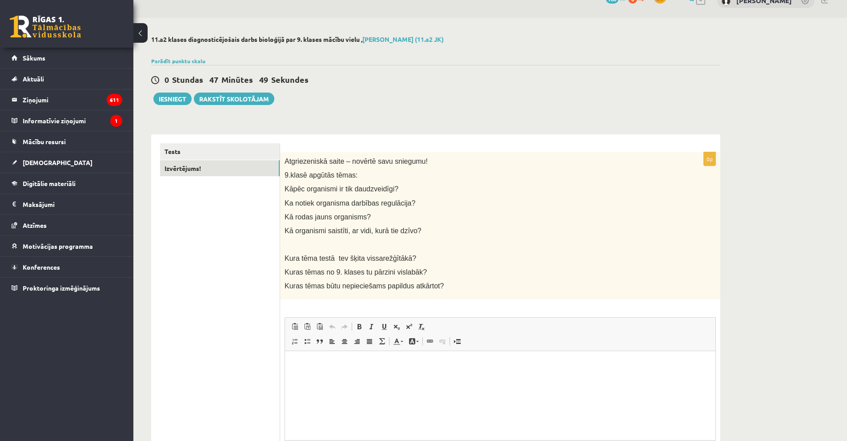
scroll to position [61, 0]
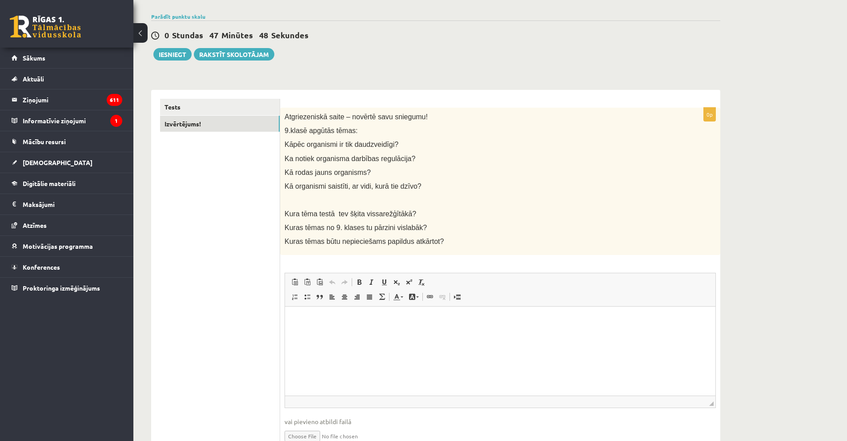
click at [321, 325] on html at bounding box center [500, 319] width 431 height 27
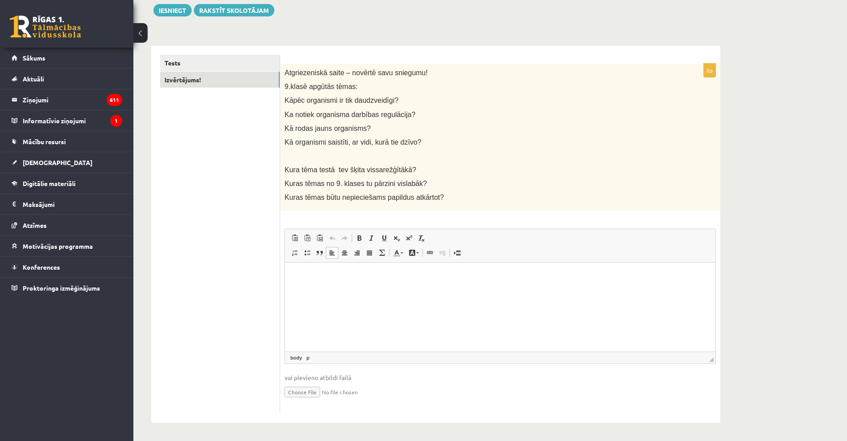
scroll to position [16, 0]
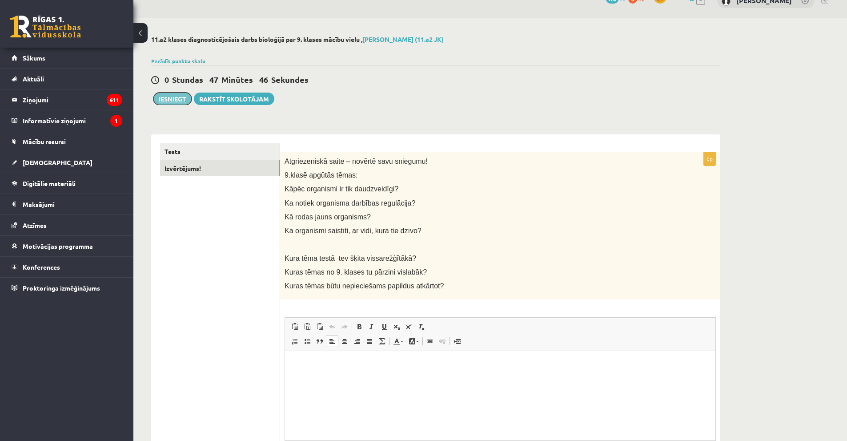
click at [173, 97] on button "Iesniegt" at bounding box center [172, 99] width 38 height 12
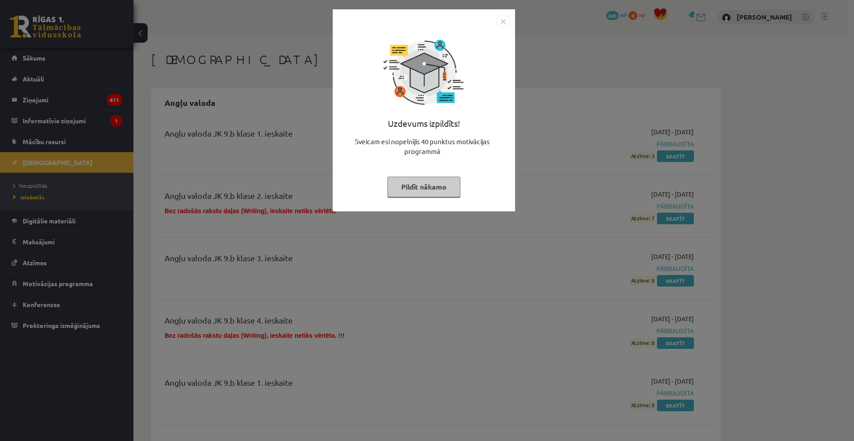
click at [438, 188] on button "Pildīt nākamo" at bounding box center [423, 187] width 73 height 20
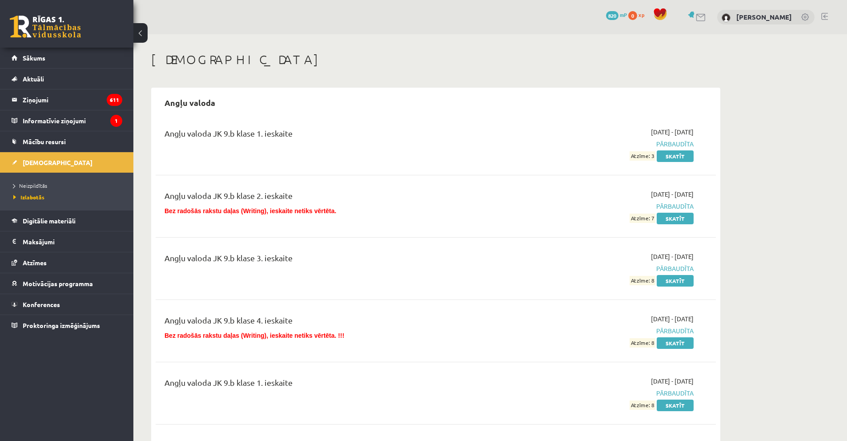
click at [606, 14] on span "820" at bounding box center [612, 15] width 12 height 9
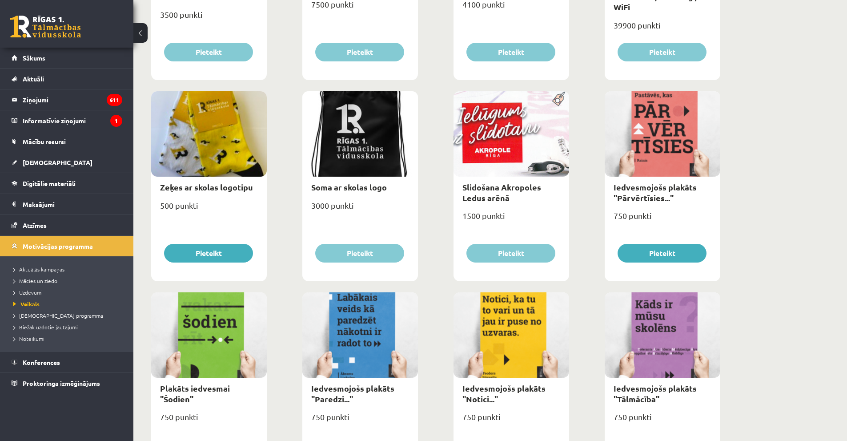
scroll to position [926, 0]
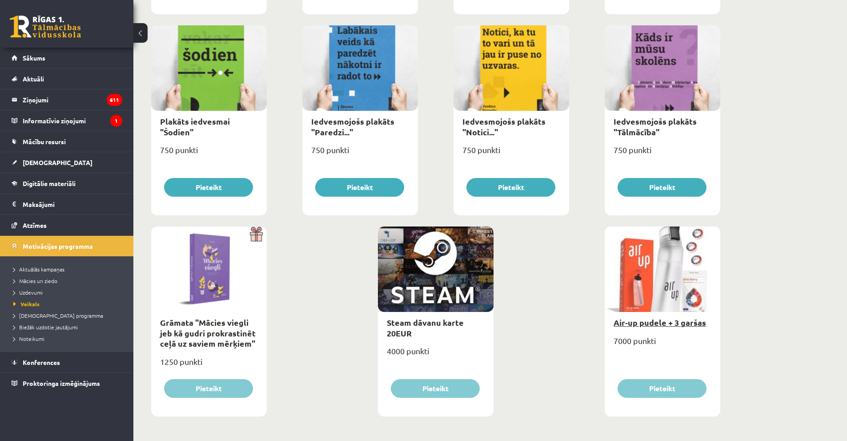
click at [640, 325] on link "Air-up pudele + 3 garšas" at bounding box center [660, 322] width 93 height 10
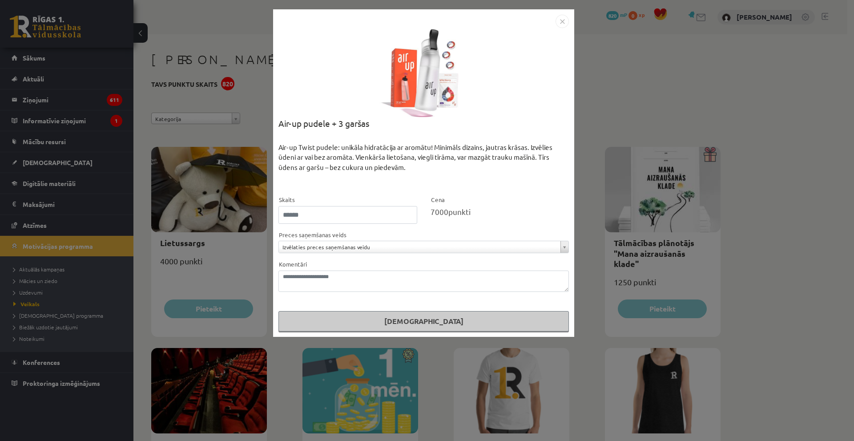
click at [335, 237] on label "Preces saņemšanas veids" at bounding box center [312, 234] width 68 height 9
click at [334, 276] on textarea "Komentāri" at bounding box center [423, 280] width 290 height 21
click at [328, 214] on input "*" at bounding box center [347, 215] width 139 height 18
click at [410, 217] on input "*" at bounding box center [347, 215] width 139 height 18
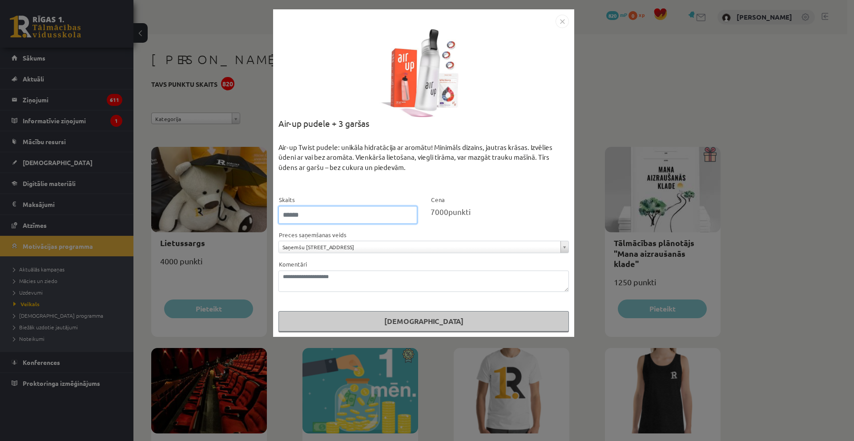
click at [410, 217] on input "*" at bounding box center [347, 215] width 139 height 18
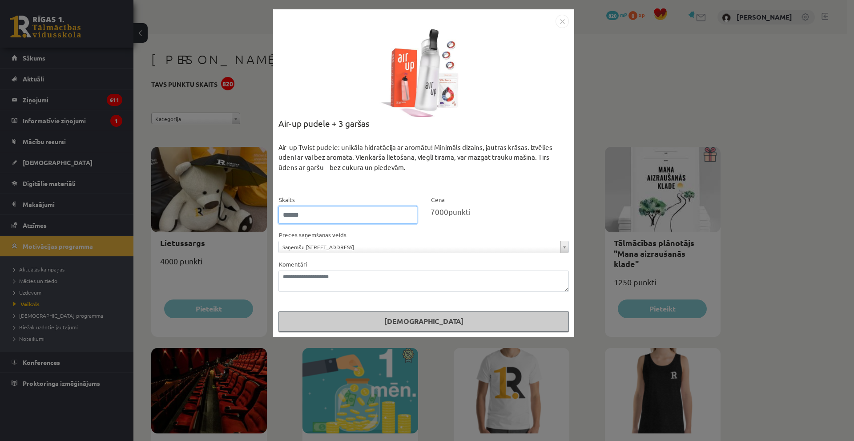
click at [412, 213] on input "*" at bounding box center [347, 215] width 139 height 18
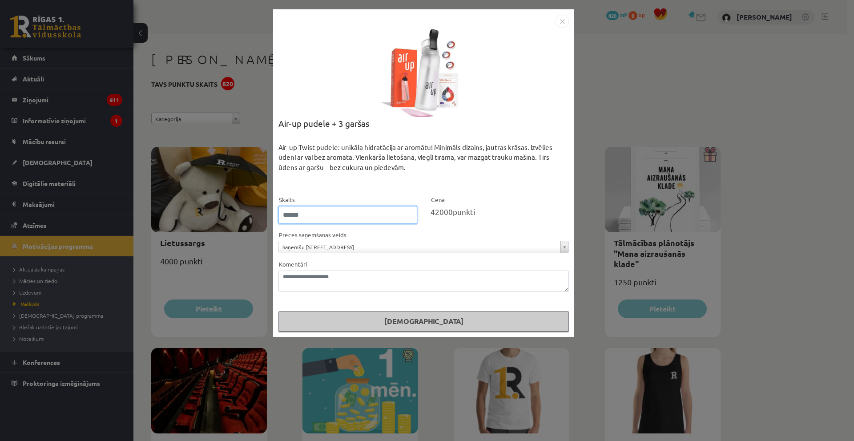
click at [412, 213] on input "*" at bounding box center [347, 215] width 139 height 18
click at [412, 213] on input "**" at bounding box center [347, 215] width 139 height 18
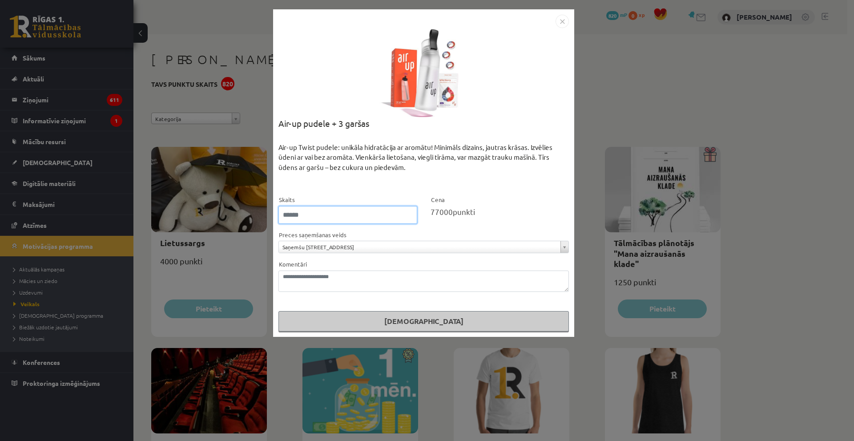
click at [412, 213] on input "**" at bounding box center [347, 215] width 139 height 18
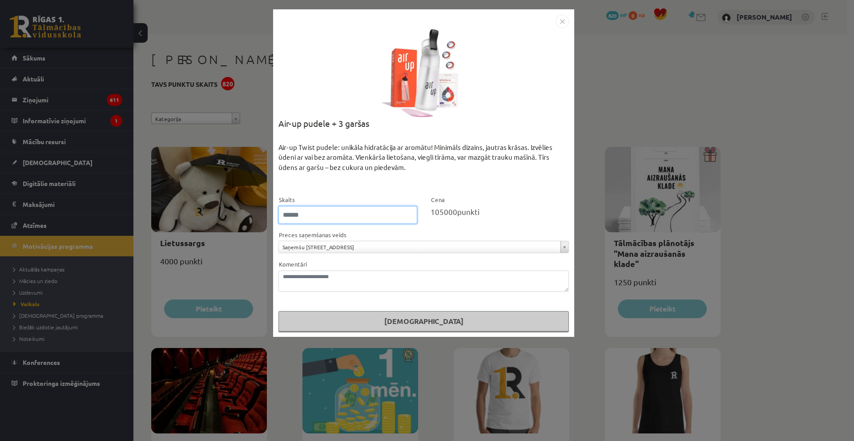
click at [412, 213] on input "**" at bounding box center [347, 215] width 139 height 18
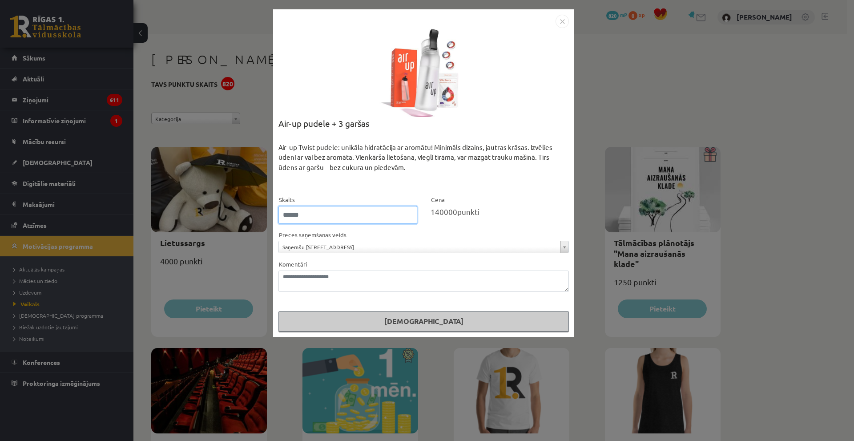
click at [412, 213] on input "**" at bounding box center [347, 215] width 139 height 18
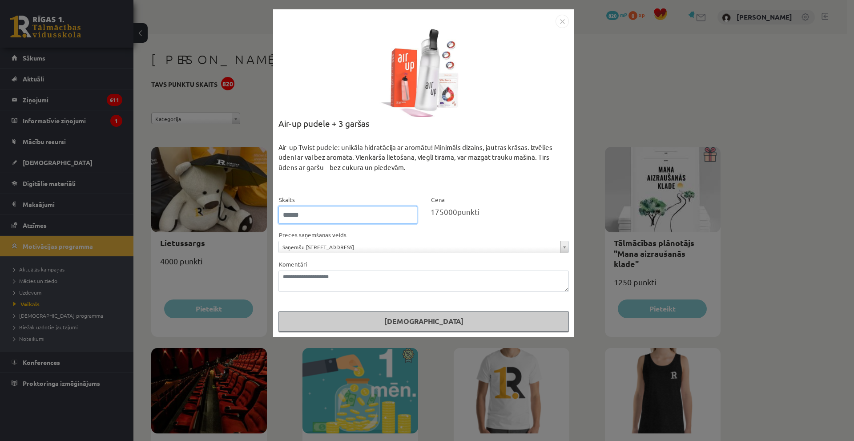
click at [412, 213] on input "**" at bounding box center [347, 215] width 139 height 18
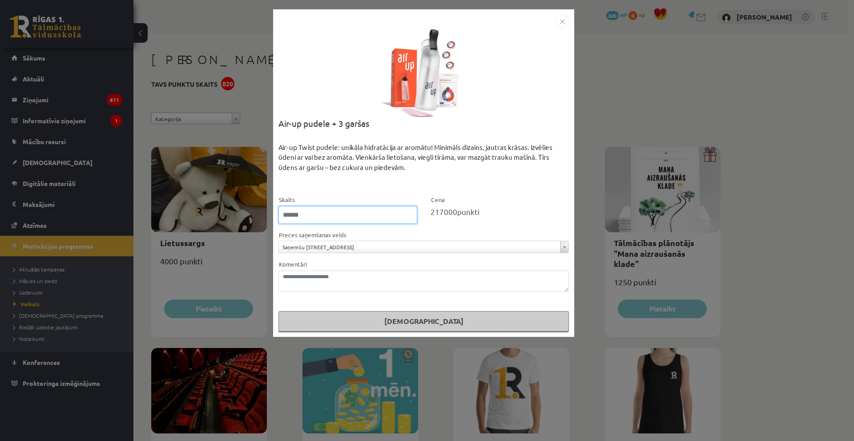
click at [412, 213] on input "**" at bounding box center [347, 215] width 139 height 18
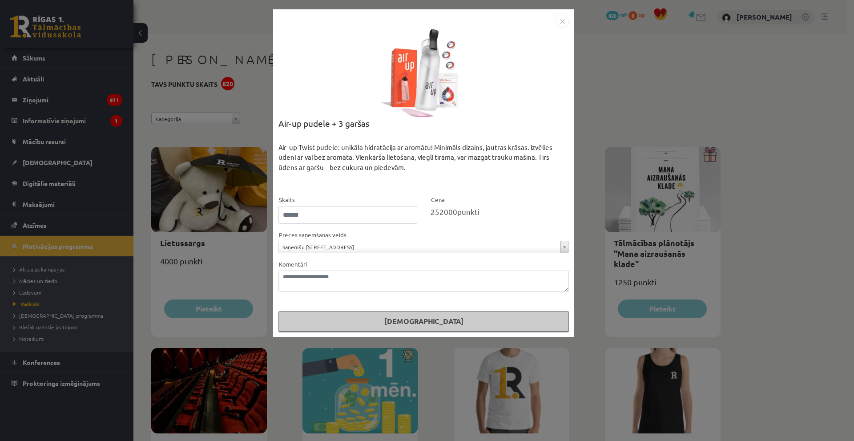
click at [561, 27] on img "Close" at bounding box center [561, 21] width 13 height 13
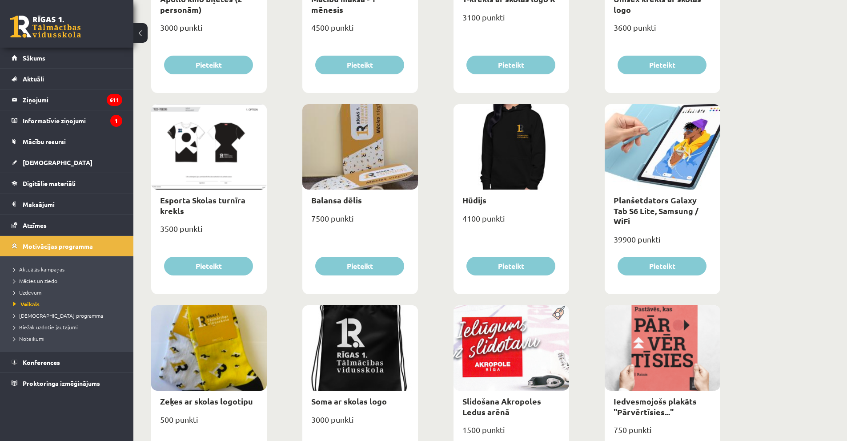
scroll to position [489, 0]
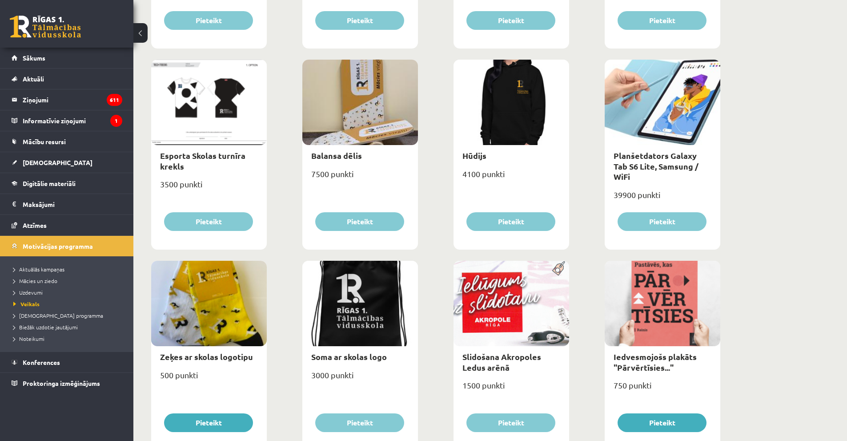
click at [228, 156] on link "Esporta Skolas turnīra krekls" at bounding box center [202, 160] width 85 height 20
type input "*"
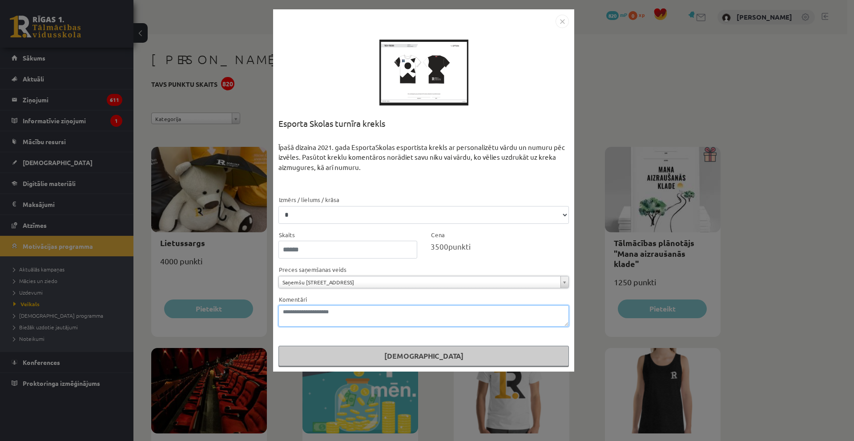
click at [362, 314] on textarea "Komentāri" at bounding box center [423, 315] width 290 height 21
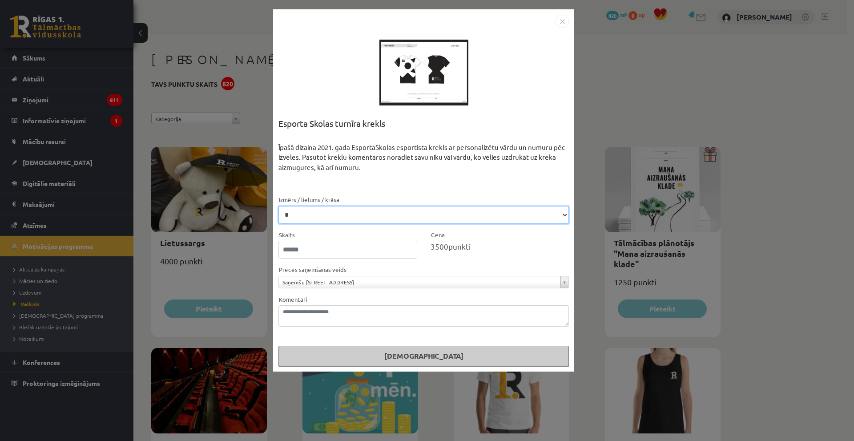
click at [382, 223] on select "* * **" at bounding box center [423, 215] width 290 height 18
select select "*"
click at [278, 206] on select "* * **" at bounding box center [423, 215] width 290 height 18
click at [407, 79] on div at bounding box center [423, 72] width 89 height 89
drag, startPoint x: 408, startPoint y: 79, endPoint x: 647, endPoint y: 105, distance: 240.3
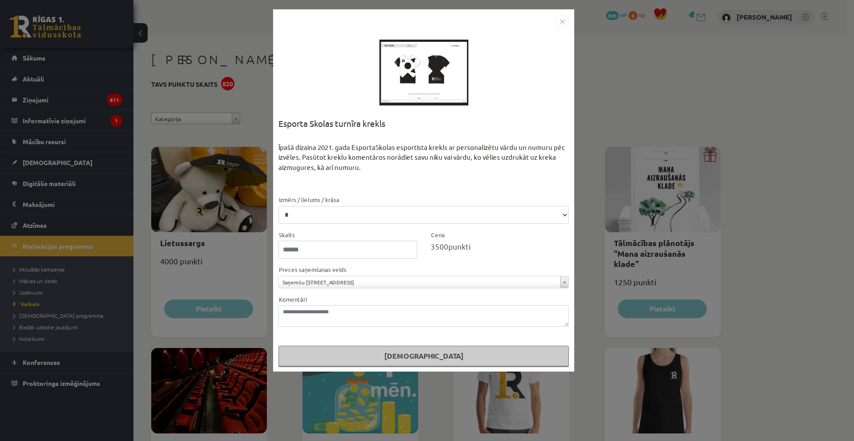
click at [657, 122] on div "**********" at bounding box center [427, 220] width 854 height 441
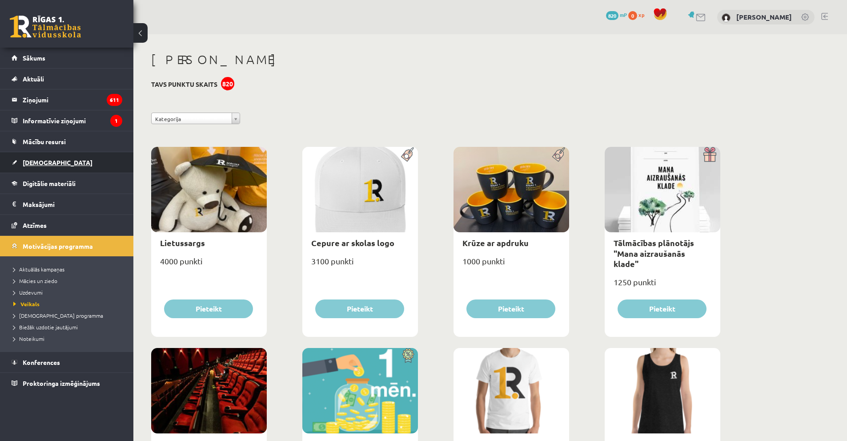
click at [83, 158] on link "[DEMOGRAPHIC_DATA]" at bounding box center [67, 162] width 111 height 20
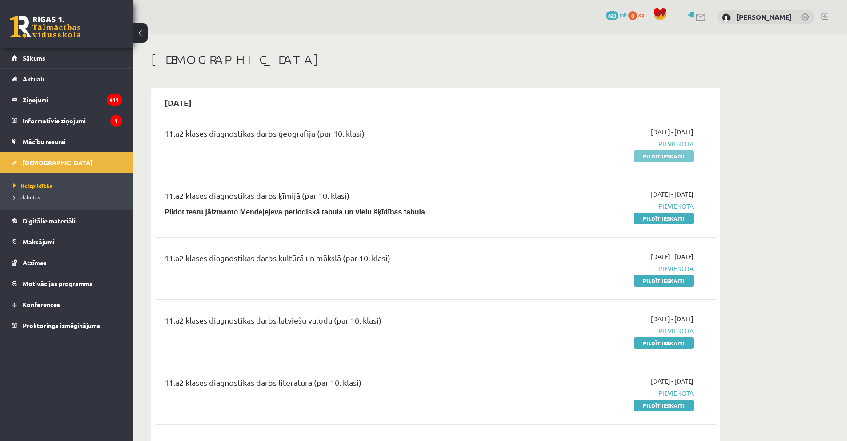
click at [653, 157] on link "Pildīt ieskaiti" at bounding box center [664, 156] width 60 height 12
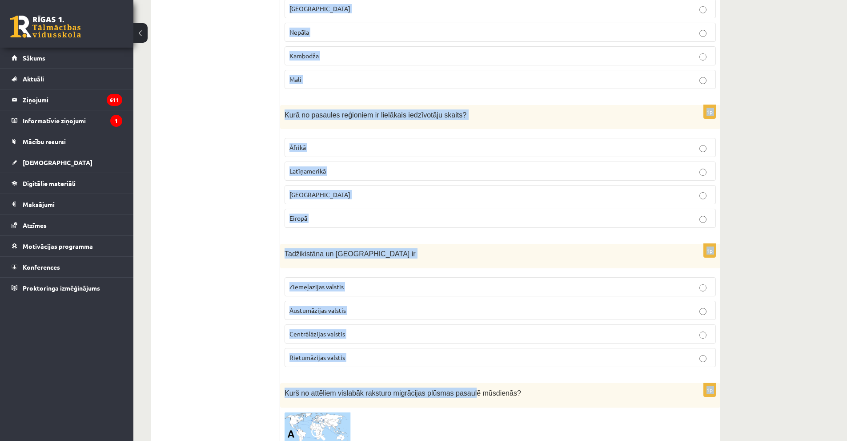
scroll to position [2580, 0]
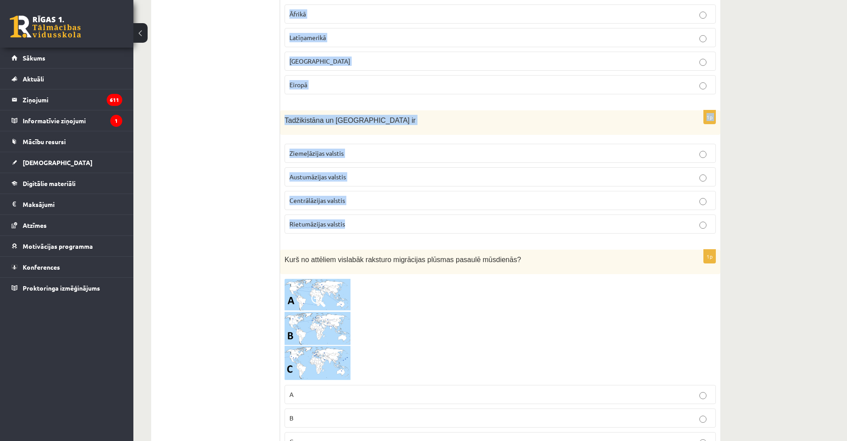
drag, startPoint x: 308, startPoint y: 131, endPoint x: 434, endPoint y: 228, distance: 158.6
copy form "Lore ip dolorsit ametconse ad elitseddoei temporincid utlabor? Etdolorema Aliqu…"
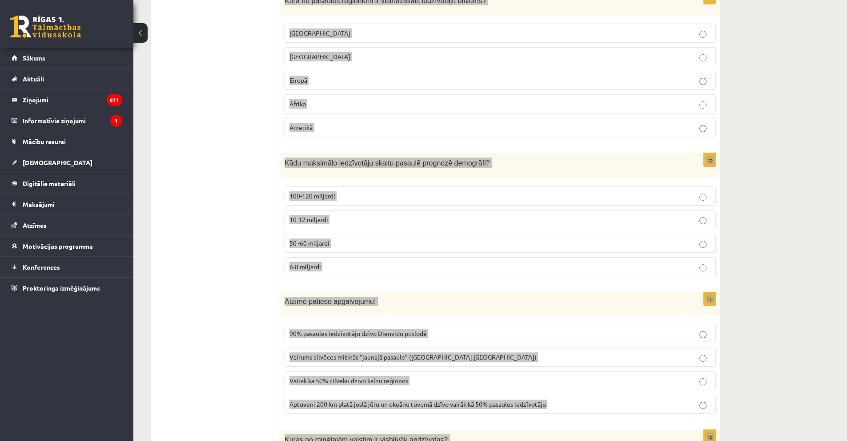
scroll to position [0, 0]
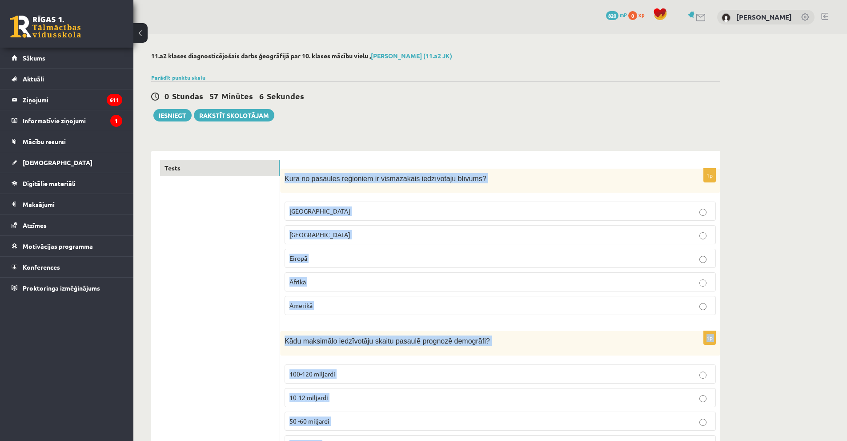
click at [297, 205] on label "[GEOGRAPHIC_DATA]" at bounding box center [500, 210] width 431 height 19
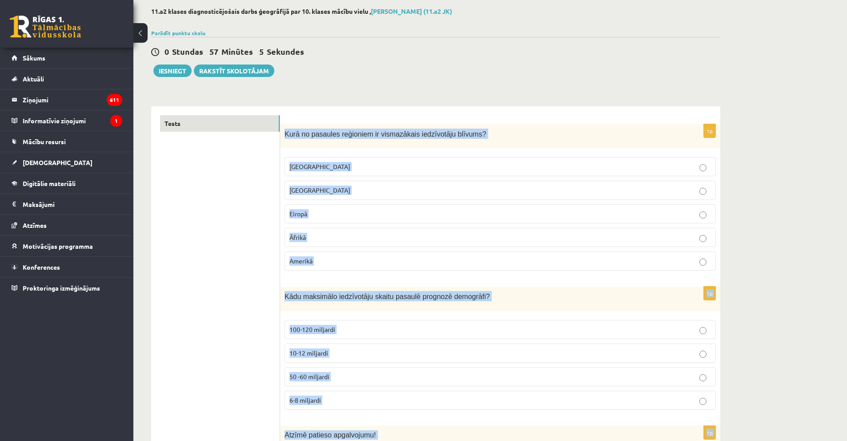
scroll to position [133, 0]
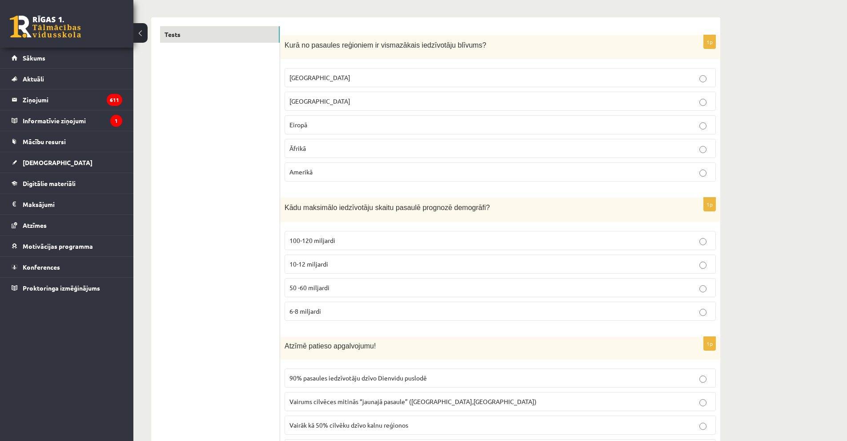
click at [314, 270] on label "10-12 miljardi" at bounding box center [500, 263] width 431 height 19
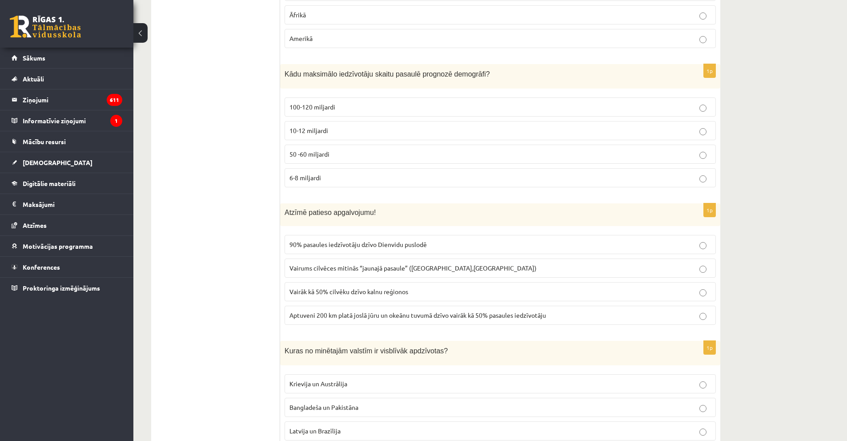
click at [353, 318] on span "Aptuveni 200 km platā joslā jūru un okeānu tuvumā dzīvo vairāk kā 50% pasaules …" at bounding box center [418, 315] width 257 height 8
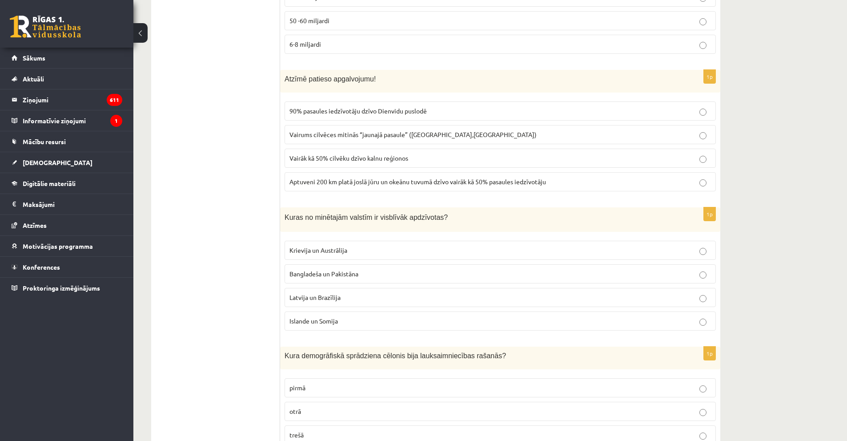
scroll to position [445, 0]
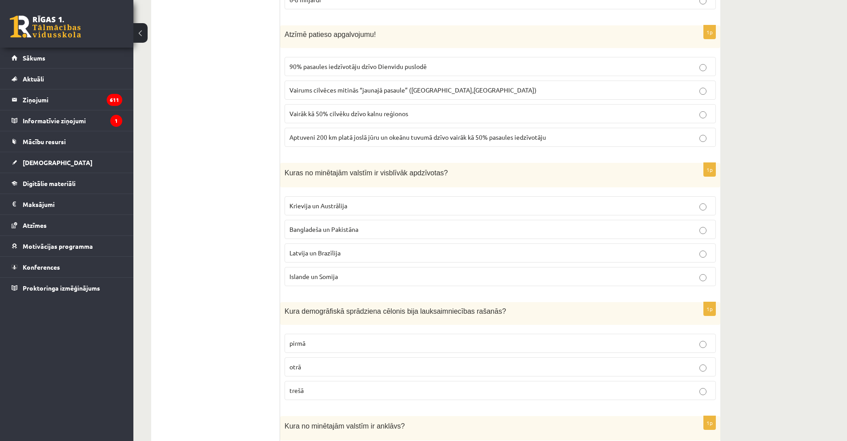
click at [308, 230] on span "Bangladeša un Pakistāna" at bounding box center [324, 229] width 69 height 8
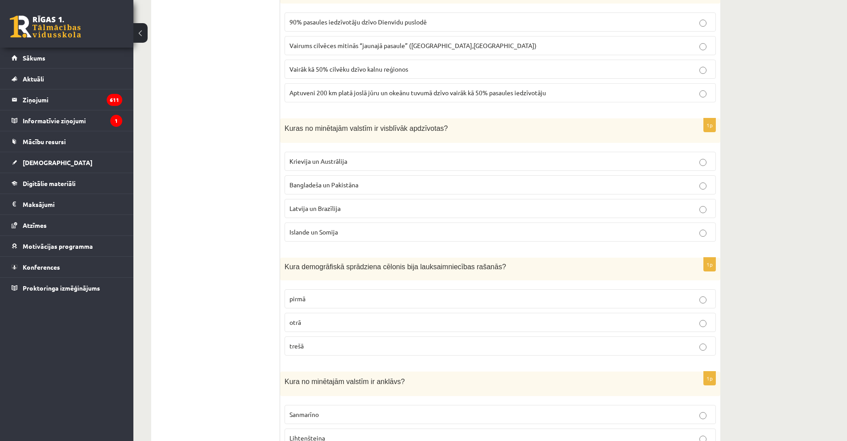
scroll to position [534, 0]
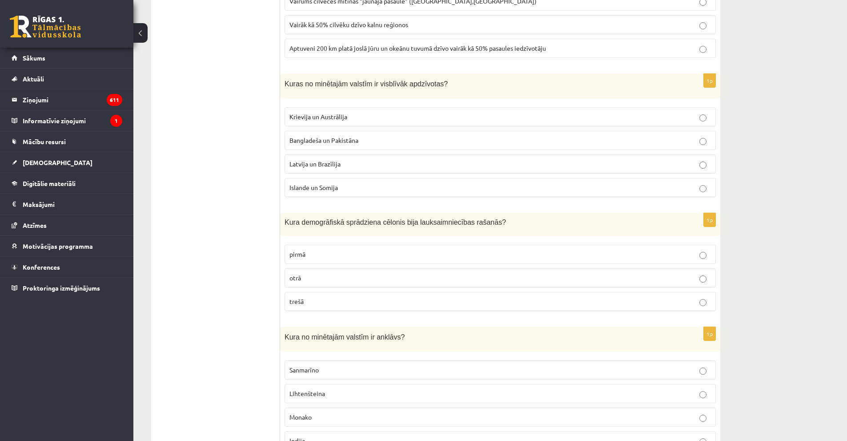
click at [294, 246] on label "pirmā" at bounding box center [500, 254] width 431 height 19
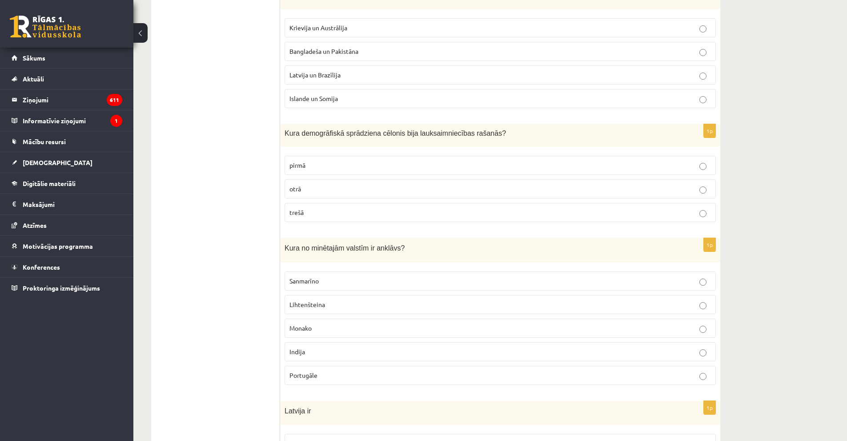
scroll to position [667, 0]
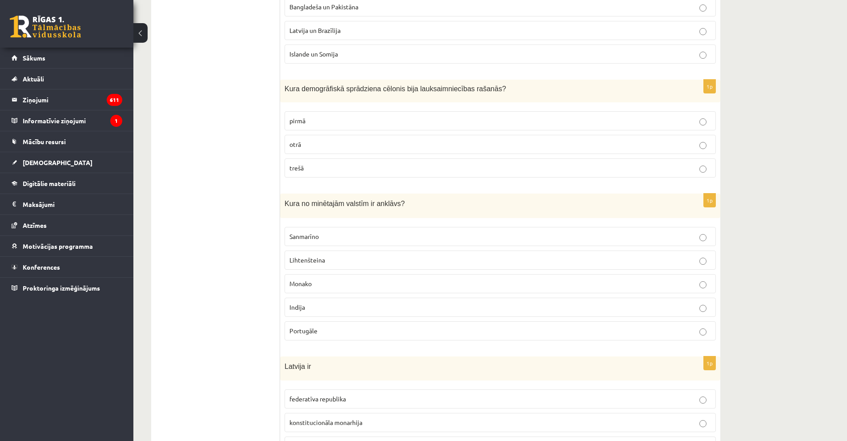
click at [365, 237] on p "Sanmarīno" at bounding box center [501, 236] width 422 height 9
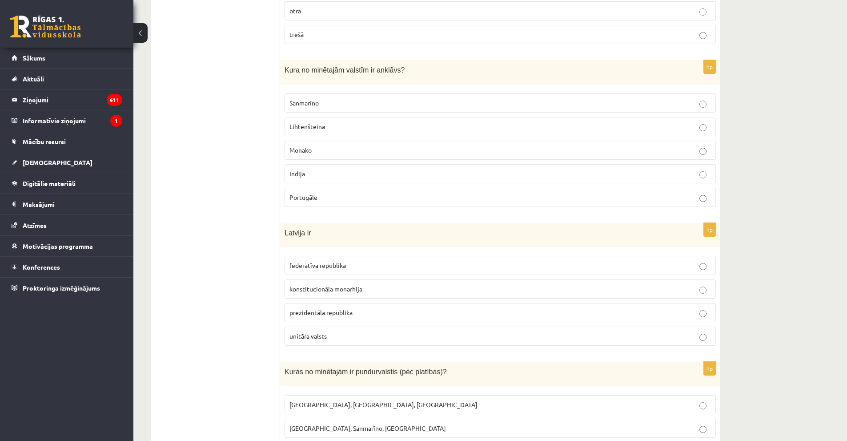
scroll to position [845, 0]
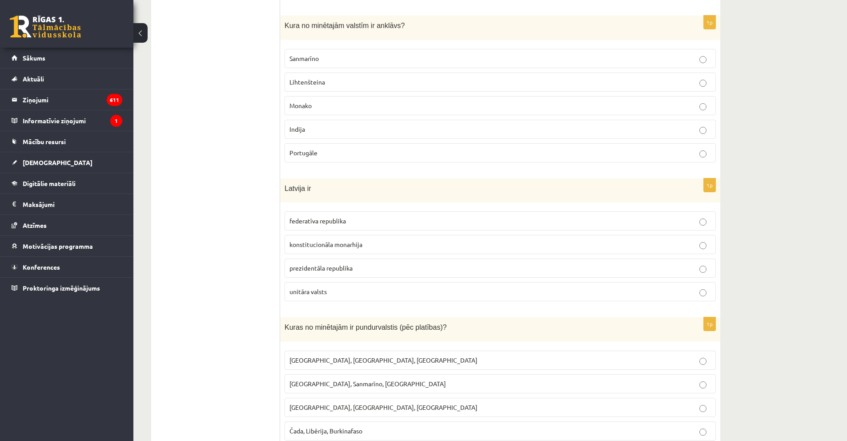
click at [348, 269] on span "prezidentāla republika" at bounding box center [321, 268] width 63 height 8
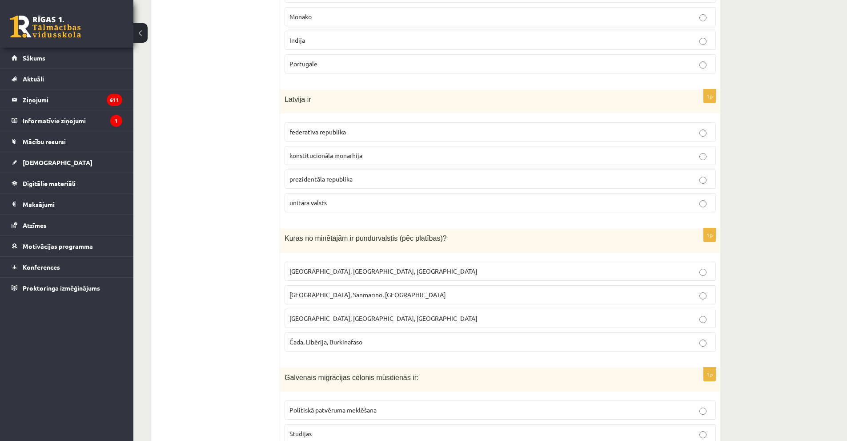
scroll to position [978, 0]
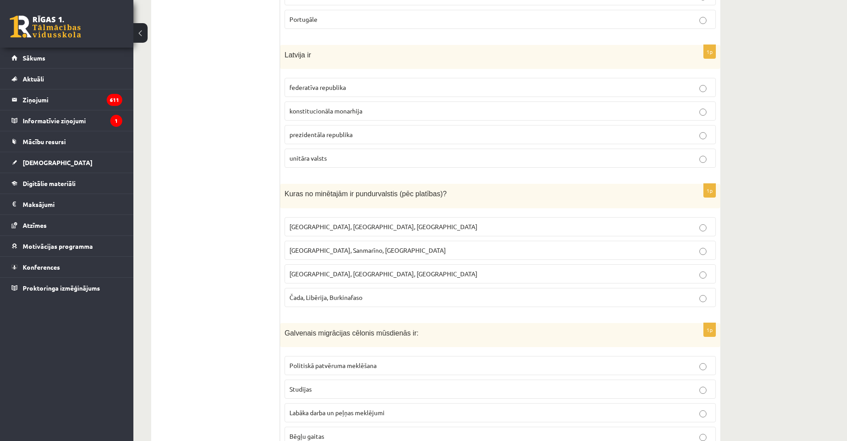
click at [304, 248] on span "[GEOGRAPHIC_DATA], Sanmarīno, [GEOGRAPHIC_DATA]" at bounding box center [368, 250] width 157 height 8
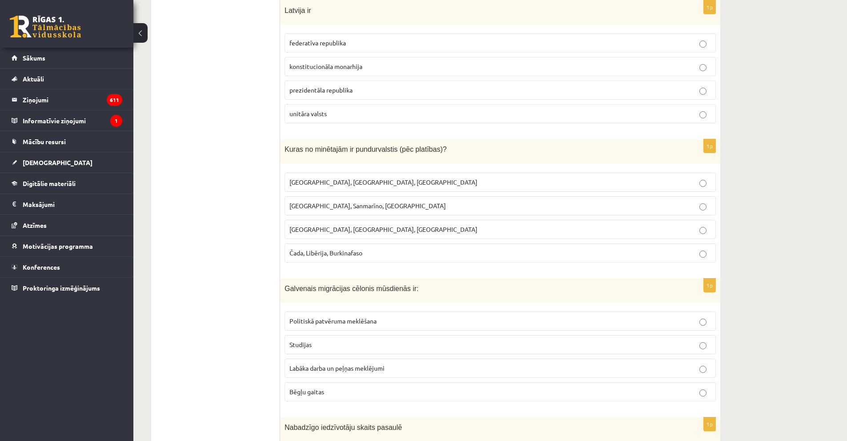
scroll to position [1067, 0]
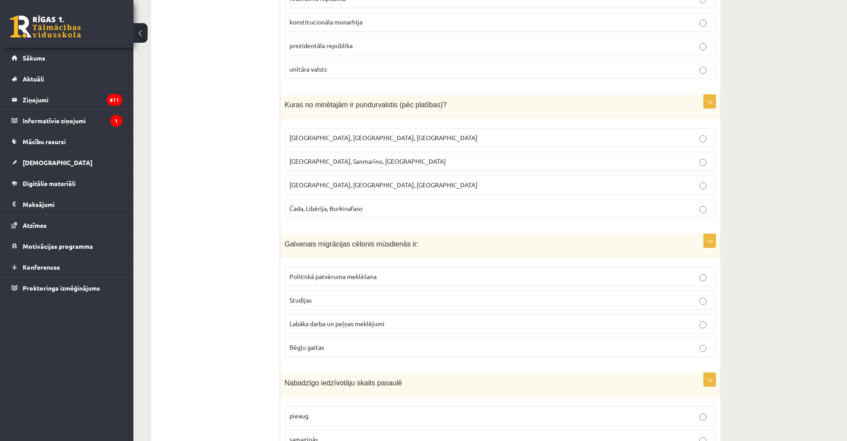
click at [298, 324] on span "Labāka darba un peļņas meklējumi" at bounding box center [337, 323] width 95 height 8
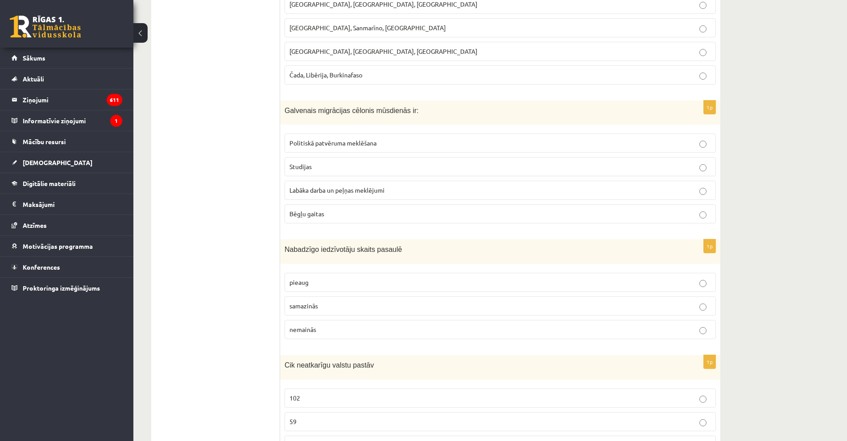
click at [317, 280] on p "pieaug" at bounding box center [501, 282] width 422 height 9
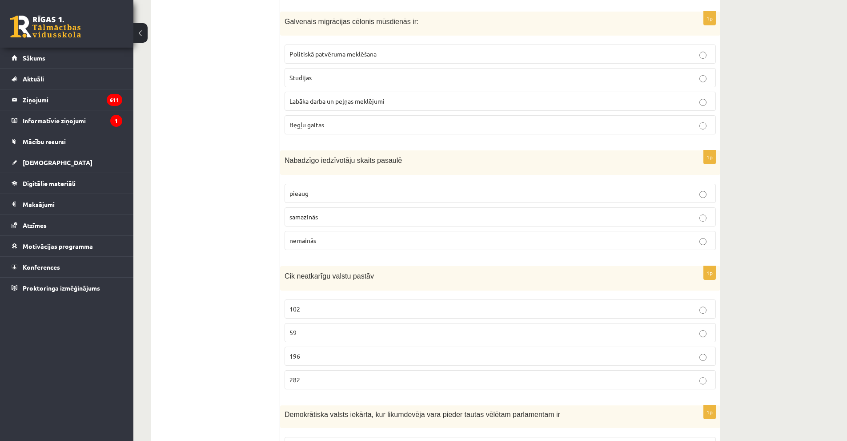
scroll to position [1334, 0]
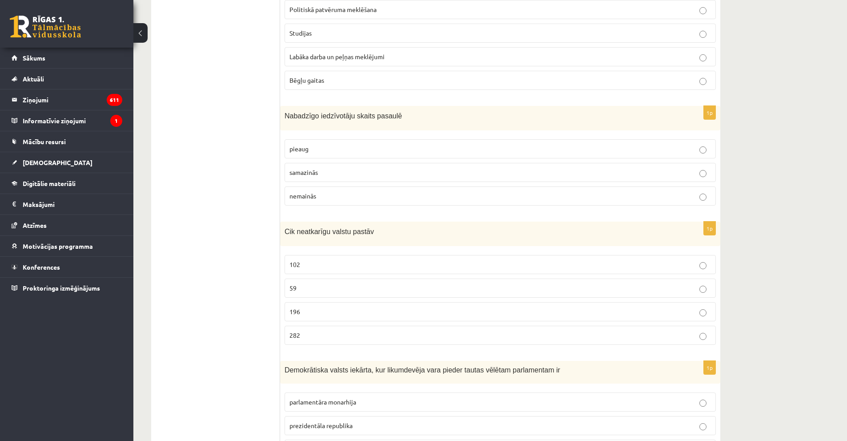
click at [314, 311] on p "196" at bounding box center [501, 311] width 422 height 9
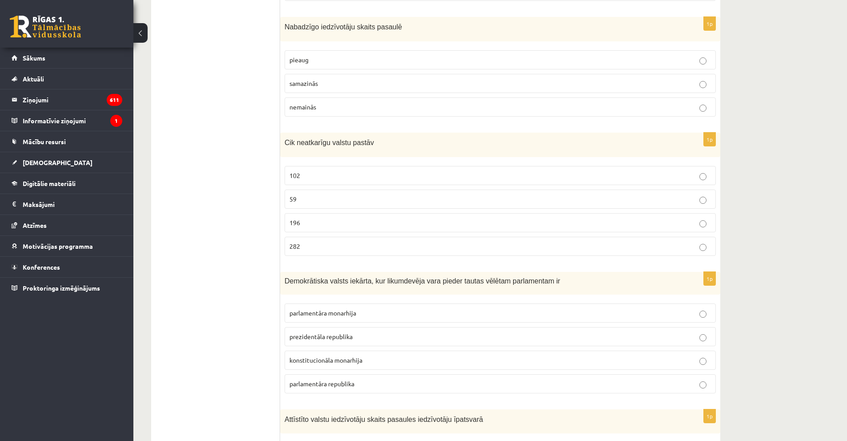
scroll to position [1468, 0]
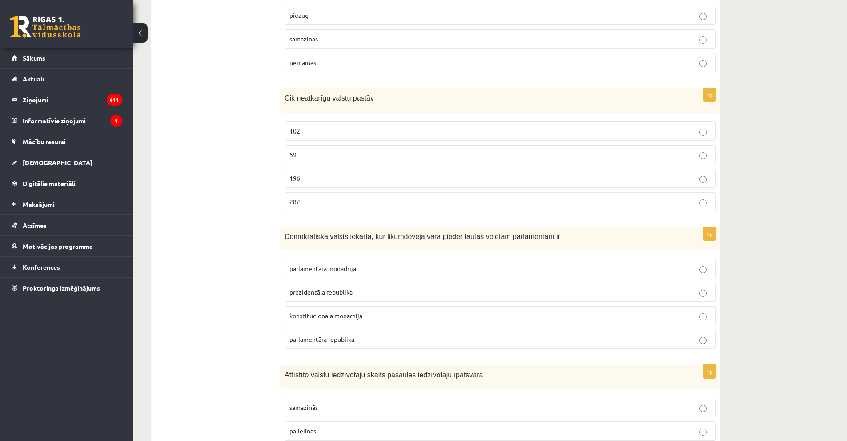
click at [323, 267] on span "parlamentāra monarhija" at bounding box center [323, 268] width 67 height 8
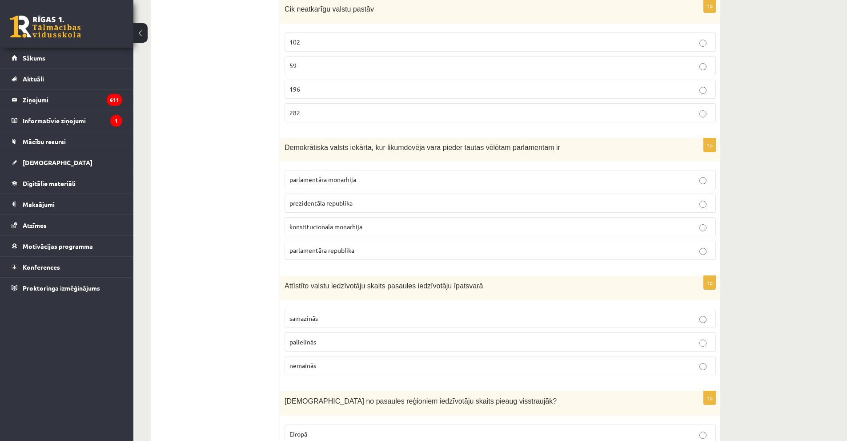
click at [335, 316] on p "samazinās" at bounding box center [501, 318] width 422 height 9
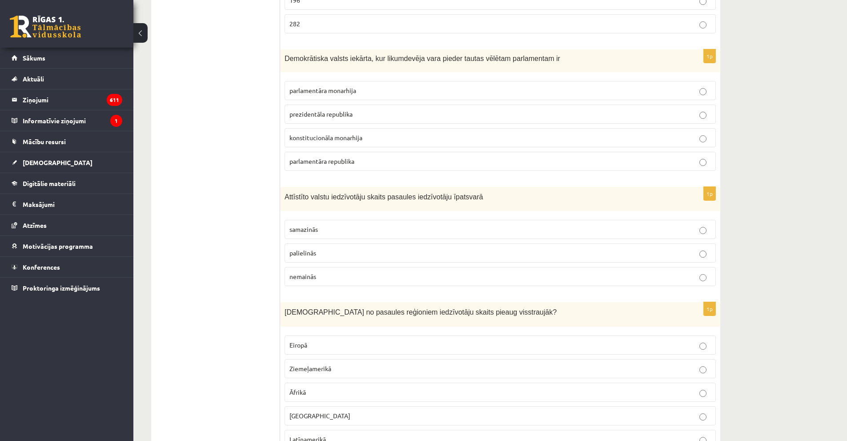
scroll to position [1690, 0]
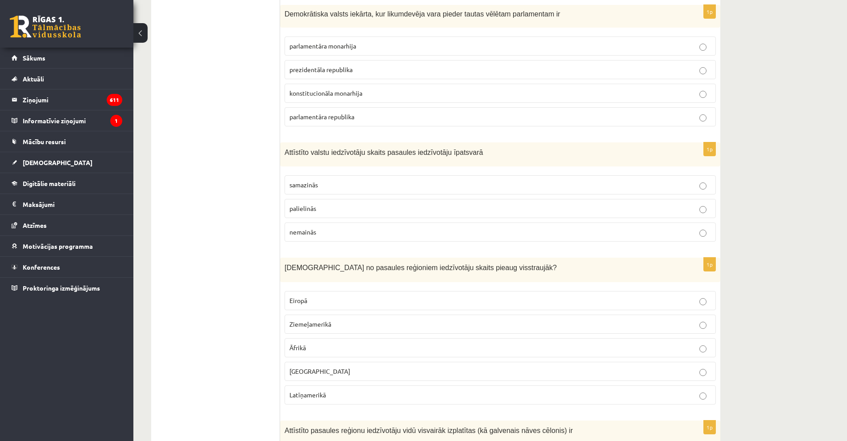
click at [319, 343] on p "Āfrikā" at bounding box center [501, 347] width 422 height 9
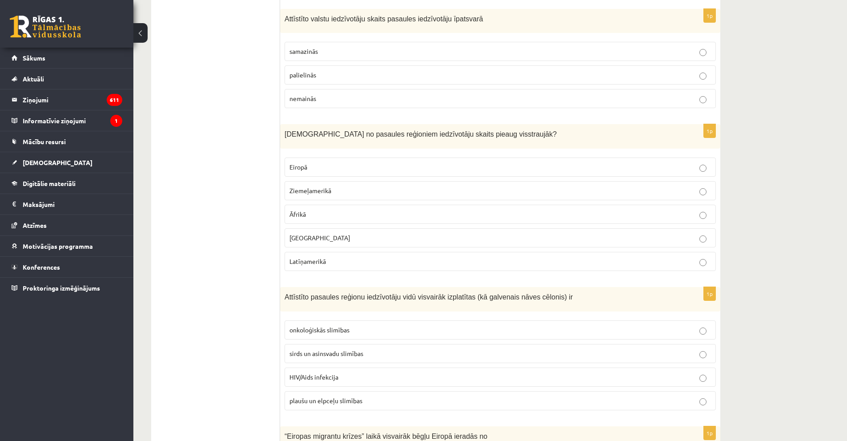
scroll to position [1868, 0]
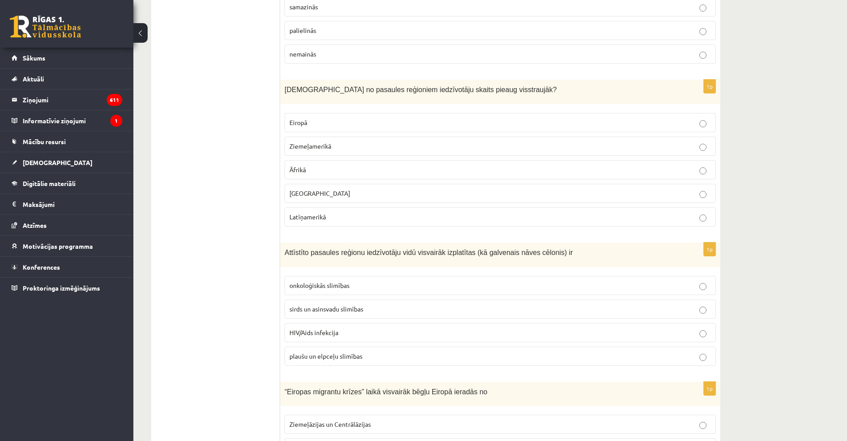
click at [326, 306] on span "sirds un asinsvadu slimības" at bounding box center [327, 309] width 74 height 8
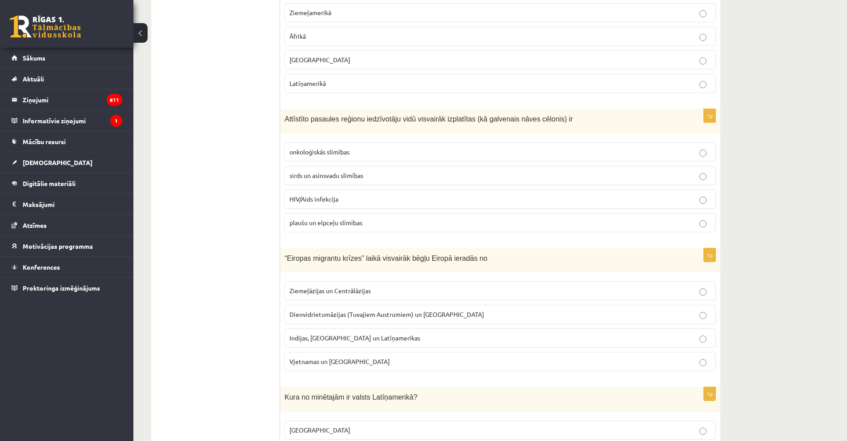
scroll to position [2046, 0]
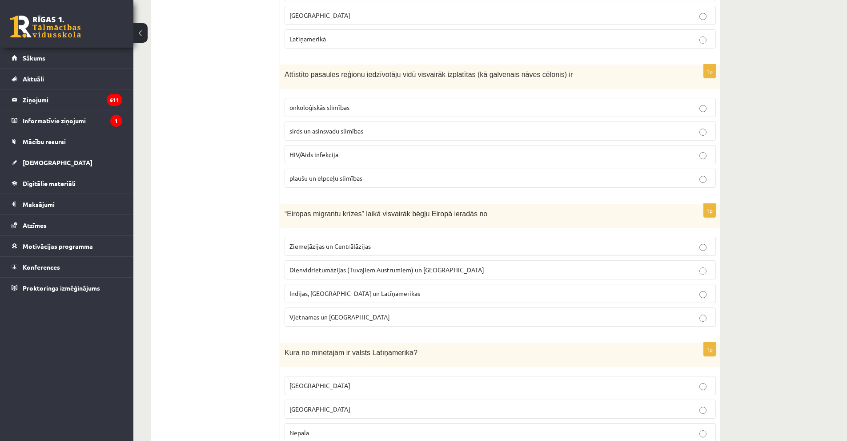
click at [326, 272] on span "Dienvidrietumāzijas (Tuvajiem Austrumiem) un Āfrikas" at bounding box center [387, 270] width 195 height 8
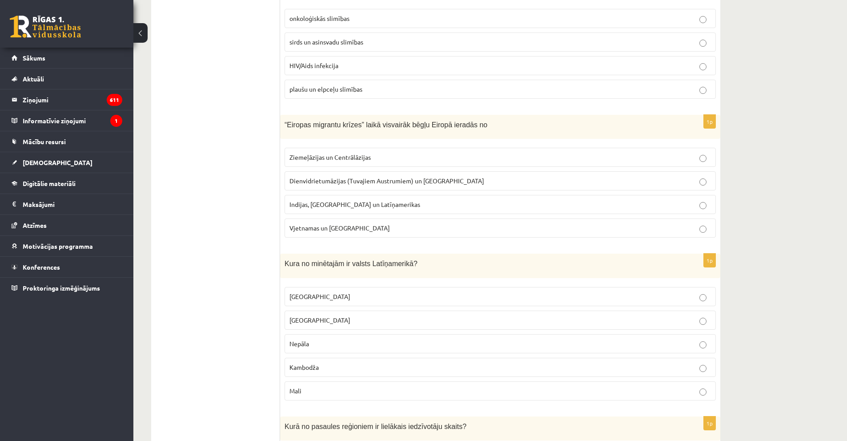
click at [314, 299] on p "Meksika" at bounding box center [501, 296] width 422 height 9
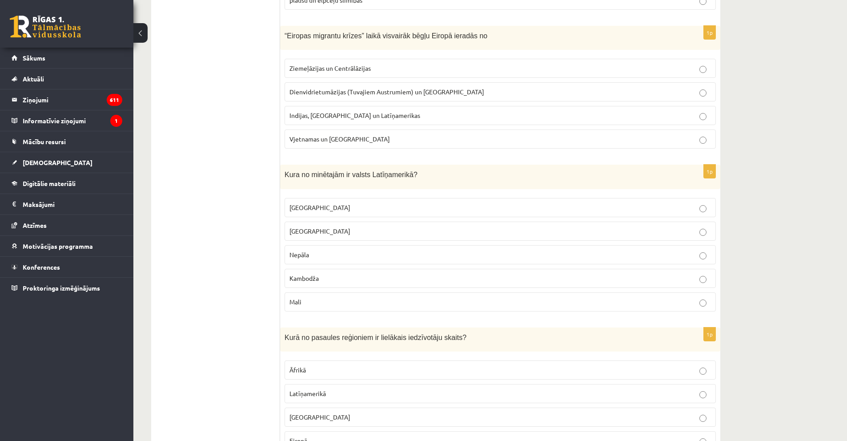
scroll to position [2357, 0]
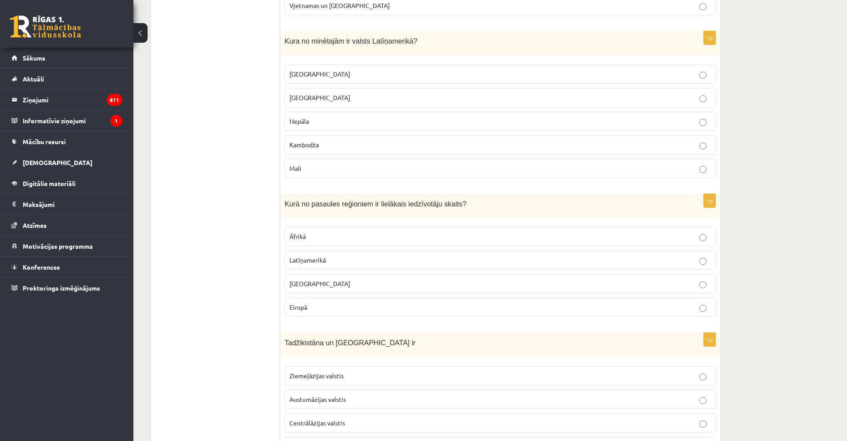
click at [301, 290] on label "Āzijā" at bounding box center [500, 283] width 431 height 19
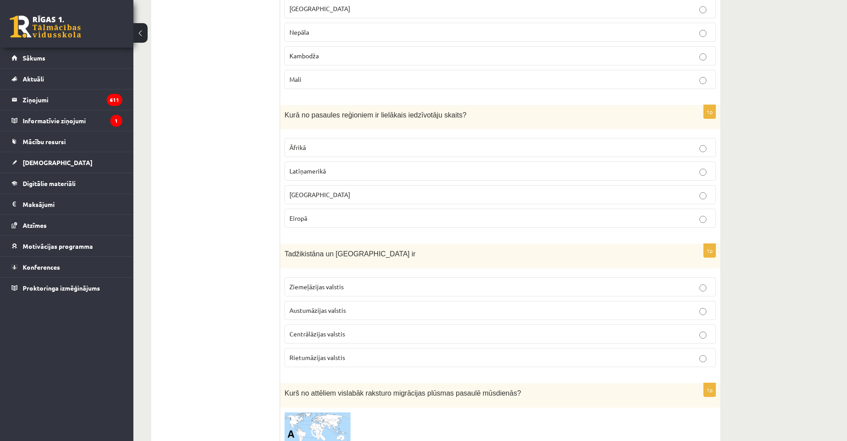
drag, startPoint x: 303, startPoint y: 332, endPoint x: 301, endPoint y: 327, distance: 5.4
click at [304, 332] on span "Centrālāzijas valstis" at bounding box center [318, 334] width 56 height 8
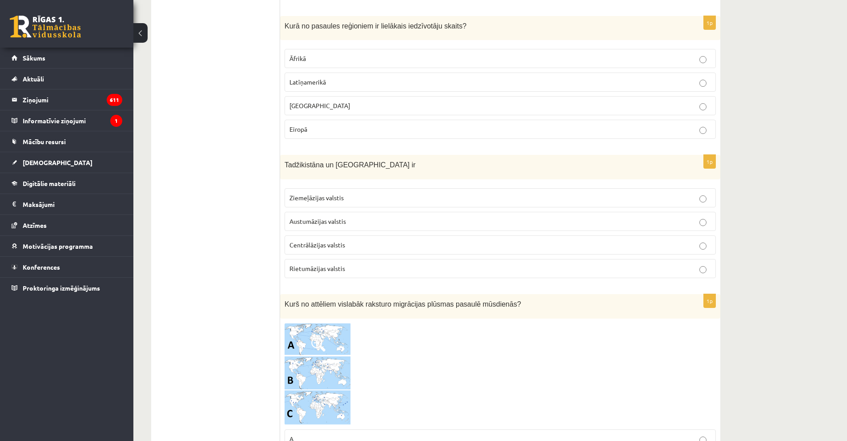
click at [310, 332] on img at bounding box center [318, 374] width 67 height 102
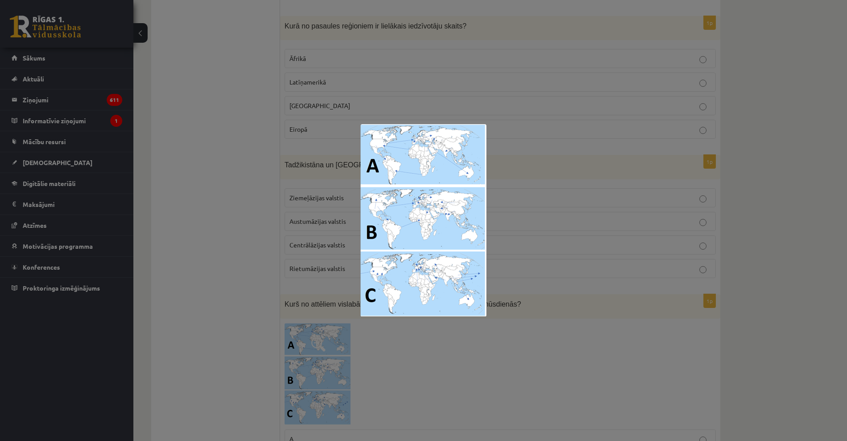
click at [396, 274] on img at bounding box center [424, 220] width 126 height 193
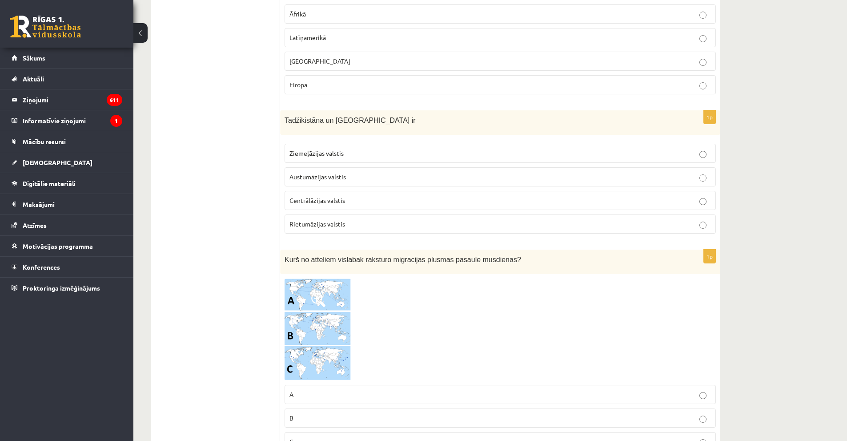
scroll to position [2757, 0]
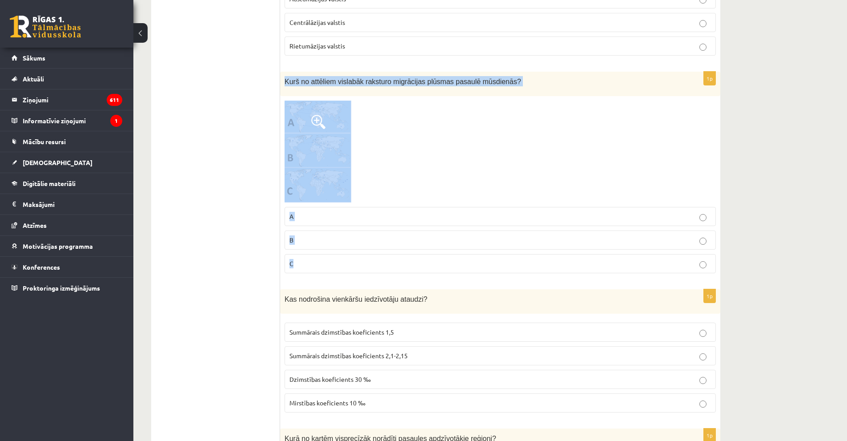
drag, startPoint x: 288, startPoint y: 79, endPoint x: 482, endPoint y: 262, distance: 266.5
click at [482, 262] on div "1p Kurš no attēliem vislabāk raksturo migrācijas plūsmas pasaulē mūsdienās? A B…" at bounding box center [500, 176] width 440 height 209
copy div "Kurš no attēliem vislabāk raksturo migrācijas plūsmas pasaulē mūsdienās? A B C"
click at [302, 240] on p "B" at bounding box center [501, 239] width 422 height 9
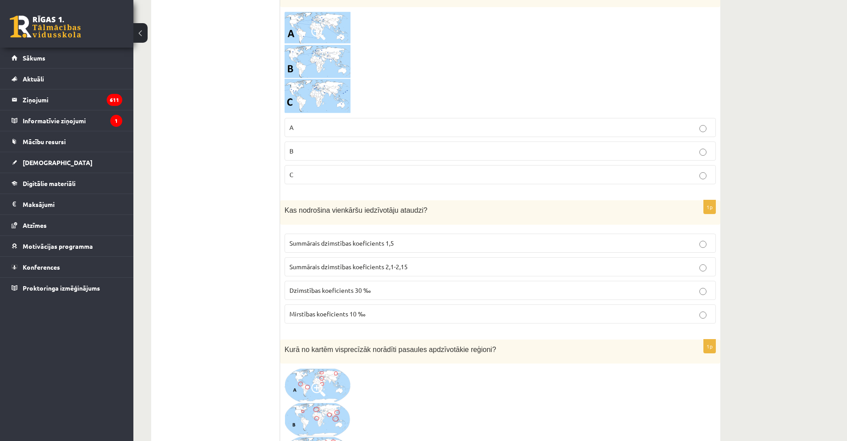
scroll to position [2891, 0]
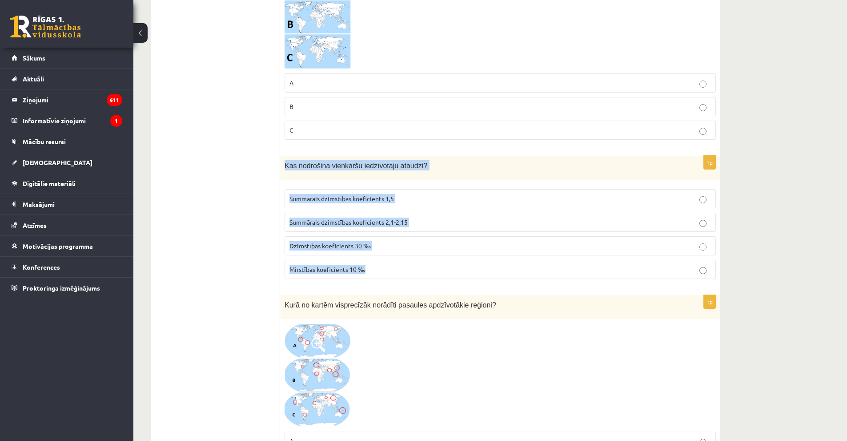
drag, startPoint x: 286, startPoint y: 166, endPoint x: 424, endPoint y: 277, distance: 177.2
click at [424, 277] on div "1p Kas nodrošina vienkāršu iedzīvotāju ataudzi? Summārais dzimstības koeficient…" at bounding box center [500, 221] width 440 height 130
copy div "Kas nodrošina vienkāršu iedzīvotāju ataudzi? Summārais dzimstības koeficients 1…"
click at [360, 222] on span "Summārais dzimstības koeficients 2,1-2,15" at bounding box center [349, 222] width 118 height 8
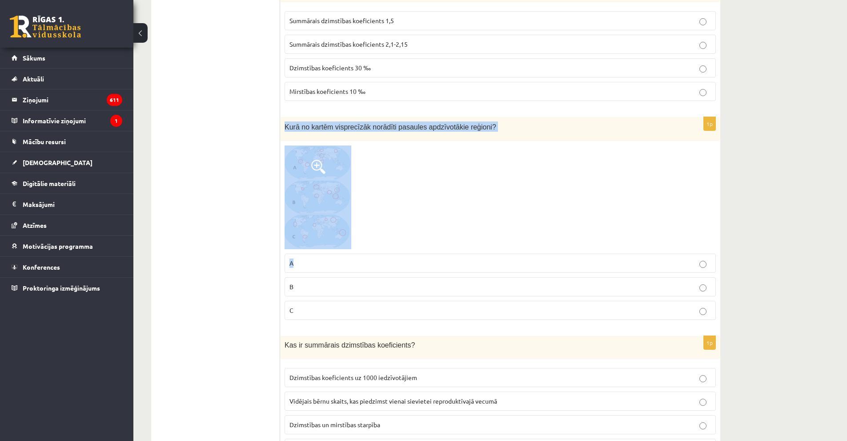
scroll to position [3158, 0]
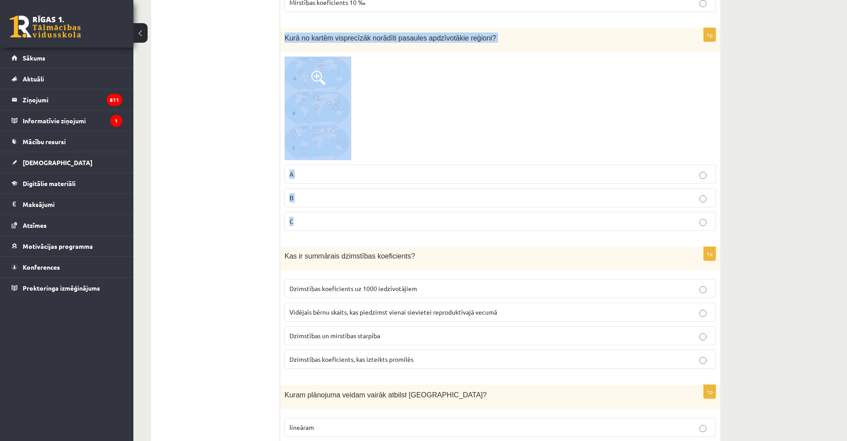
drag, startPoint x: 285, startPoint y: 131, endPoint x: 447, endPoint y: 234, distance: 193.0
click at [447, 234] on div "1p Kurā no kartēm visprecīzāk norādīti pasaules apdzīvotākie reģioni? A B C" at bounding box center [500, 133] width 440 height 210
copy div "Kurā no kartēm visprecīzāk norādīti pasaules apdzīvotākie reģioni? A B C"
click at [321, 196] on p "B" at bounding box center [501, 197] width 422 height 9
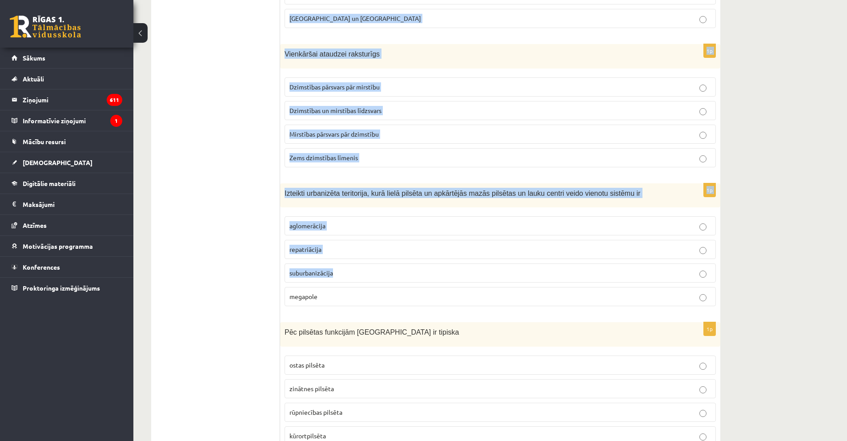
scroll to position [4091, 0]
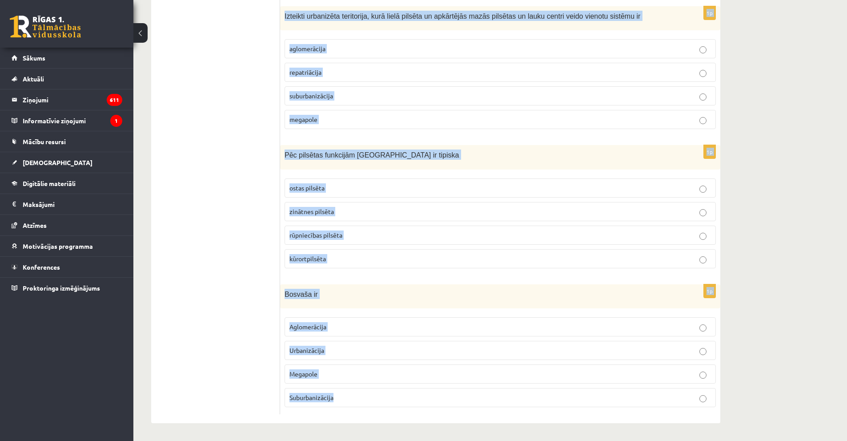
drag, startPoint x: 299, startPoint y: 254, endPoint x: 459, endPoint y: 387, distance: 207.8
copy form "Kas ir summārais dzimstības koeficients? Dzimstības koeficients uz 1000 iedzīvo…"
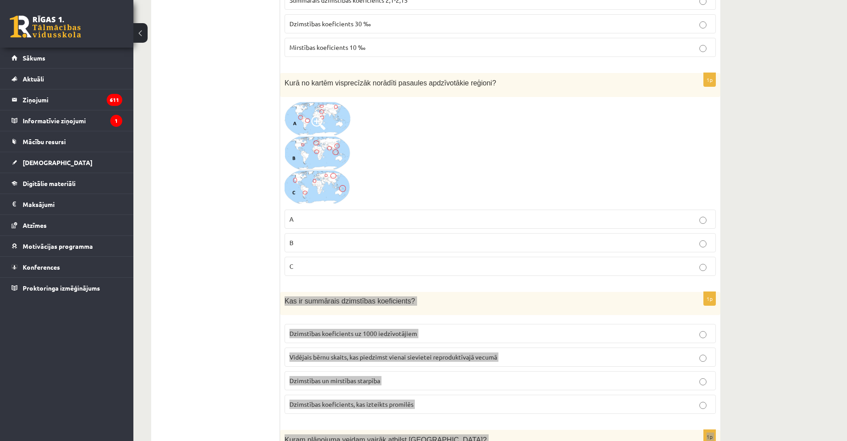
scroll to position [3157, 0]
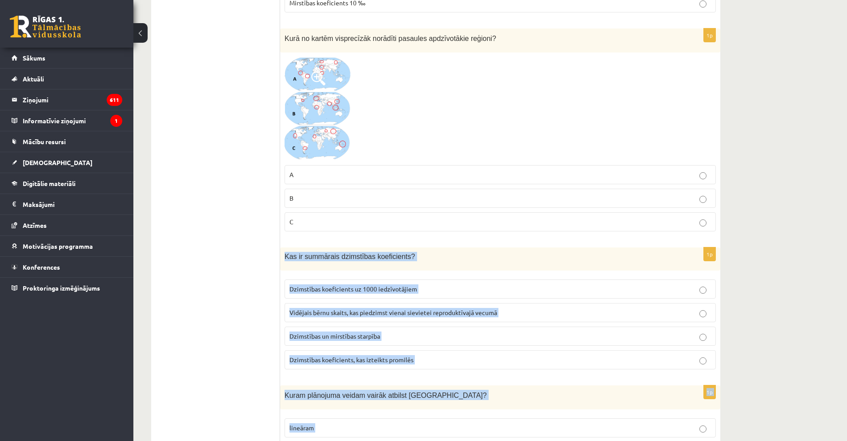
drag, startPoint x: 335, startPoint y: 310, endPoint x: 330, endPoint y: 311, distance: 5.4
click at [335, 310] on span "Vidējais bērnu skaits, kas piedzimst vienai sievietei reproduktīvajā vecumā" at bounding box center [394, 312] width 208 height 8
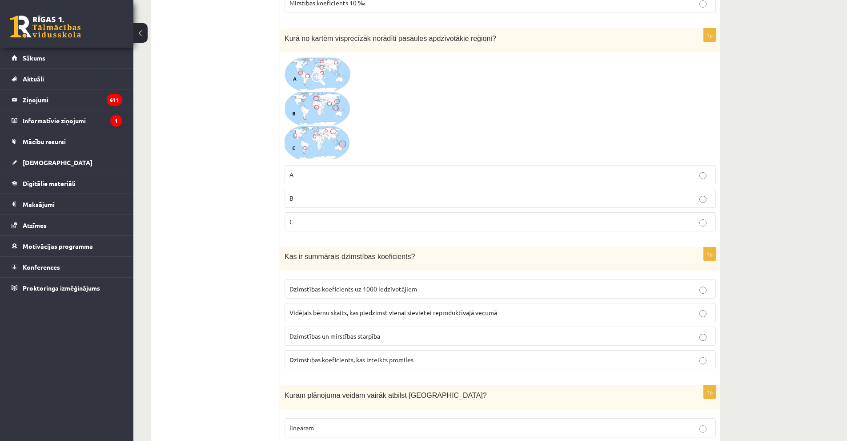
scroll to position [3335, 0]
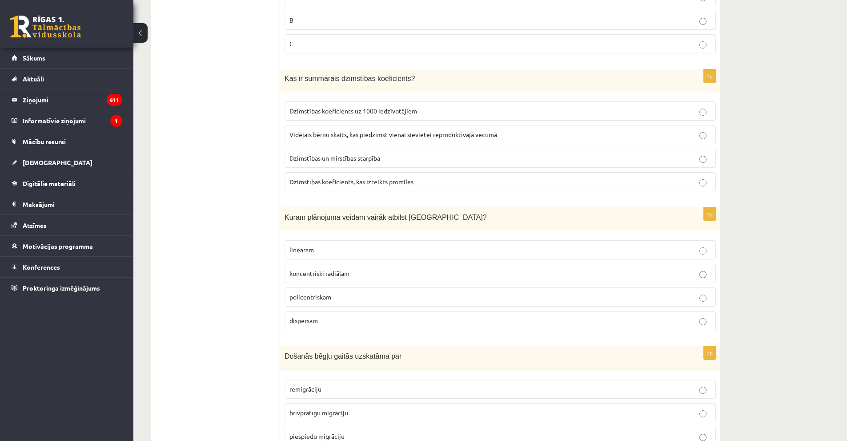
click at [347, 272] on span "koncentriski radiālam" at bounding box center [320, 273] width 60 height 8
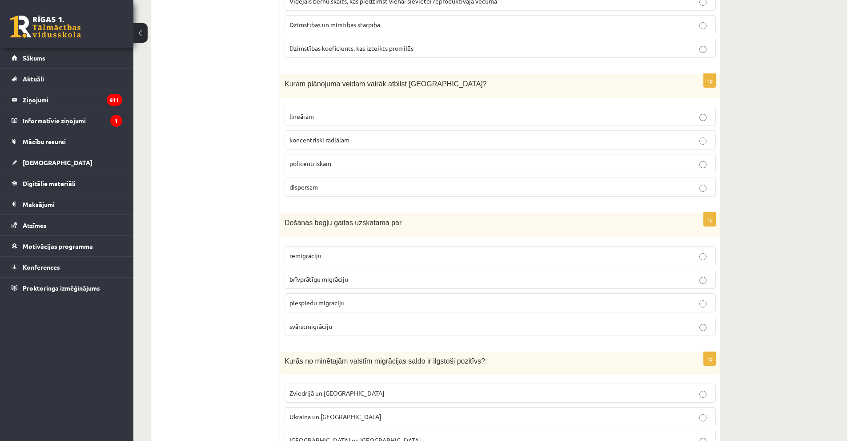
click at [304, 303] on span "piespiedu migrāciju" at bounding box center [317, 302] width 55 height 8
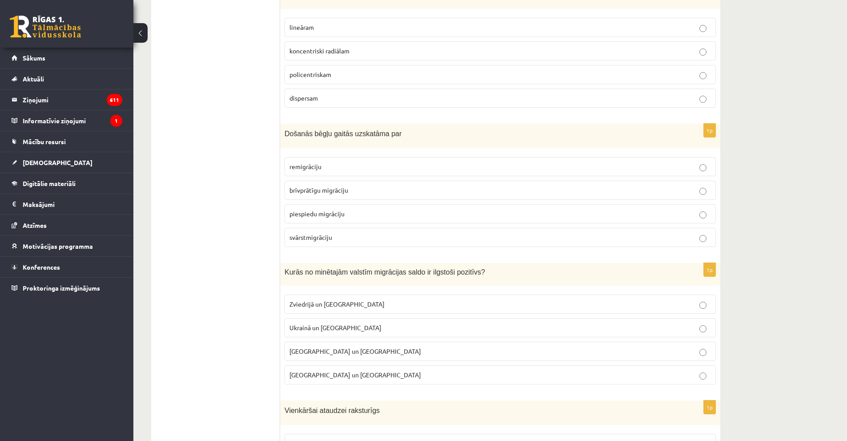
scroll to position [3602, 0]
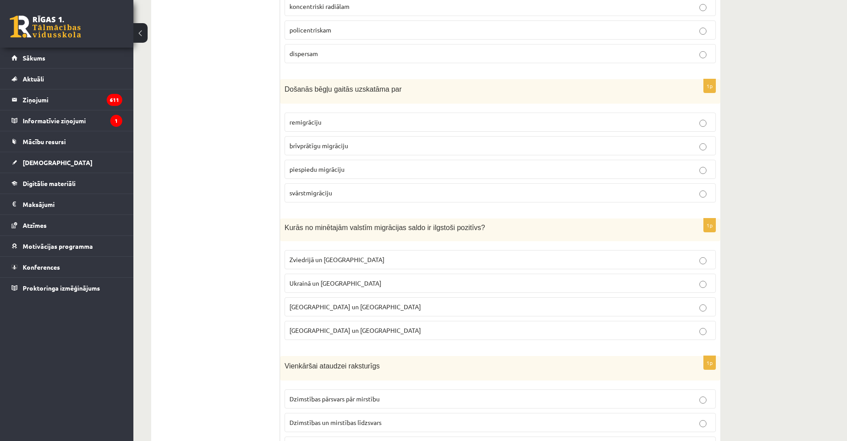
click at [307, 261] on span "Zviedrijā un ASV" at bounding box center [337, 259] width 95 height 8
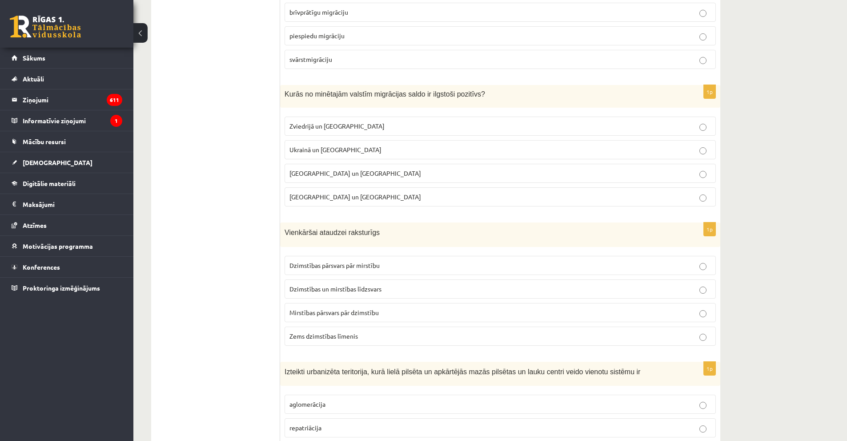
click at [329, 265] on span "Dzimstības pārsvars pār mirstību" at bounding box center [335, 265] width 90 height 8
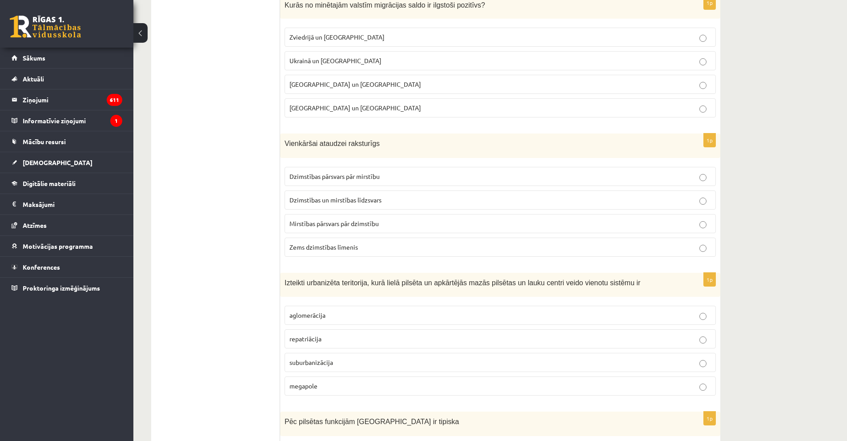
click at [332, 311] on p "aglomerācija" at bounding box center [501, 314] width 422 height 9
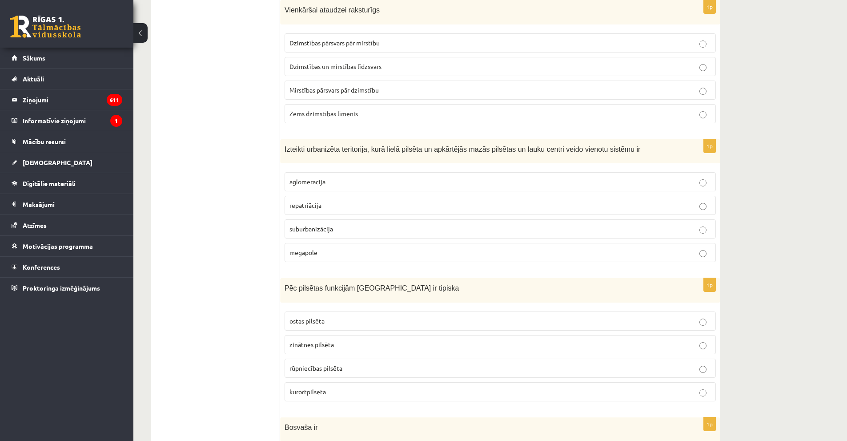
scroll to position [4002, 0]
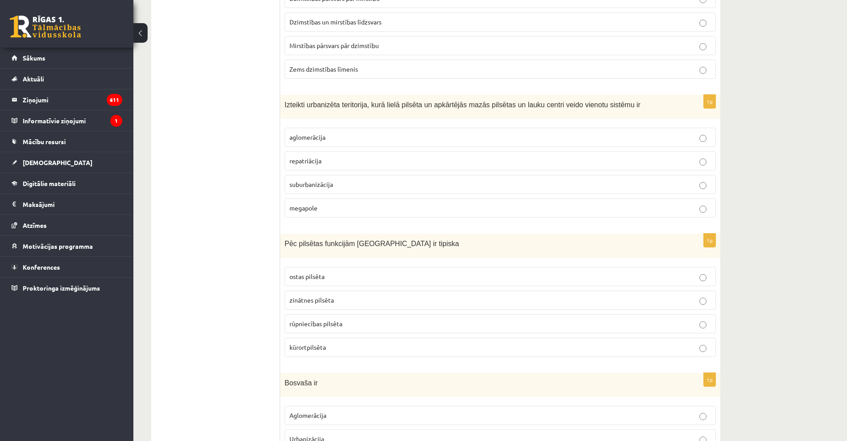
click at [326, 347] on p "kūrortpilsēta" at bounding box center [501, 346] width 422 height 9
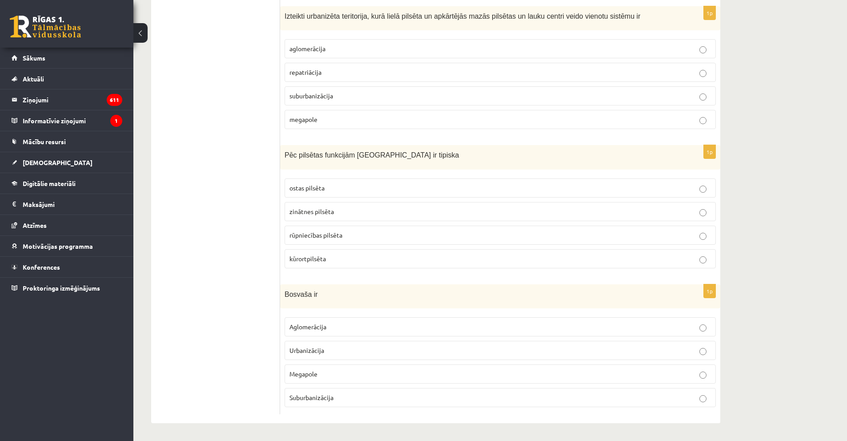
click at [323, 379] on label "Megapole" at bounding box center [500, 373] width 431 height 19
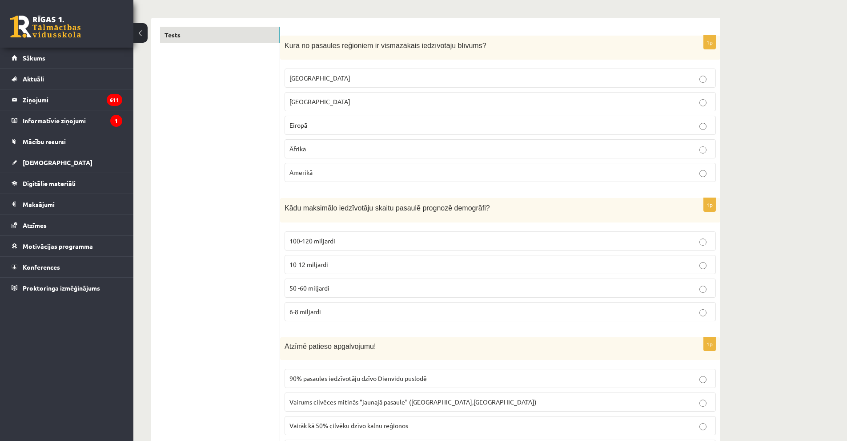
scroll to position [0, 0]
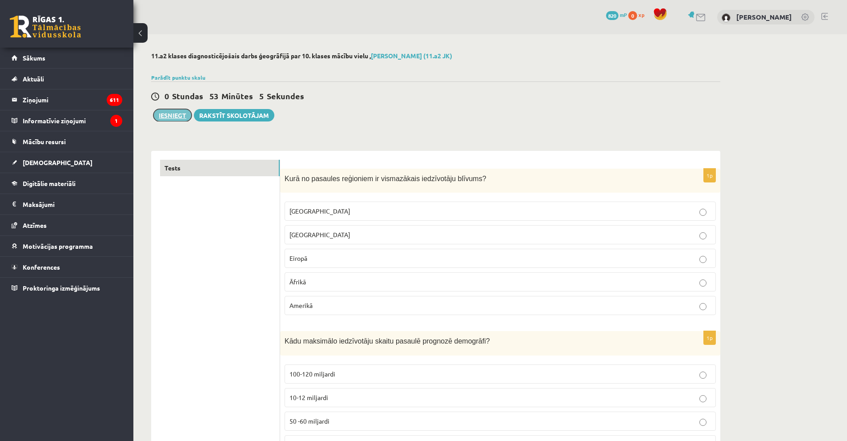
click at [164, 119] on button "Iesniegt" at bounding box center [172, 115] width 38 height 12
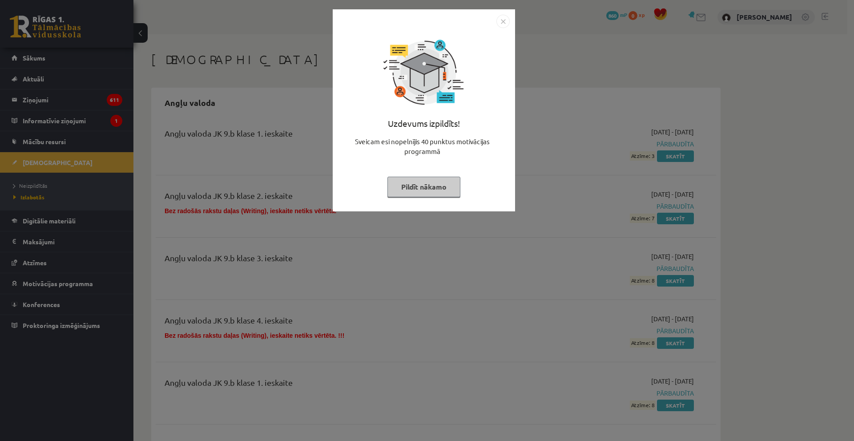
click at [504, 19] on img "Close" at bounding box center [502, 21] width 13 height 13
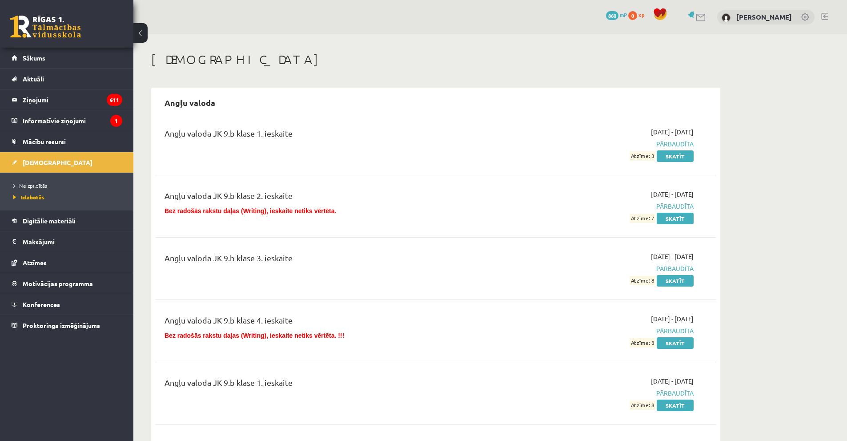
click at [611, 21] on div "0 Dāvanas 860 mP 0 xp" at bounding box center [638, 16] width 64 height 16
click at [606, 16] on span "860" at bounding box center [612, 15] width 12 height 9
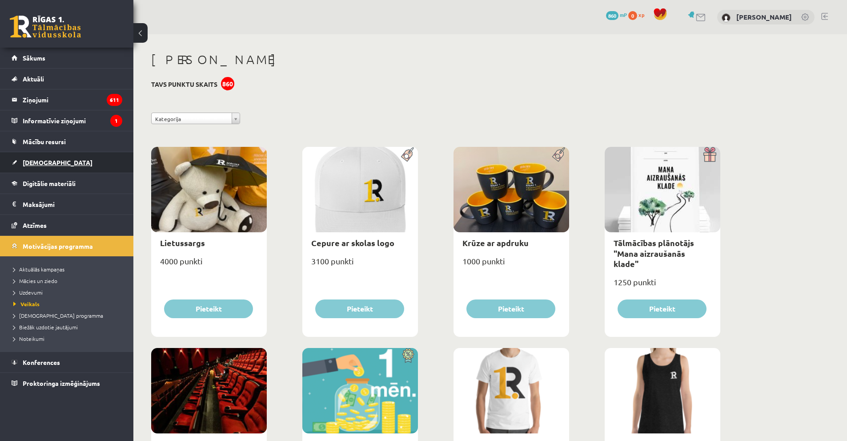
click at [65, 168] on link "[DEMOGRAPHIC_DATA]" at bounding box center [67, 162] width 111 height 20
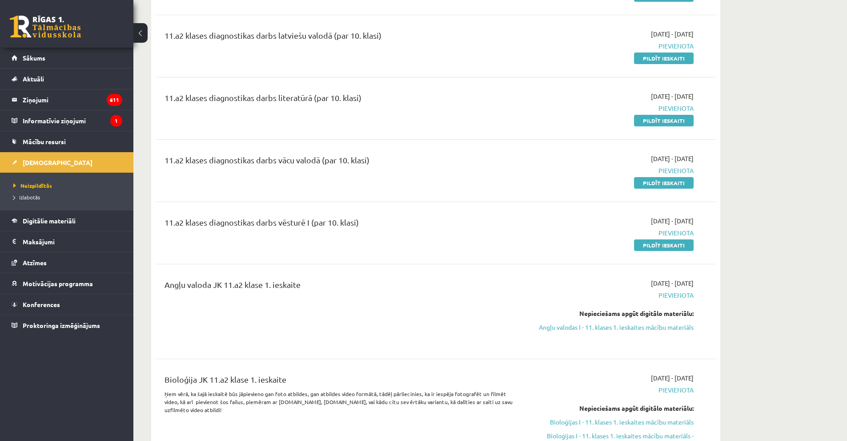
scroll to position [267, 0]
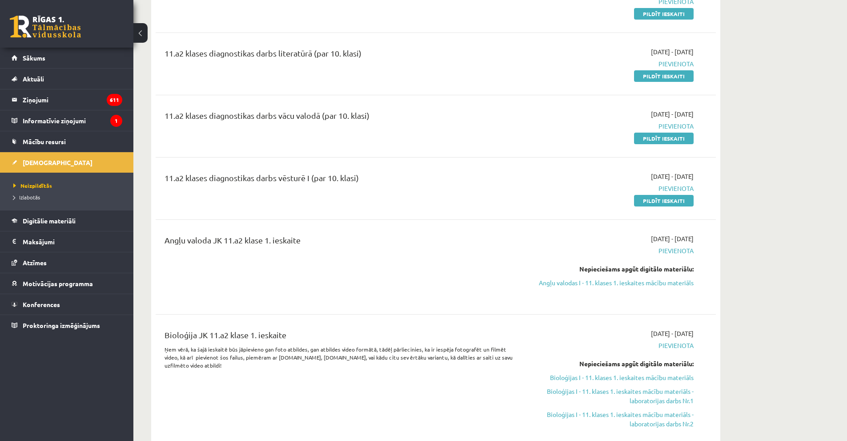
drag, startPoint x: 585, startPoint y: 287, endPoint x: 455, endPoint y: 53, distance: 267.4
click at [585, 287] on link "Angļu valodas I - 11. klases 1. ieskaites mācību materiāls" at bounding box center [610, 282] width 168 height 9
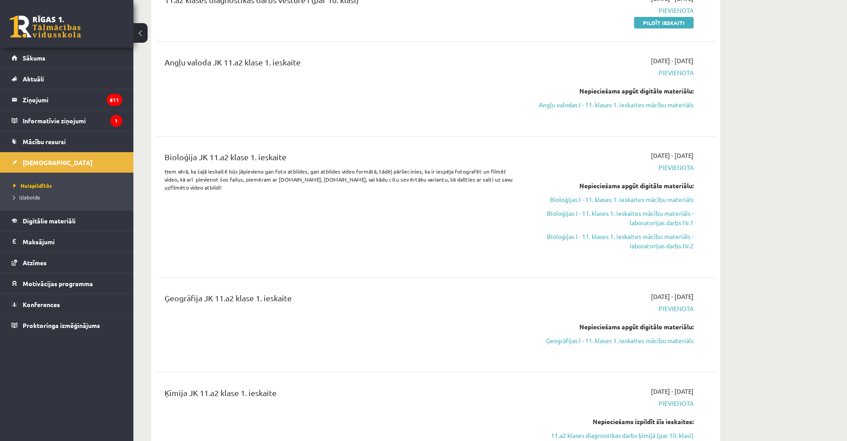
scroll to position [489, 0]
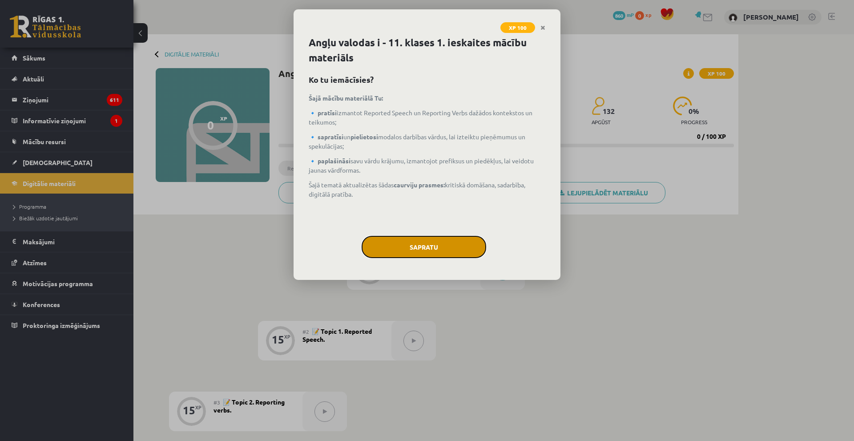
click at [387, 247] on button "Sapratu" at bounding box center [424, 247] width 125 height 22
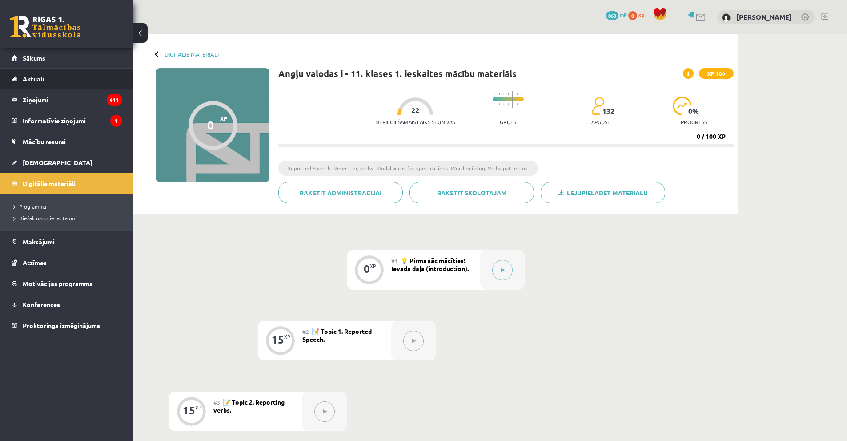
click at [59, 71] on link "Aktuāli" at bounding box center [67, 78] width 111 height 20
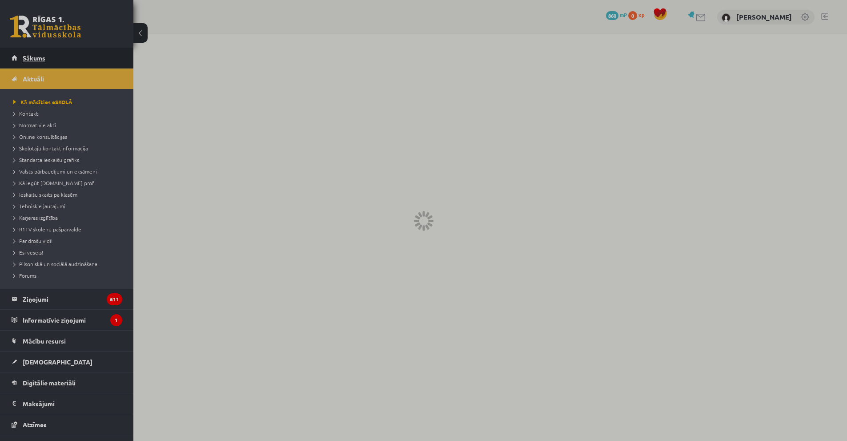
click at [57, 63] on link "Sākums" at bounding box center [67, 58] width 111 height 20
